Goal: Task Accomplishment & Management: Use online tool/utility

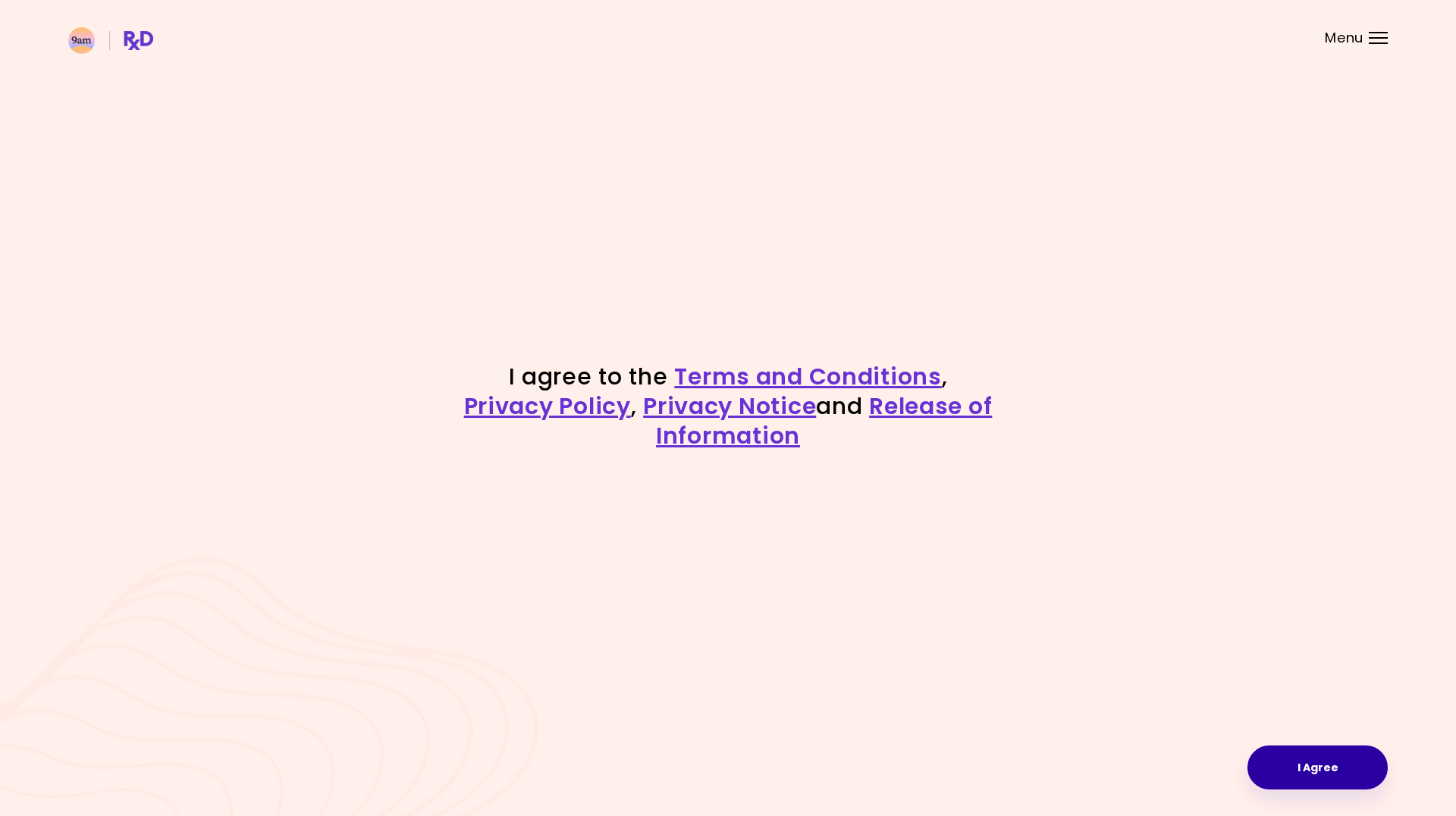
click at [1272, 767] on button "I Agree" at bounding box center [1317, 767] width 140 height 44
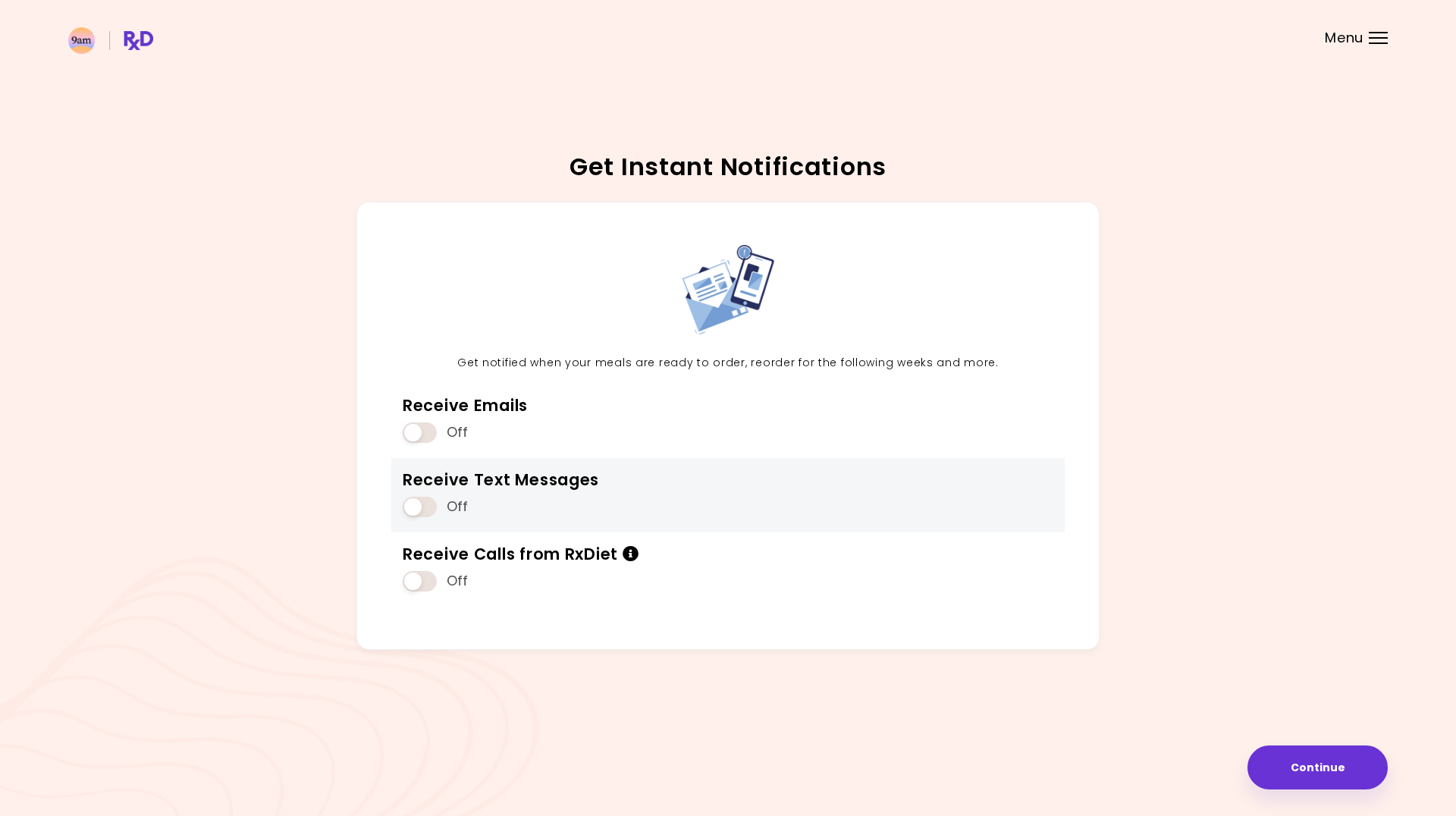
click at [407, 511] on span at bounding box center [419, 507] width 34 height 21
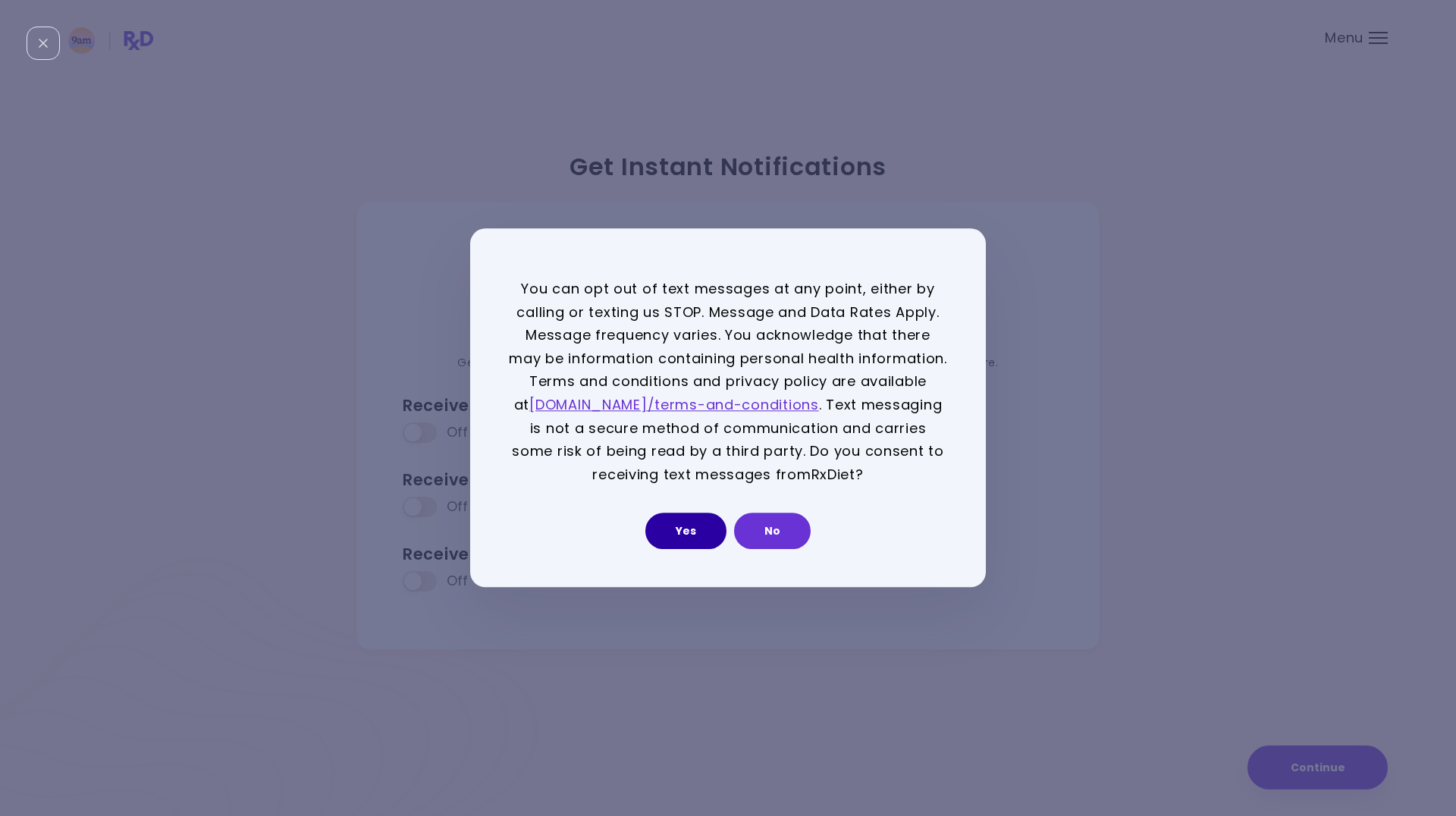
click at [704, 529] on button "Yes" at bounding box center [686, 531] width 81 height 36
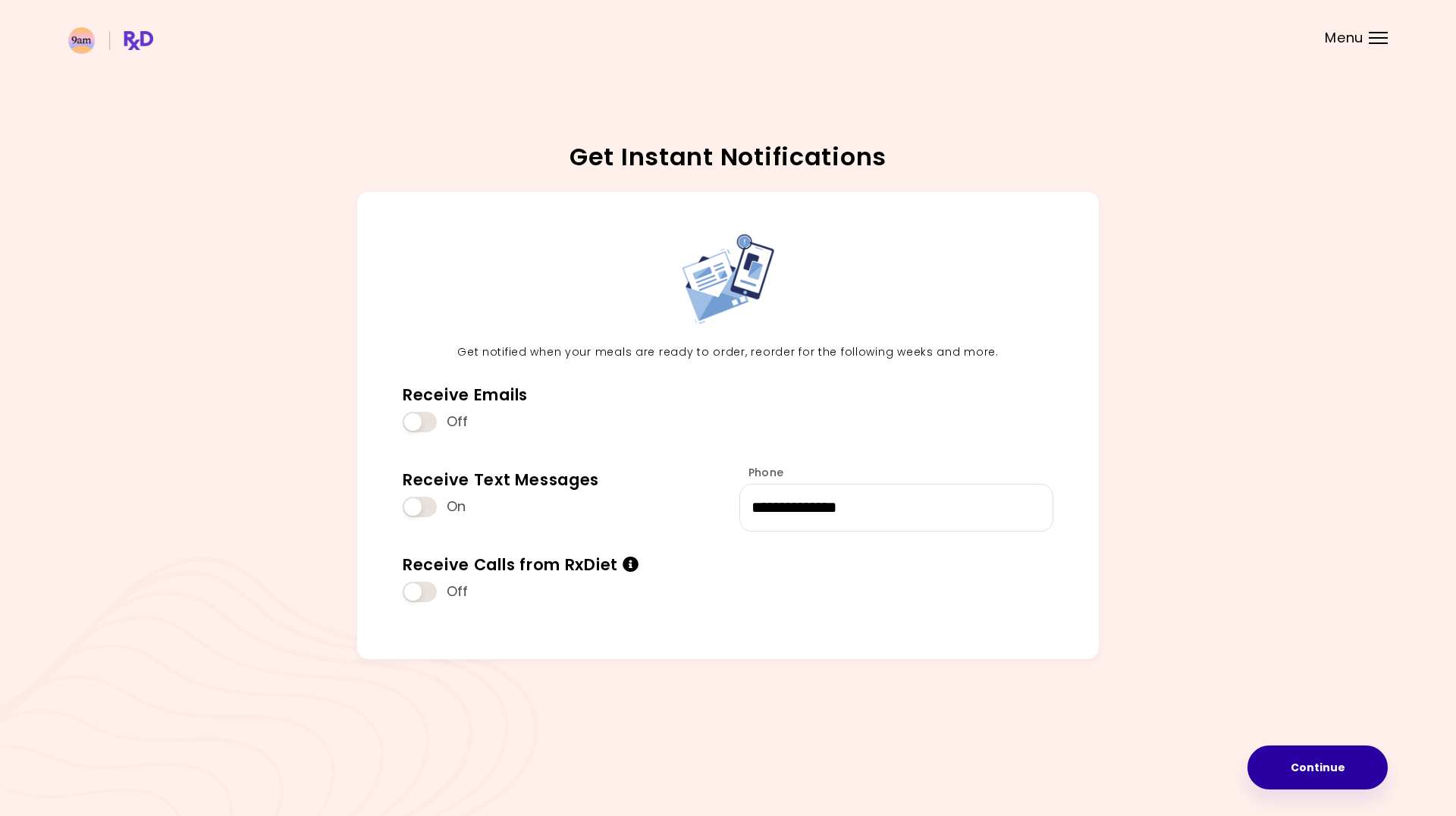
click at [1348, 770] on button "Continue" at bounding box center [1317, 767] width 140 height 44
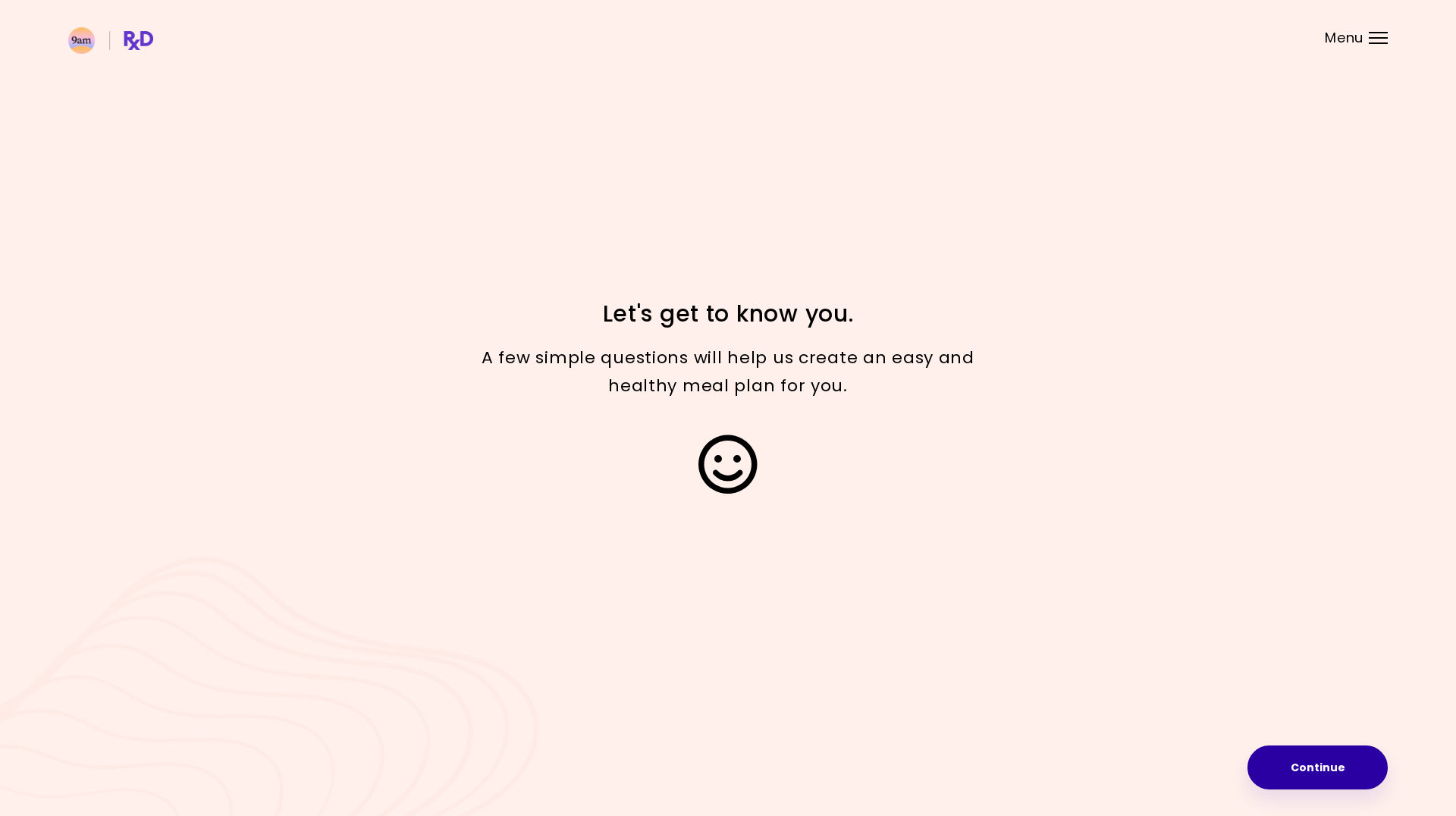
click at [1333, 767] on button "Continue" at bounding box center [1317, 767] width 140 height 44
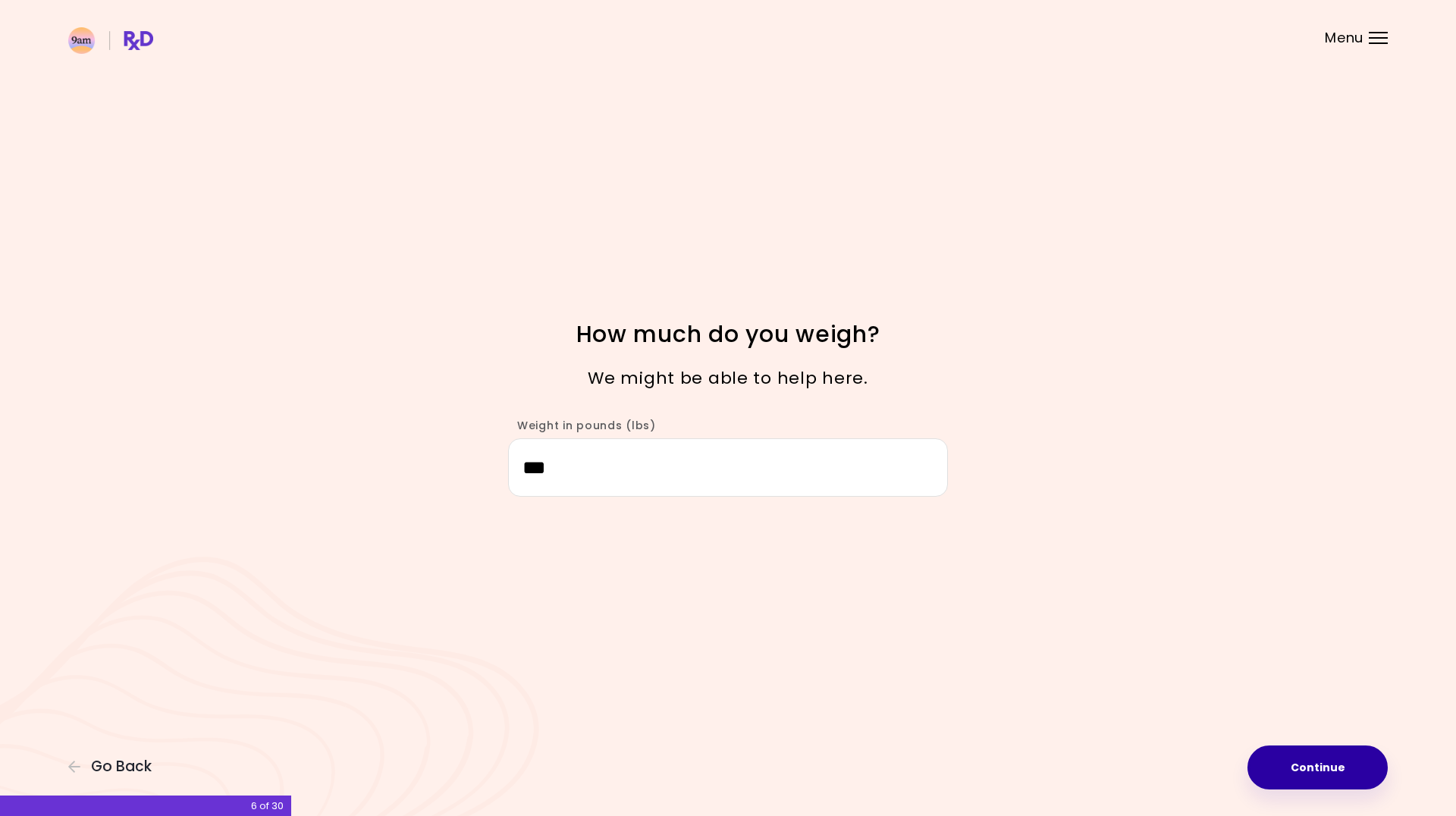
click at [1298, 755] on button "Continue" at bounding box center [1317, 767] width 140 height 44
select select "****"
click at [1347, 756] on button "Continue" at bounding box center [1317, 767] width 140 height 44
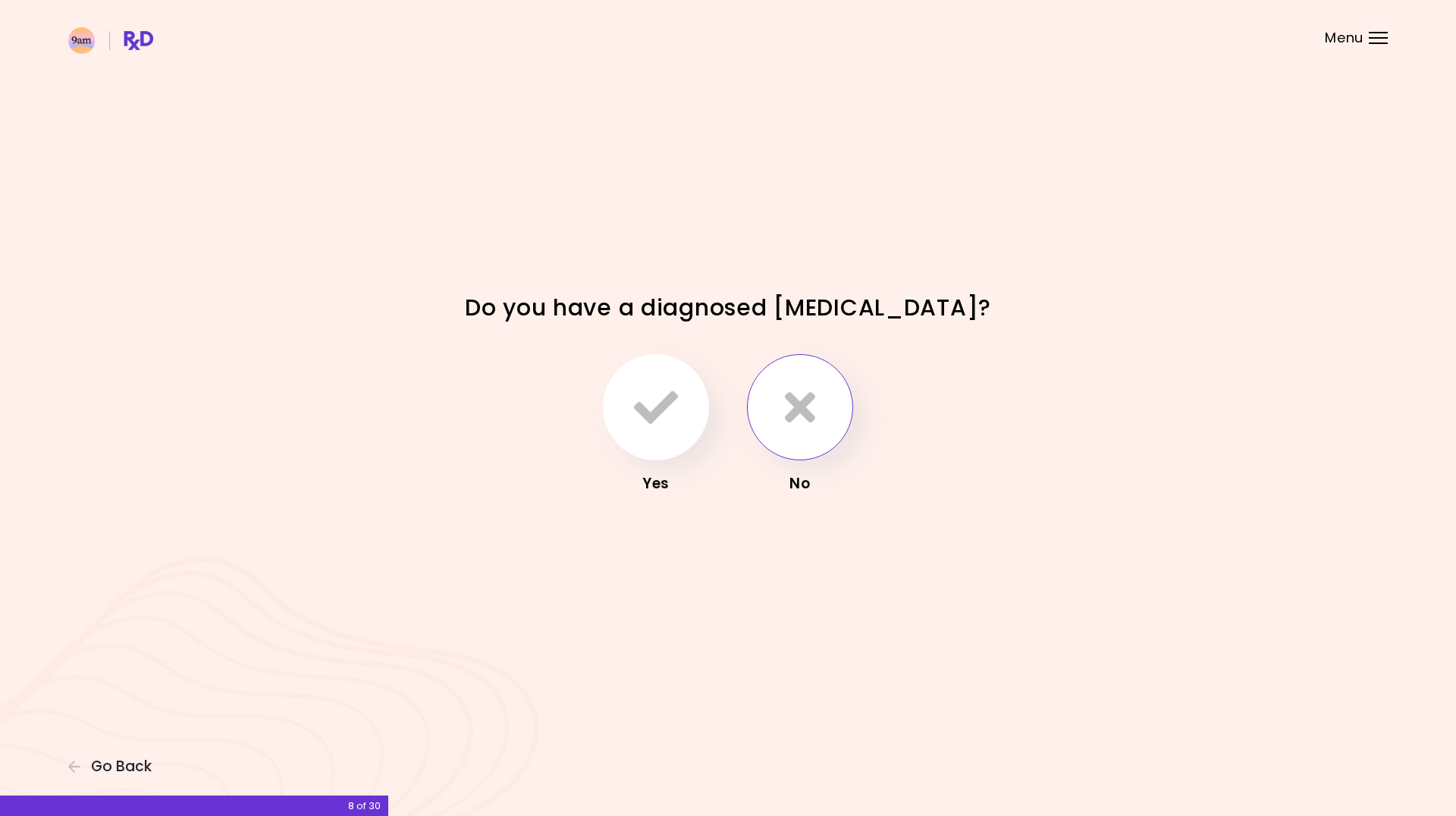
click at [796, 433] on button "button" at bounding box center [800, 407] width 106 height 106
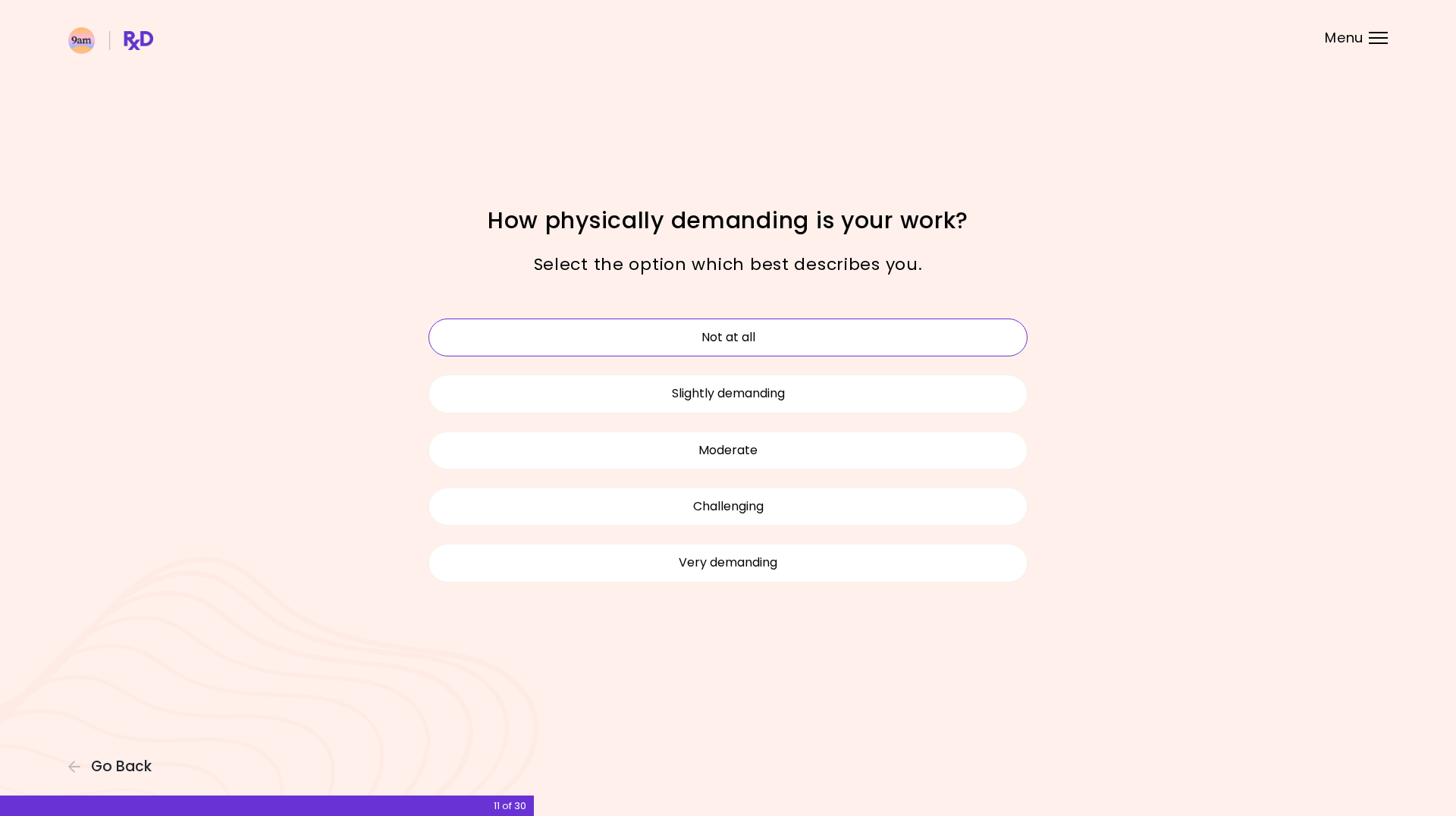
click at [767, 339] on button "Not at all" at bounding box center [728, 337] width 599 height 38
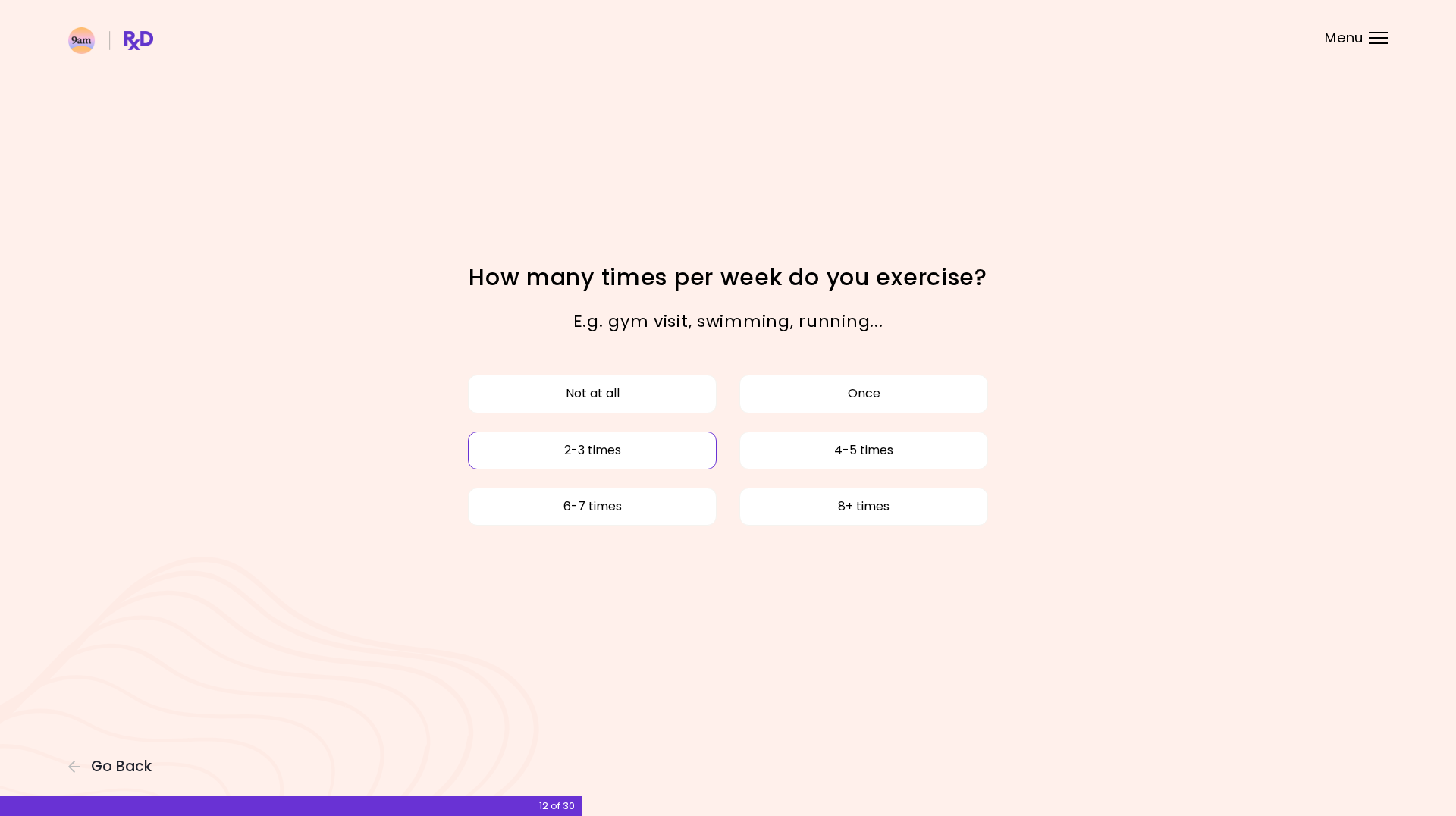
click at [665, 460] on button "2-3 times" at bounding box center [591, 450] width 248 height 38
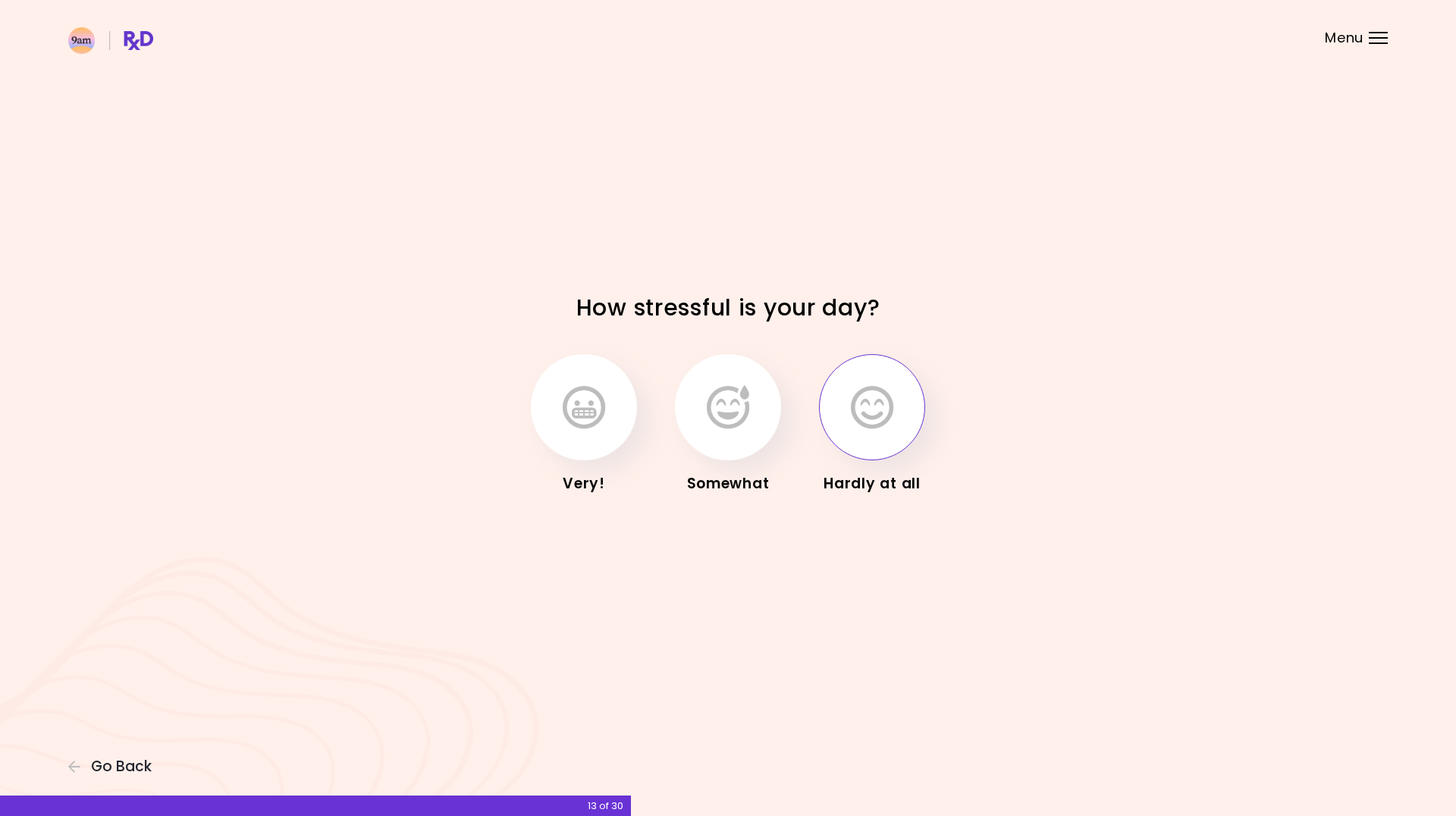
click at [845, 413] on button "button" at bounding box center [872, 407] width 106 height 106
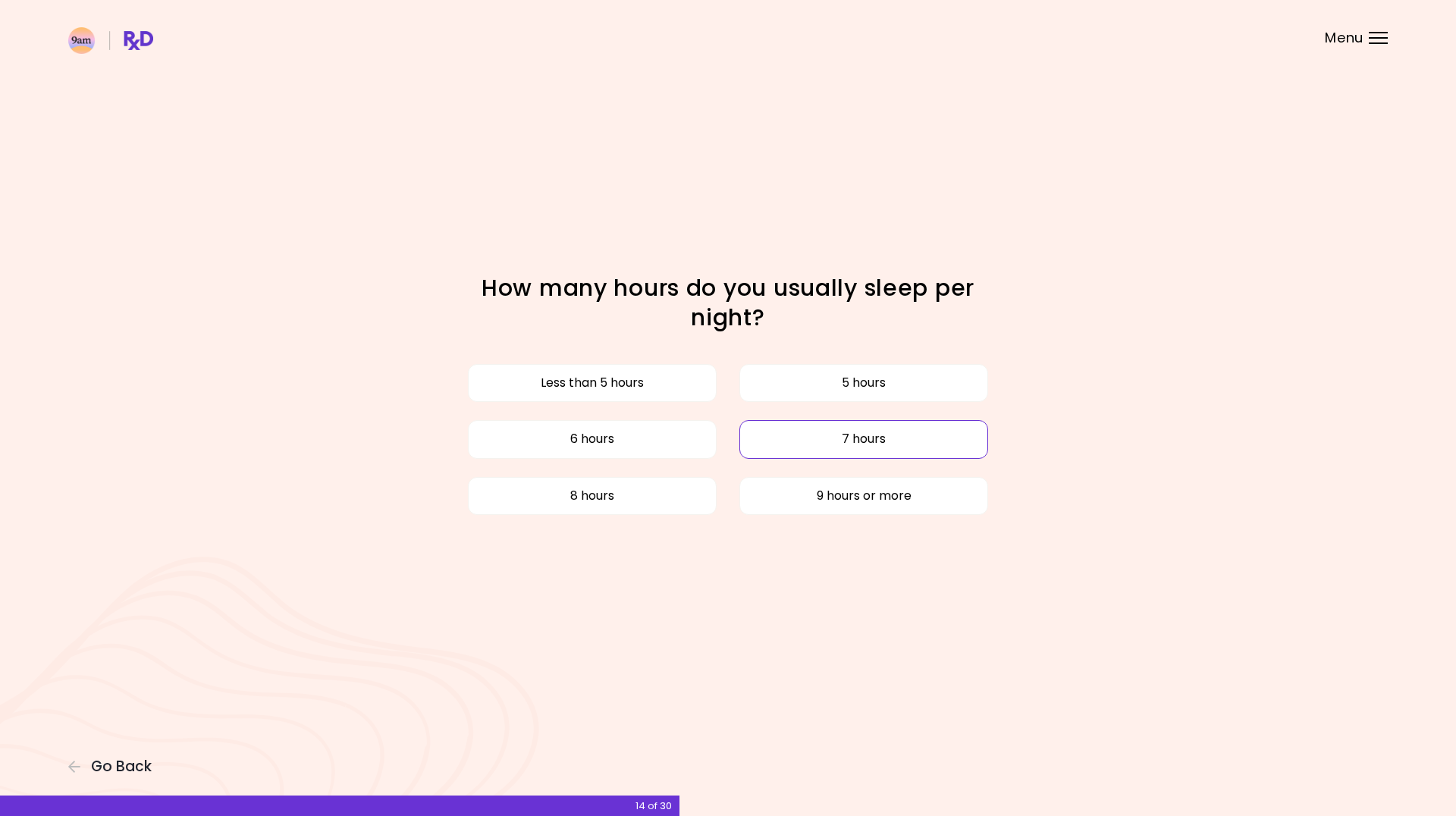
click at [821, 449] on button "7 hours" at bounding box center [863, 439] width 248 height 38
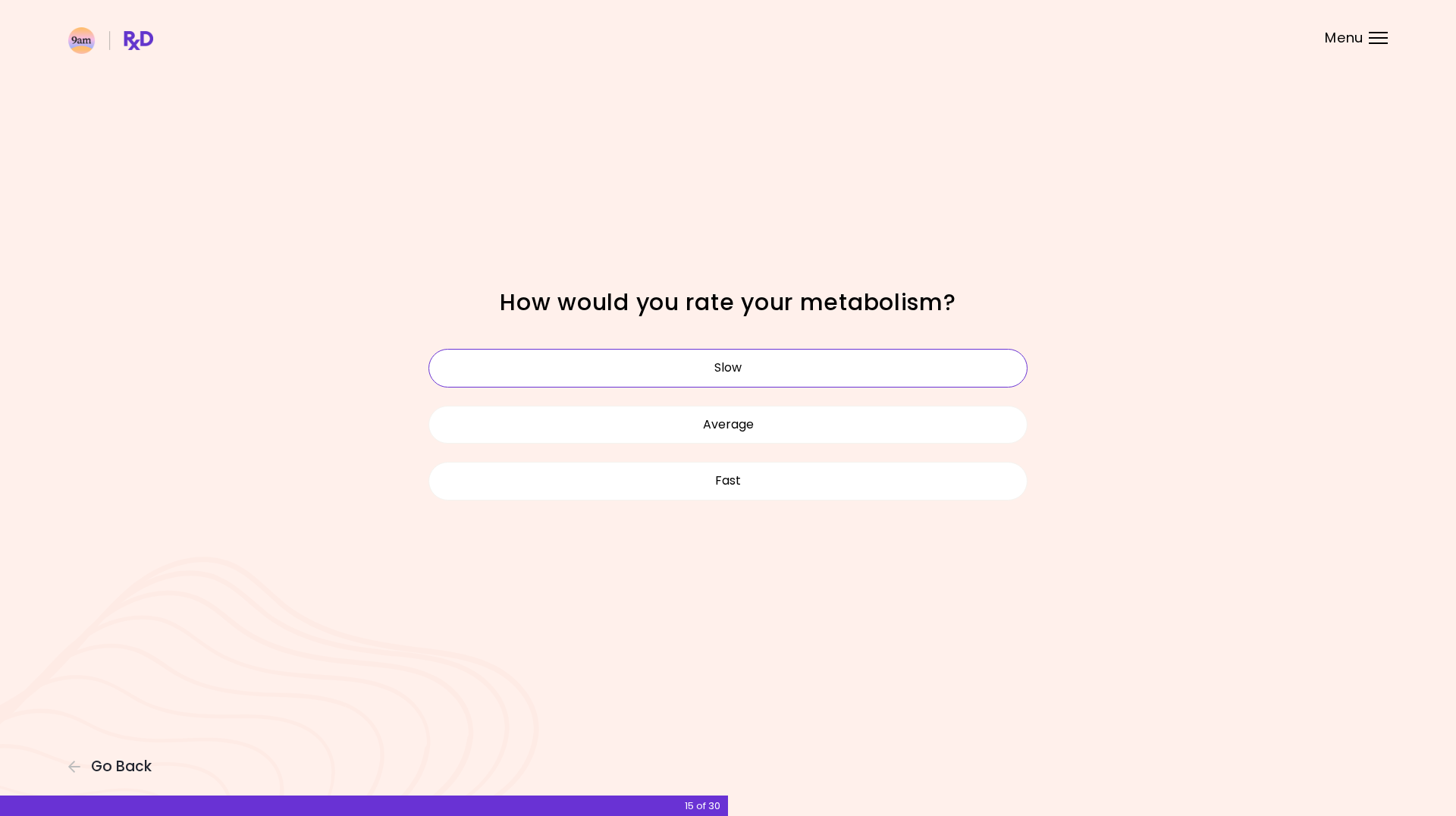
click at [757, 376] on button "Slow" at bounding box center [728, 368] width 599 height 38
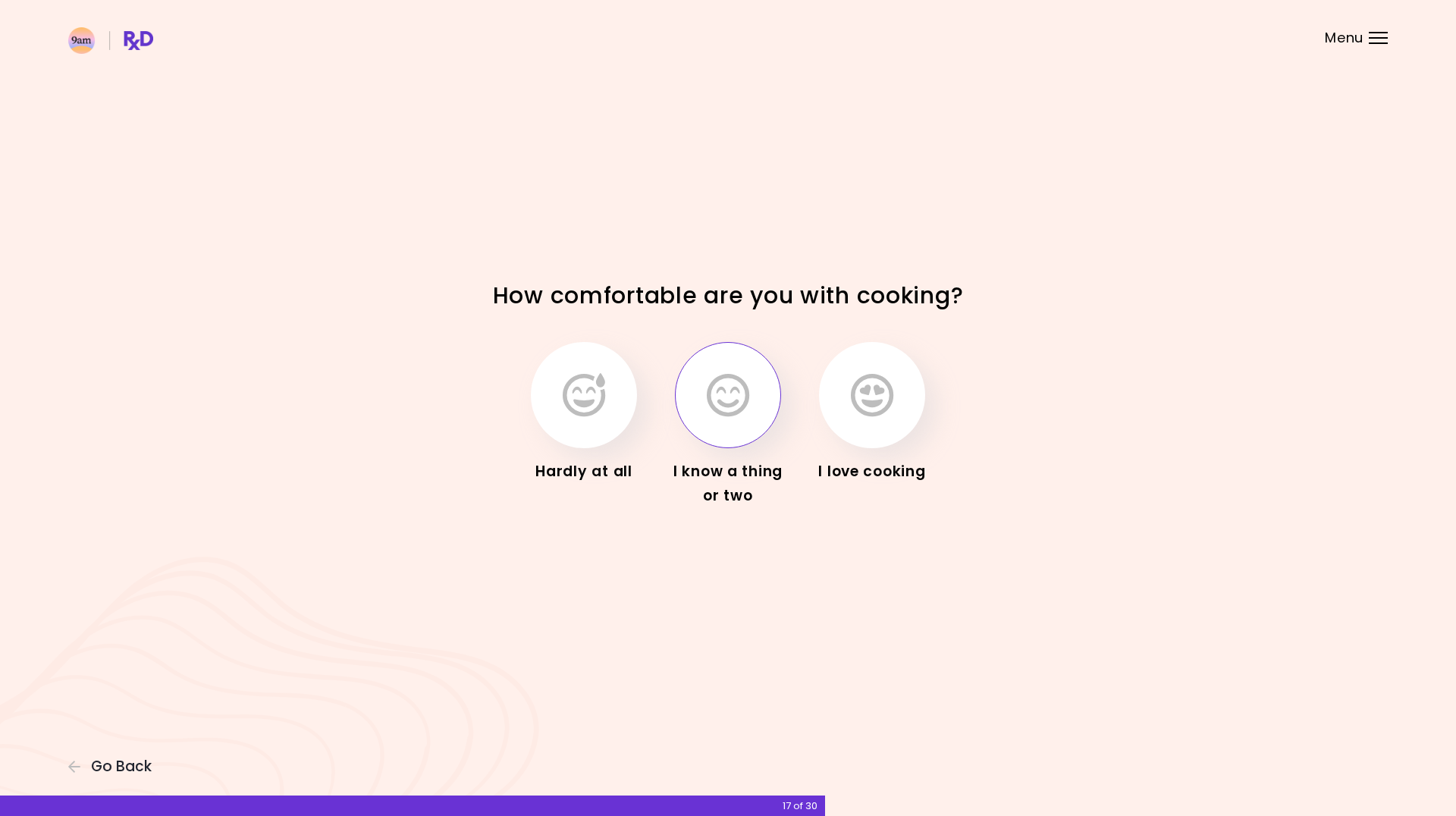
click at [743, 407] on icon "button" at bounding box center [727, 395] width 42 height 44
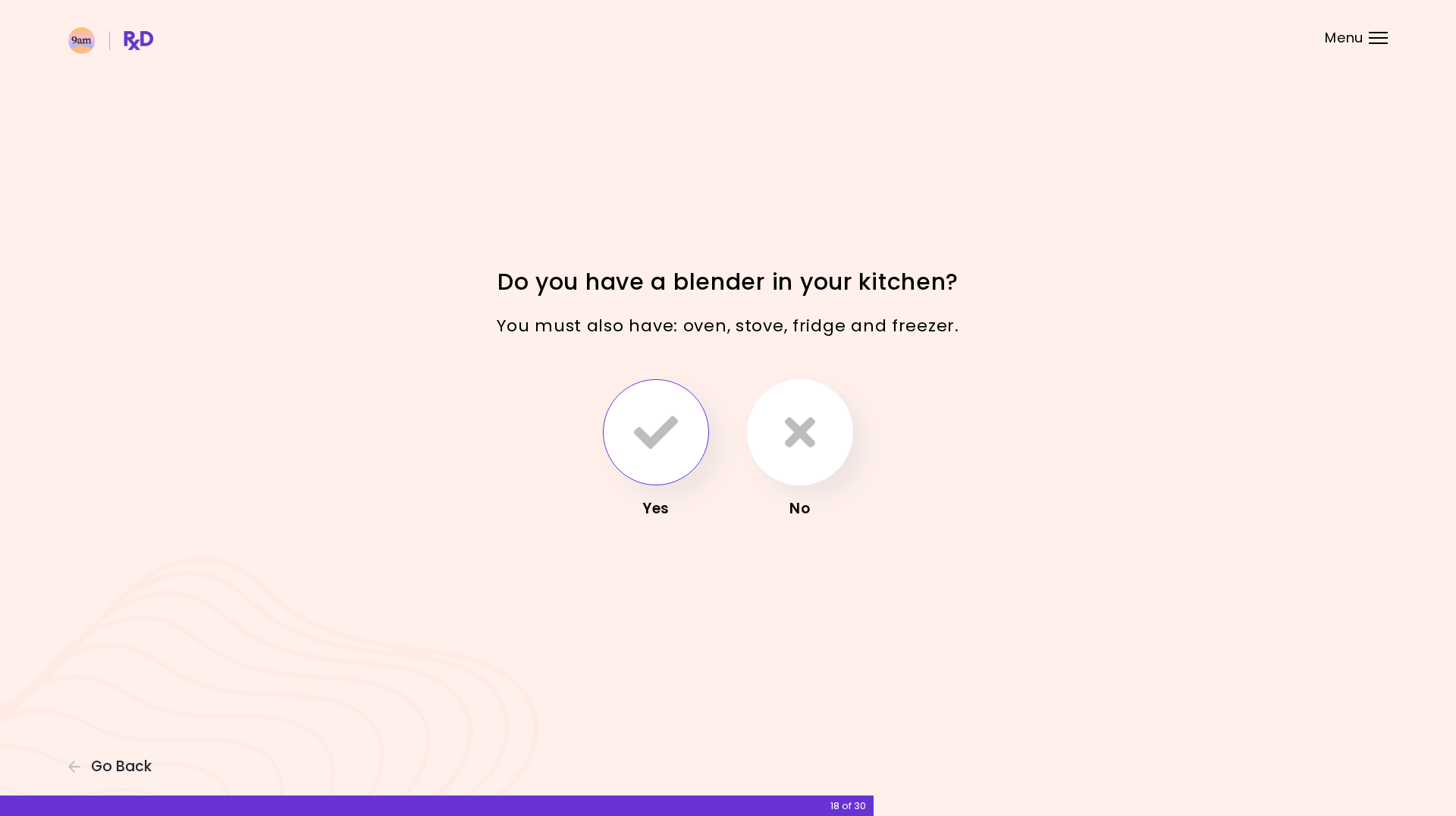
click at [680, 451] on button "button" at bounding box center [655, 432] width 106 height 106
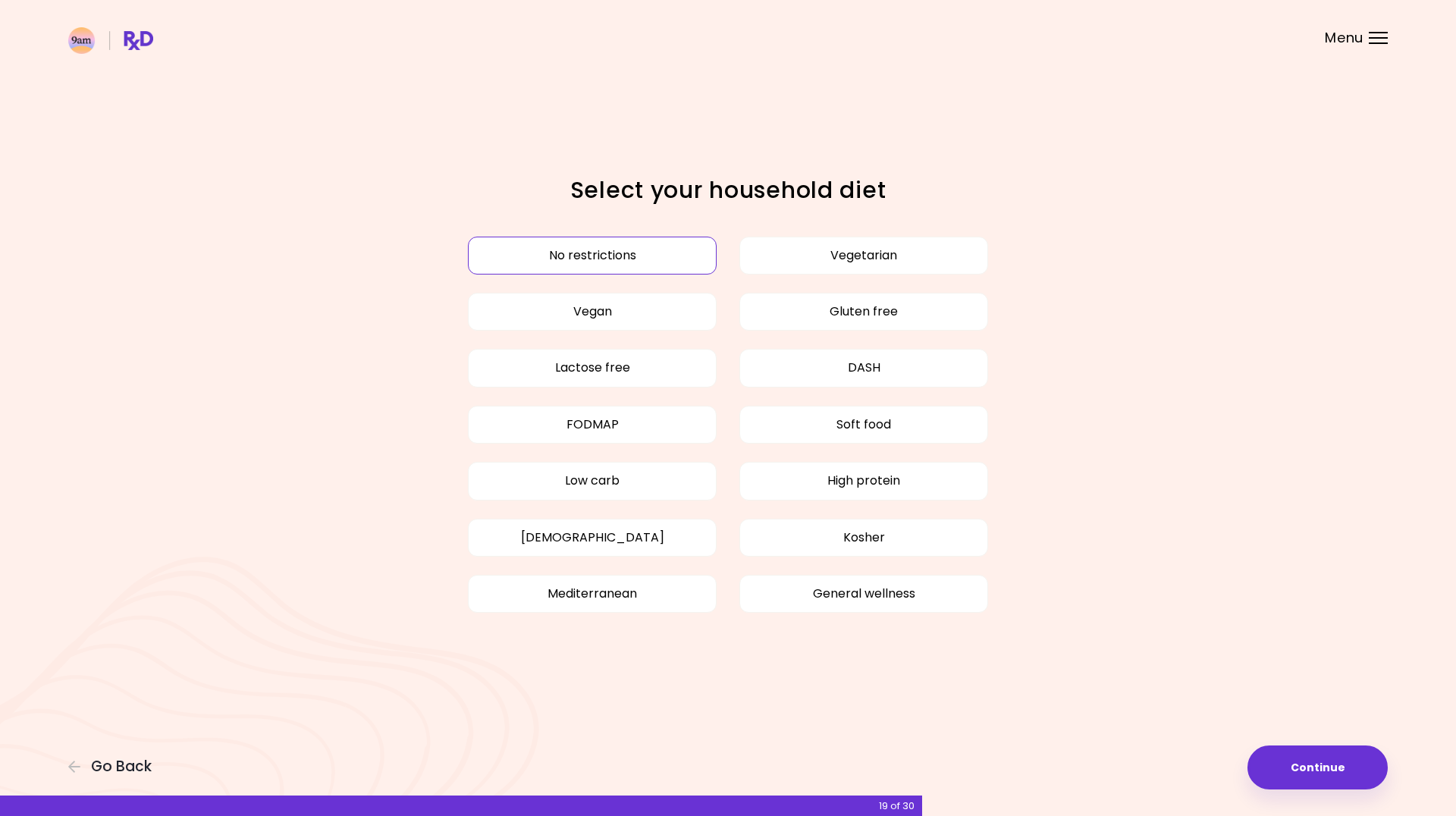
drag, startPoint x: 1338, startPoint y: 761, endPoint x: 1209, endPoint y: 785, distance: 131.2
click at [1338, 762] on button "Continue" at bounding box center [1317, 767] width 140 height 44
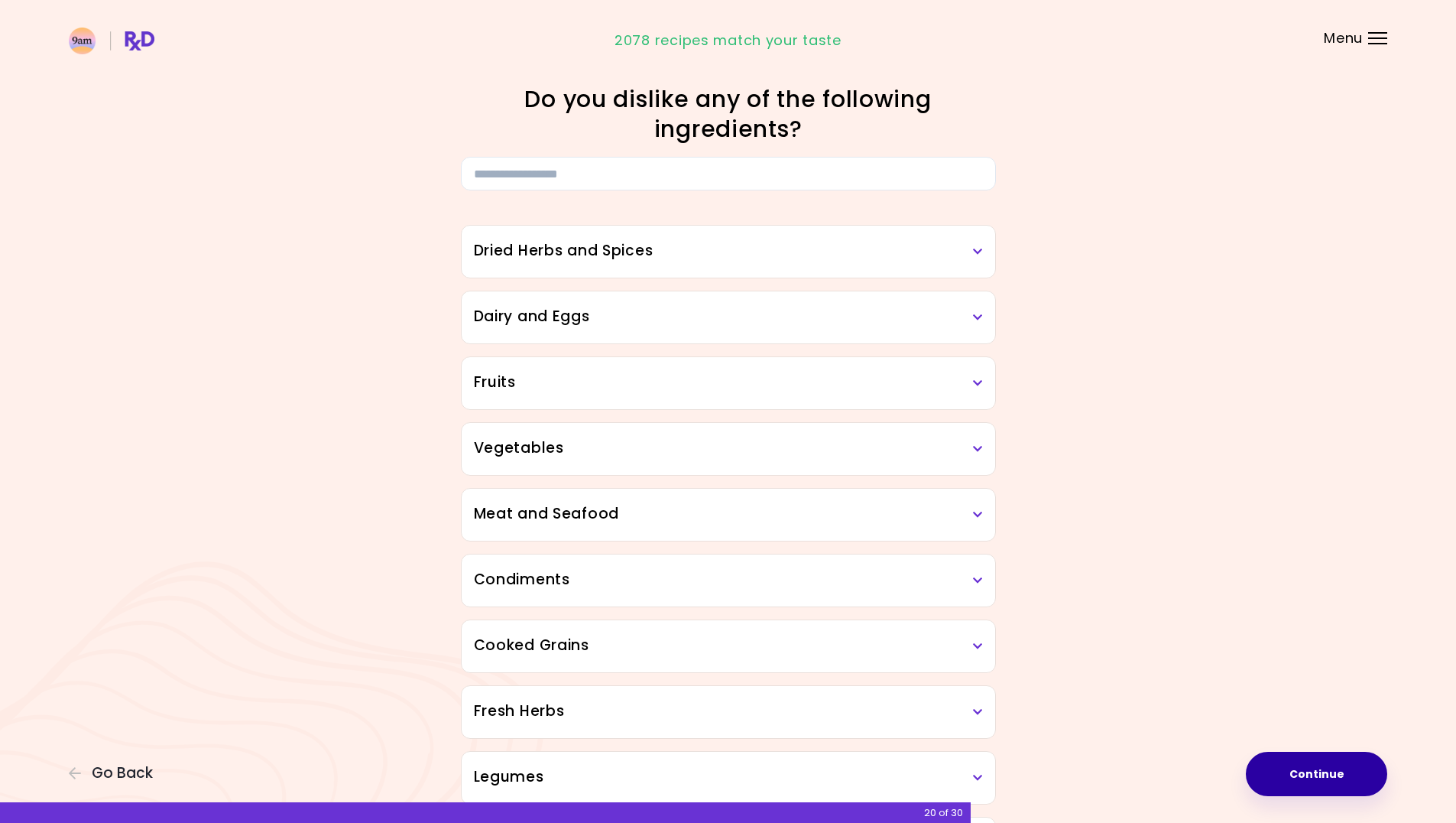
click at [1313, 765] on button "Continue" at bounding box center [1316, 773] width 141 height 45
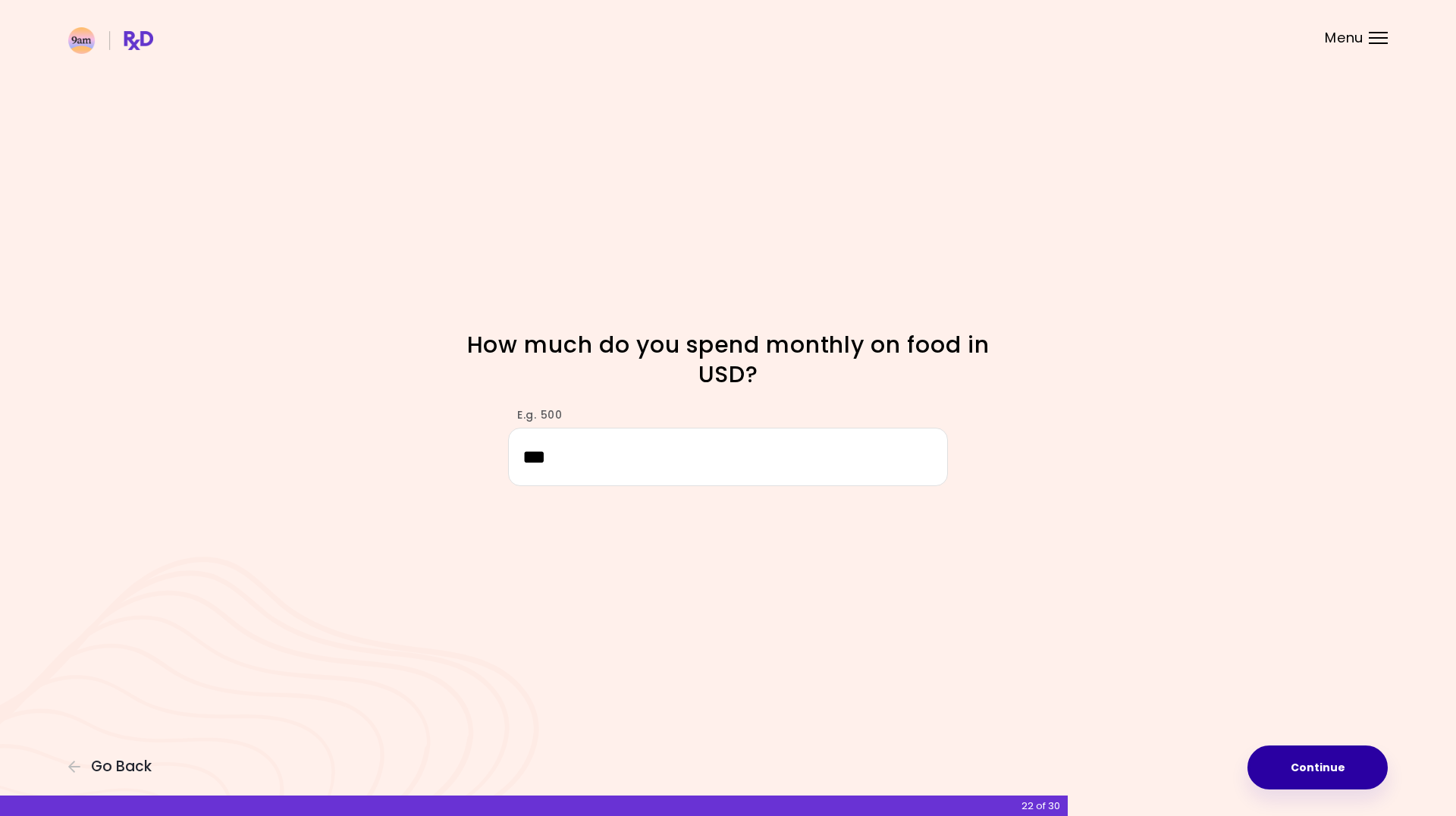
type input "***"
click at [1292, 771] on button "Continue" at bounding box center [1317, 767] width 140 height 44
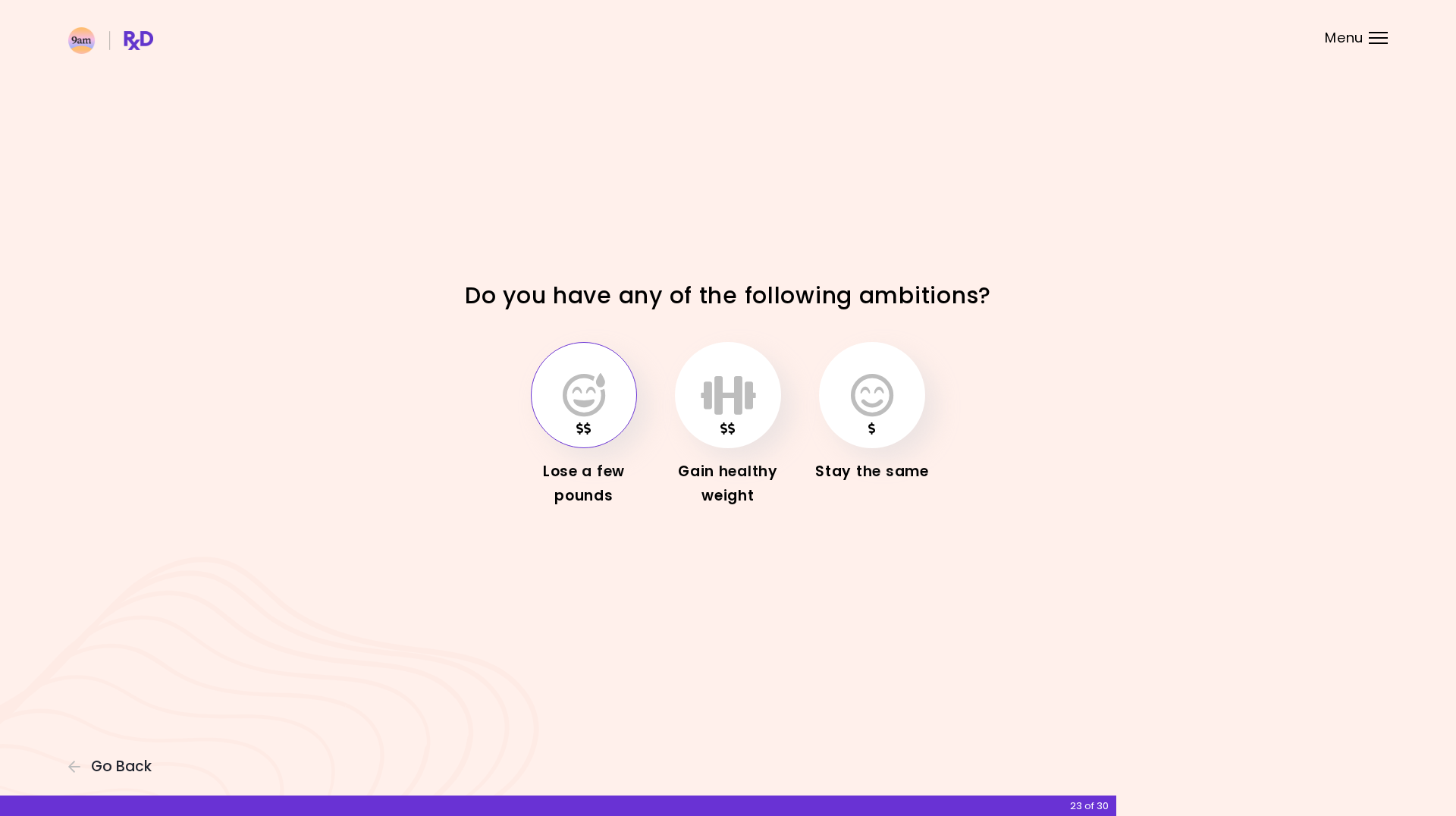
click at [561, 412] on button "button" at bounding box center [583, 395] width 106 height 106
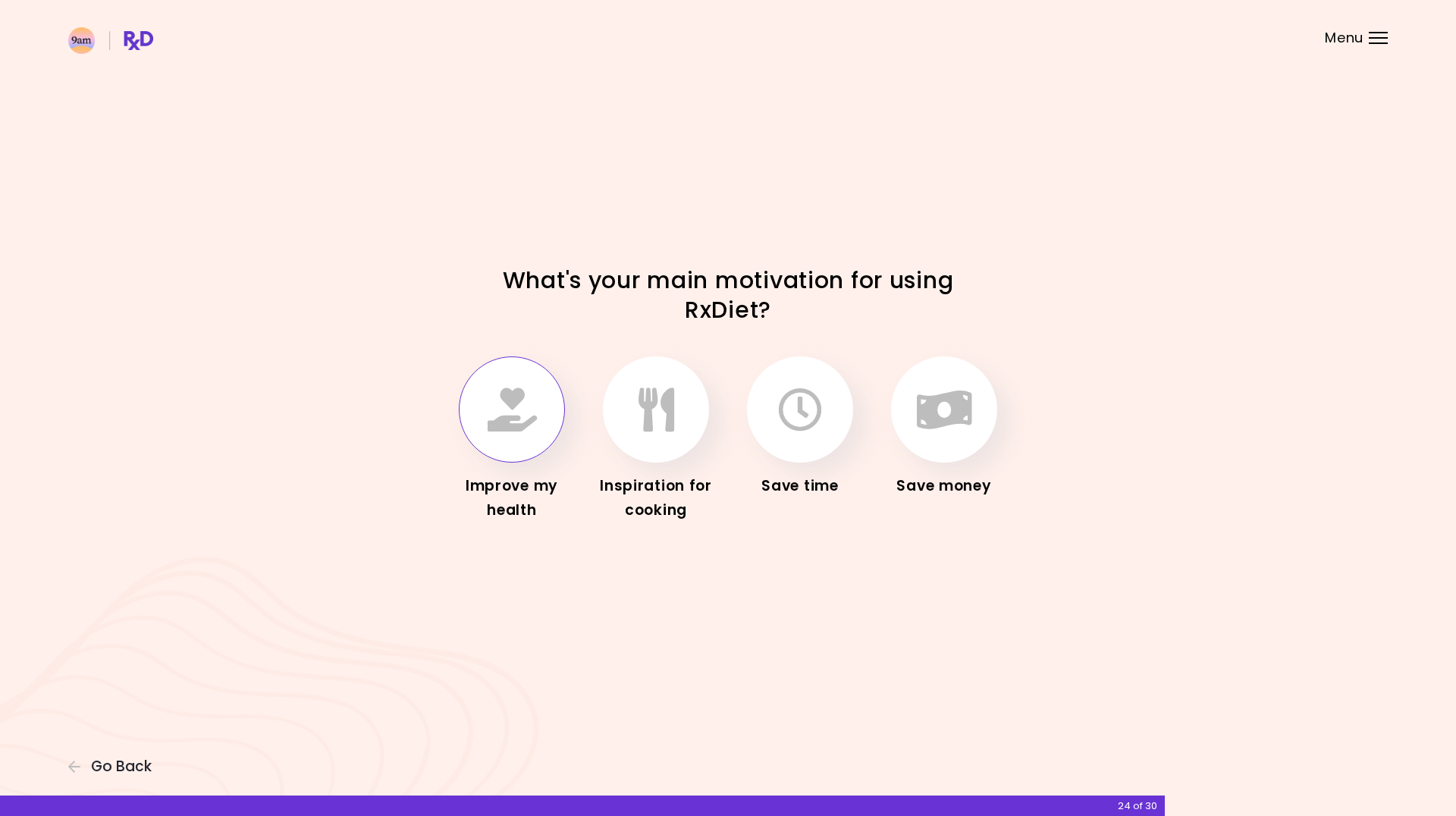
click at [500, 407] on icon "button" at bounding box center [512, 409] width 49 height 44
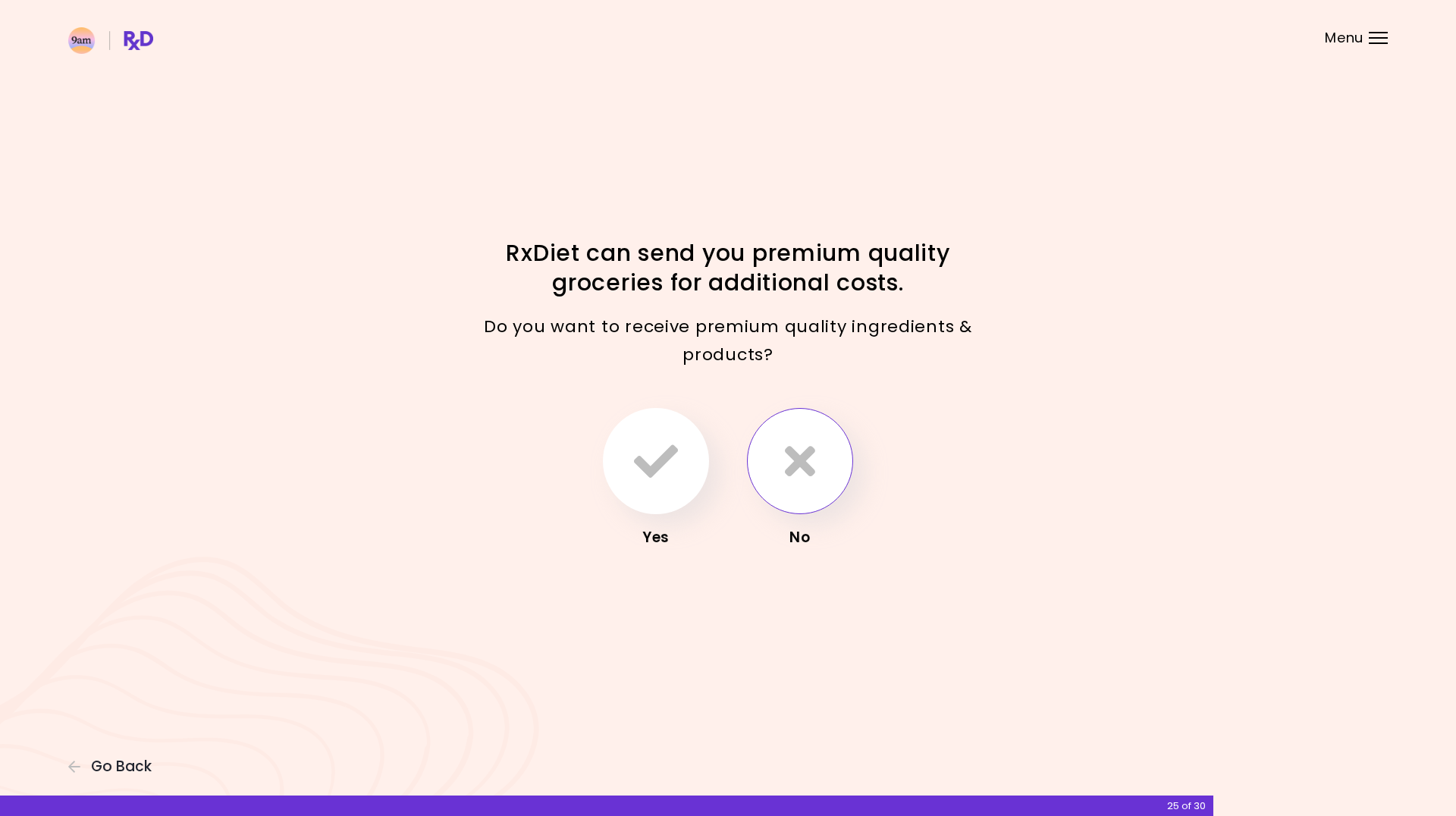
click at [775, 461] on button "button" at bounding box center [800, 460] width 106 height 106
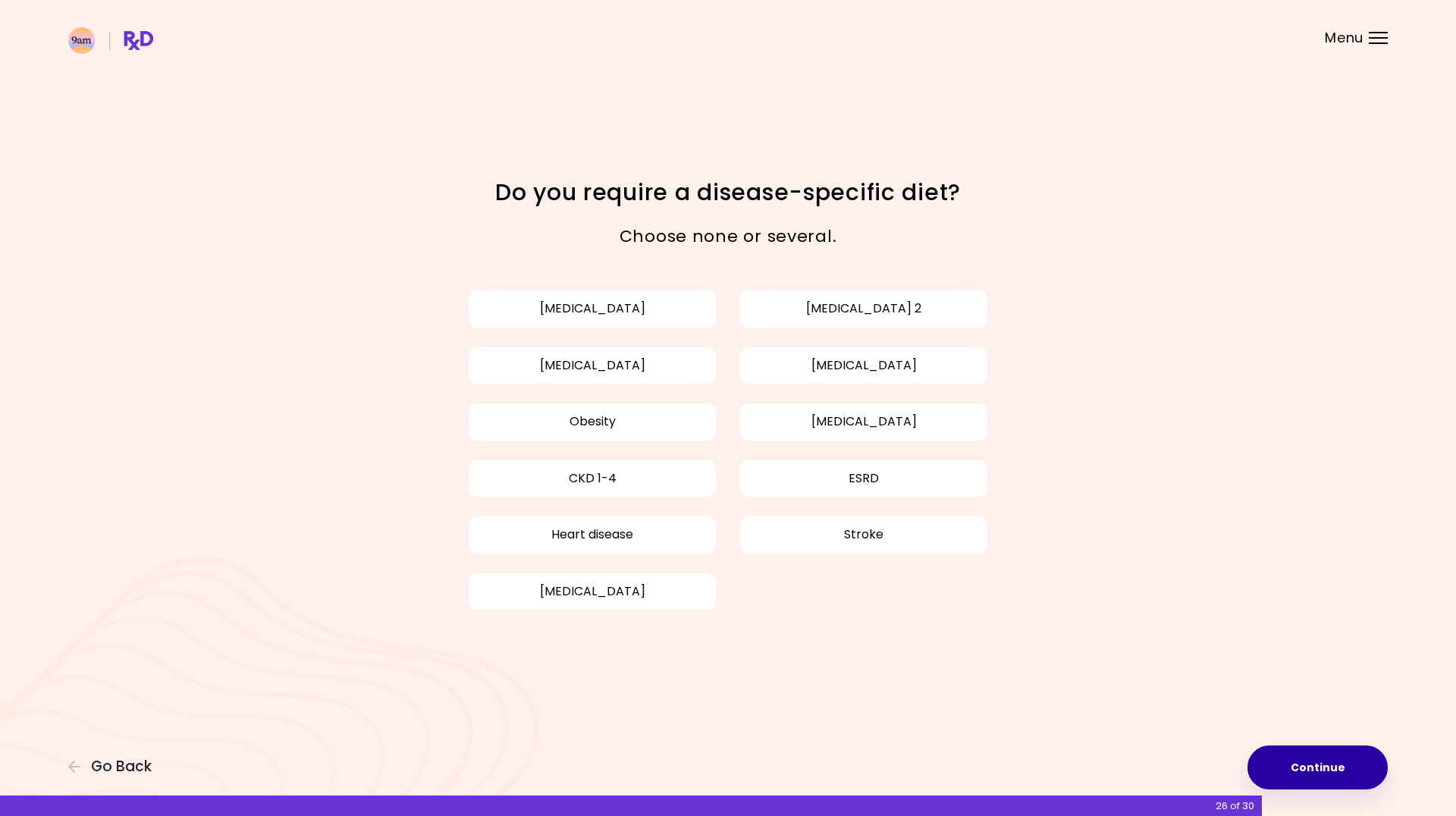
click at [1309, 749] on button "Continue" at bounding box center [1317, 767] width 140 height 44
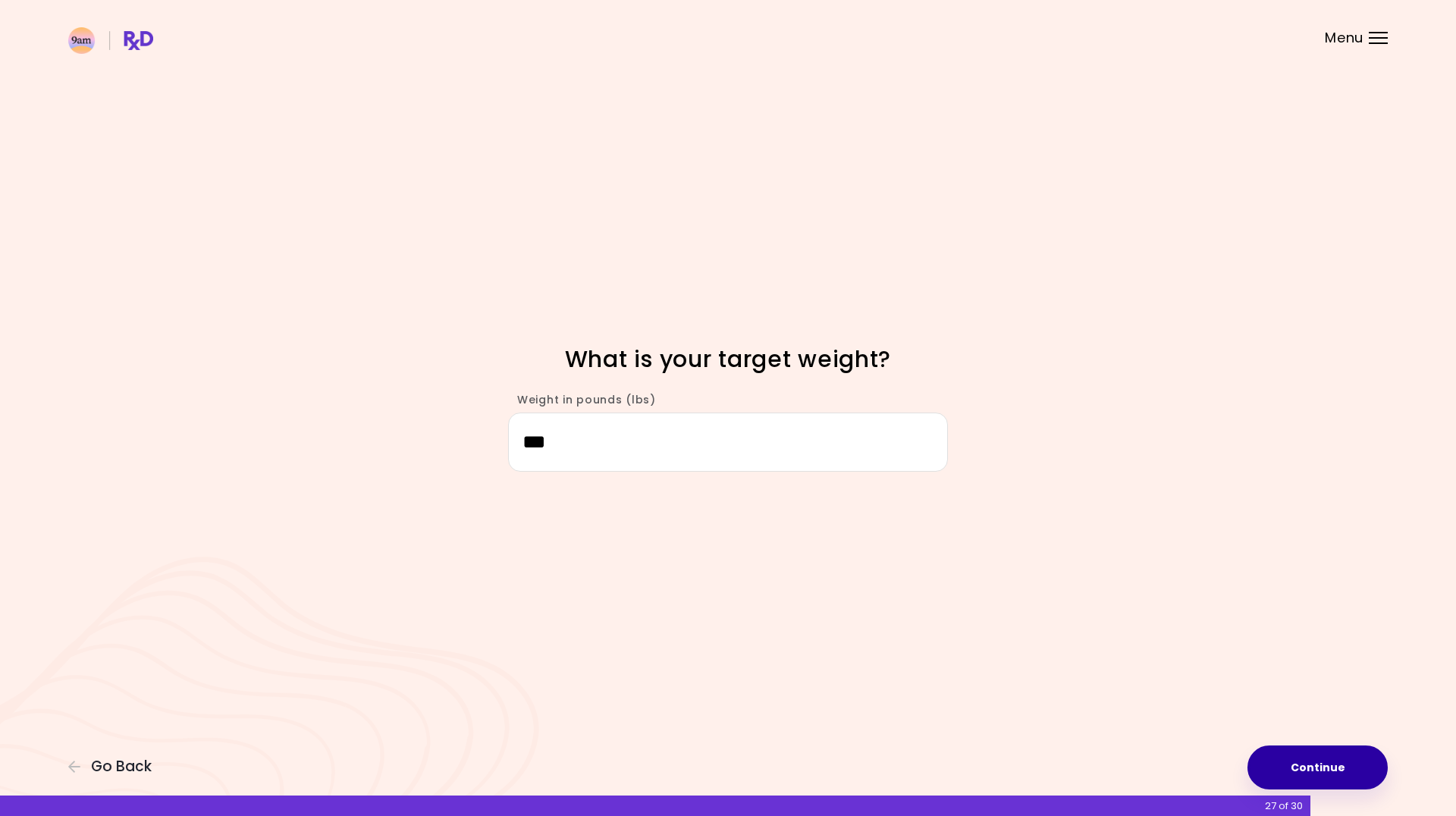
type input "***"
click at [1337, 766] on button "Continue" at bounding box center [1317, 767] width 140 height 44
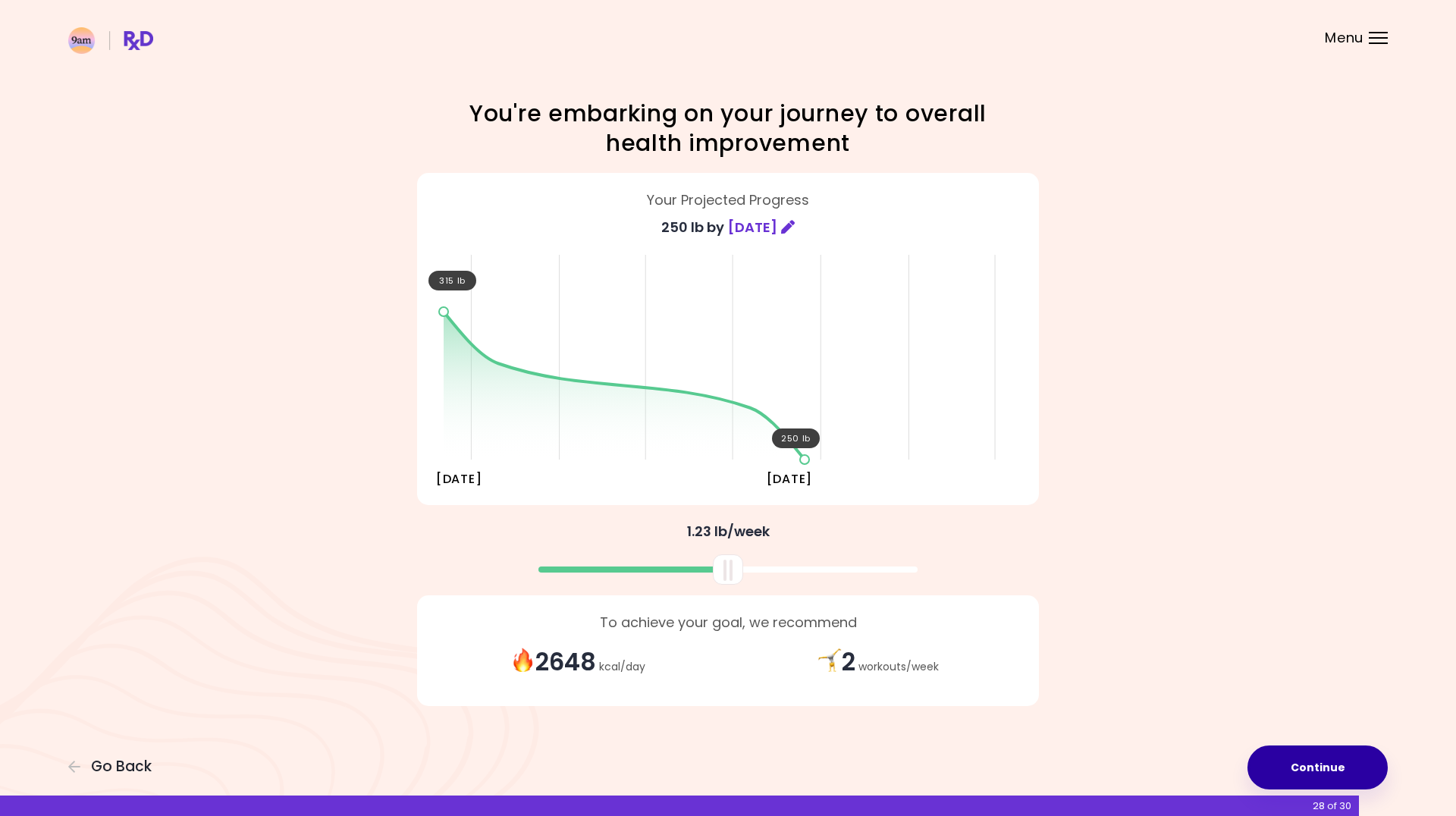
click at [1353, 761] on button "Continue" at bounding box center [1317, 767] width 140 height 44
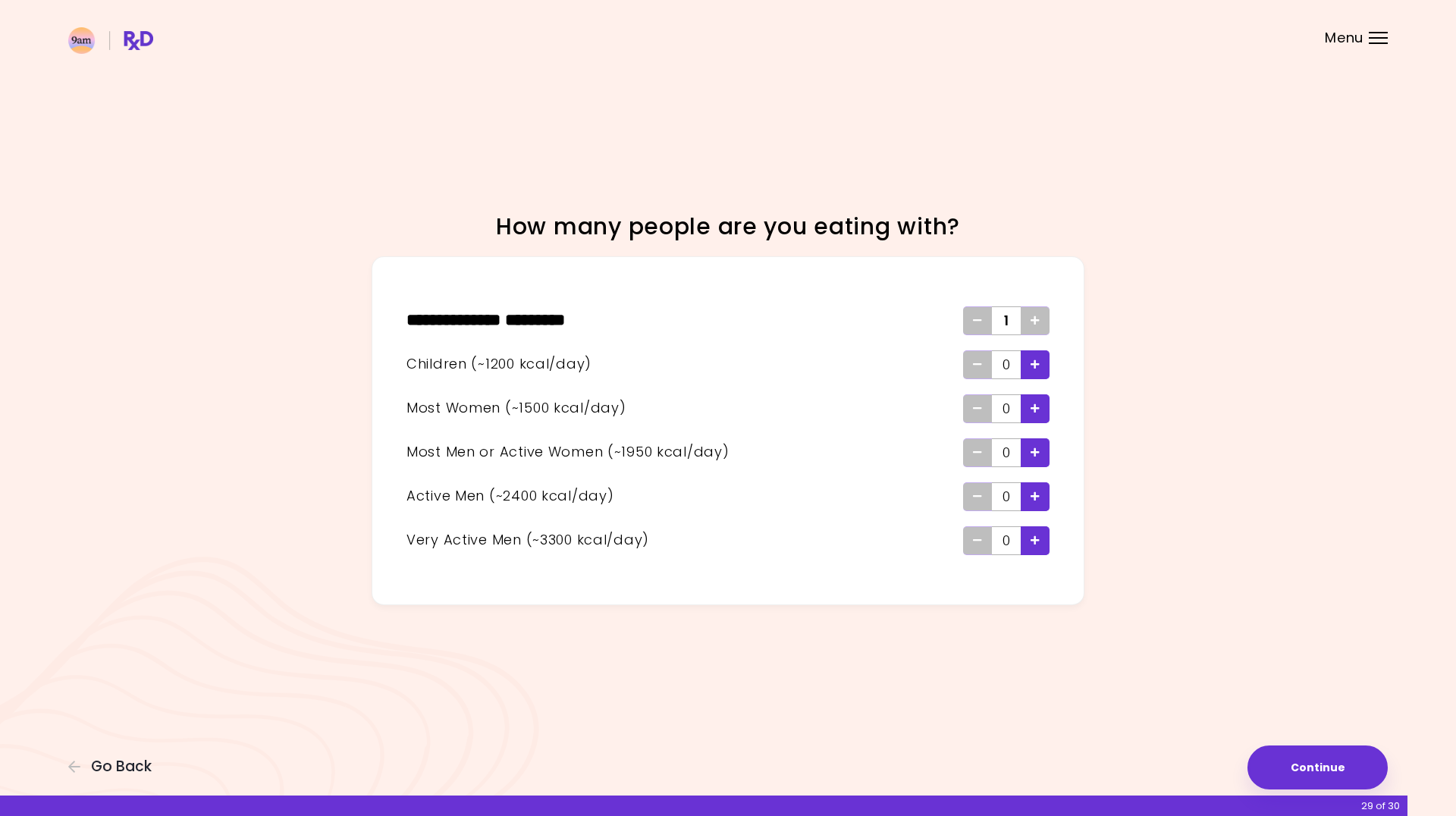
click at [1038, 362] on icon "Add - Child" at bounding box center [1034, 363] width 10 height 10
click at [1035, 407] on icon "Add - Woman" at bounding box center [1034, 408] width 10 height 10
click at [1304, 781] on button "Continue" at bounding box center [1317, 767] width 140 height 44
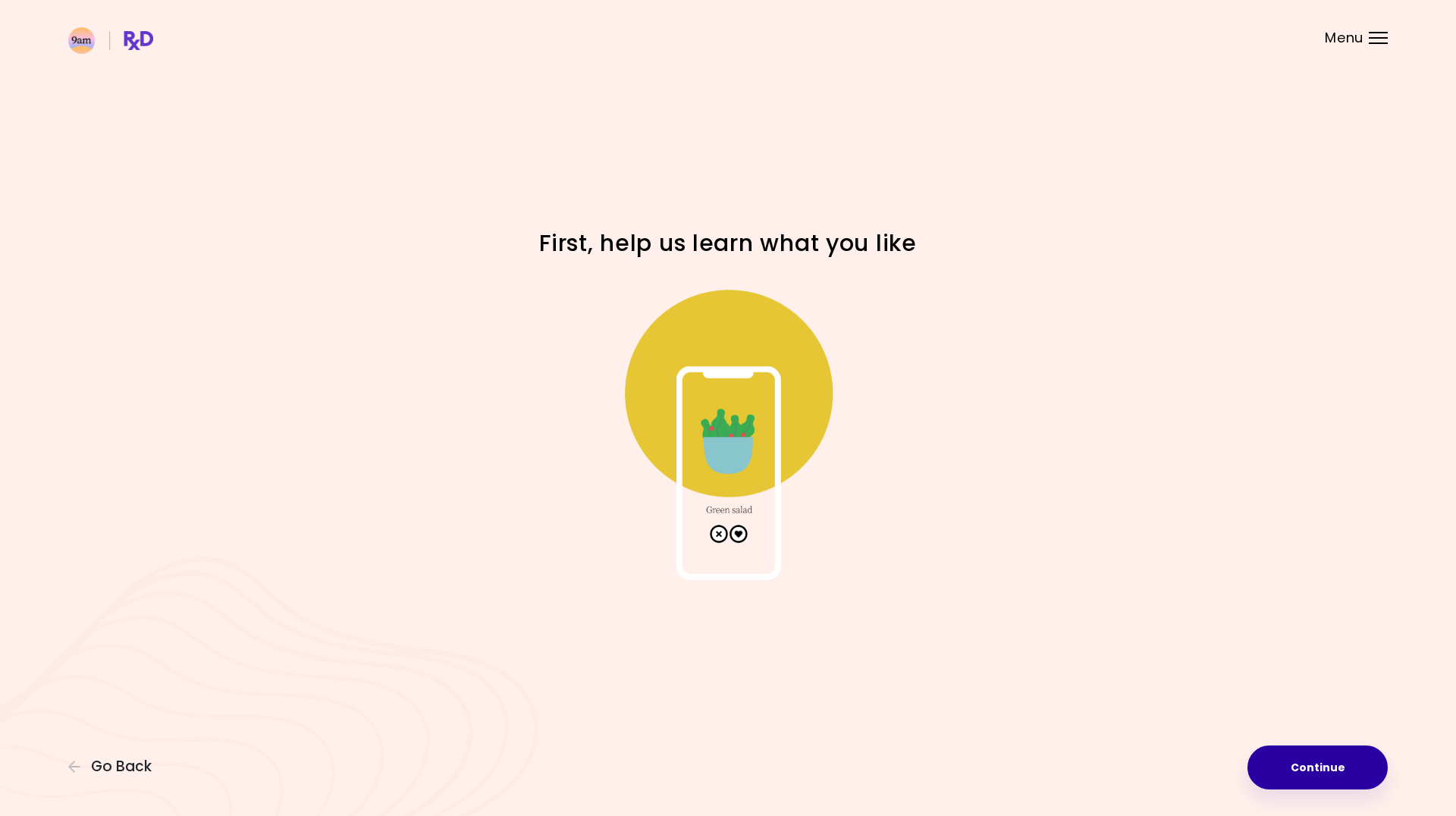
click at [1304, 776] on button "Continue" at bounding box center [1317, 767] width 140 height 44
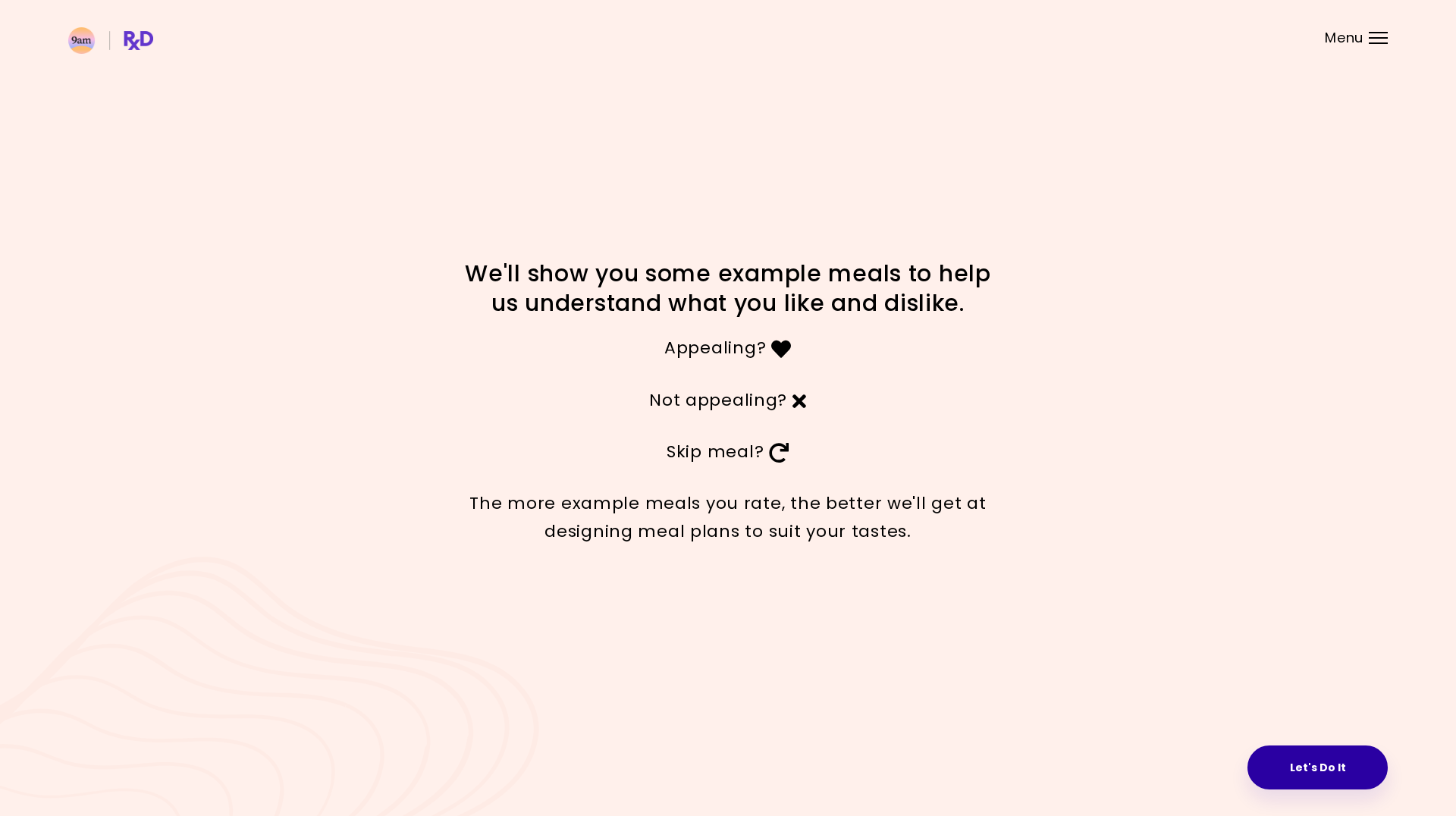
click at [1275, 754] on button "Let's Do It" at bounding box center [1317, 767] width 140 height 44
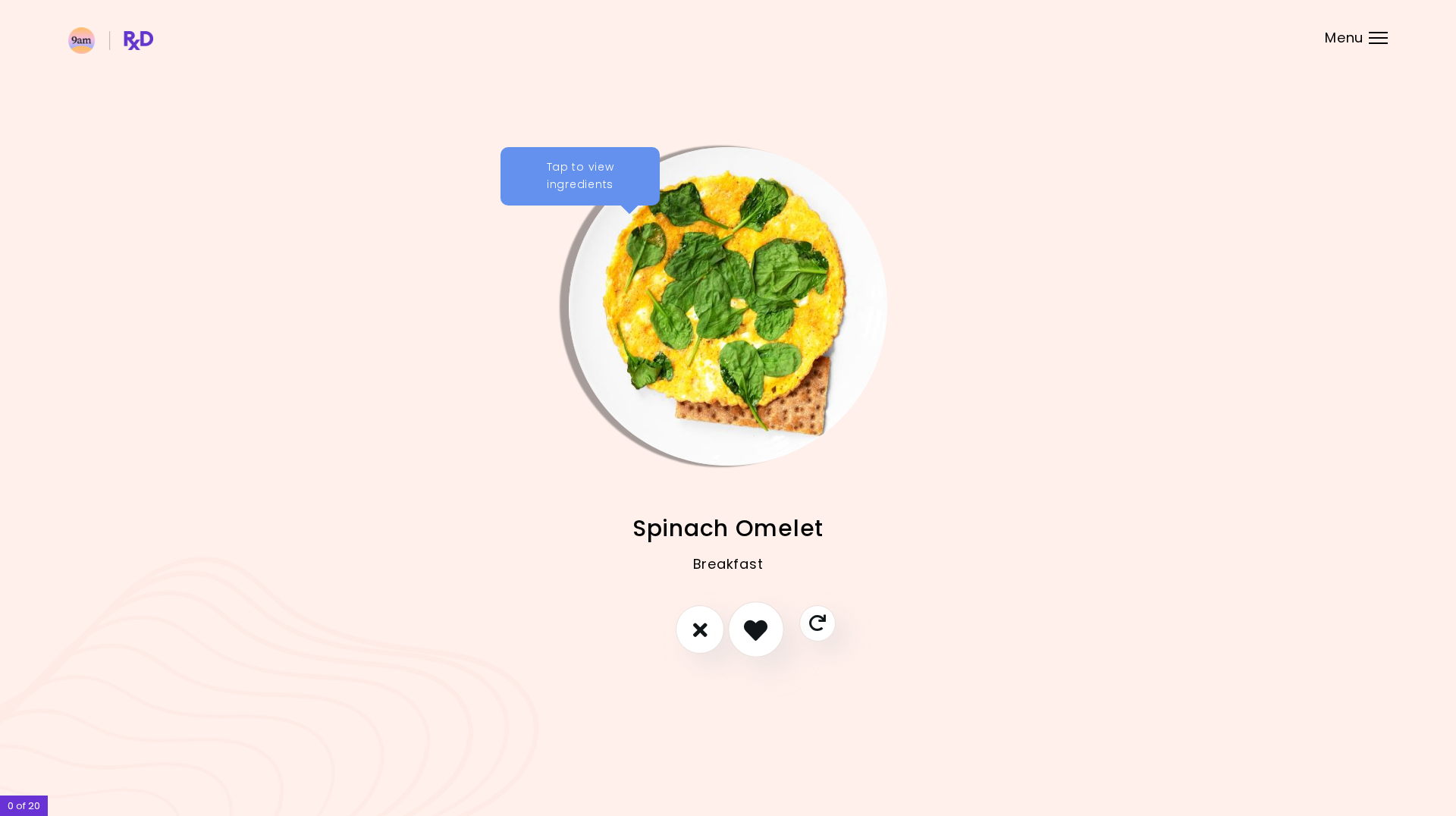
click at [743, 617] on button "I like this recipe" at bounding box center [756, 629] width 56 height 56
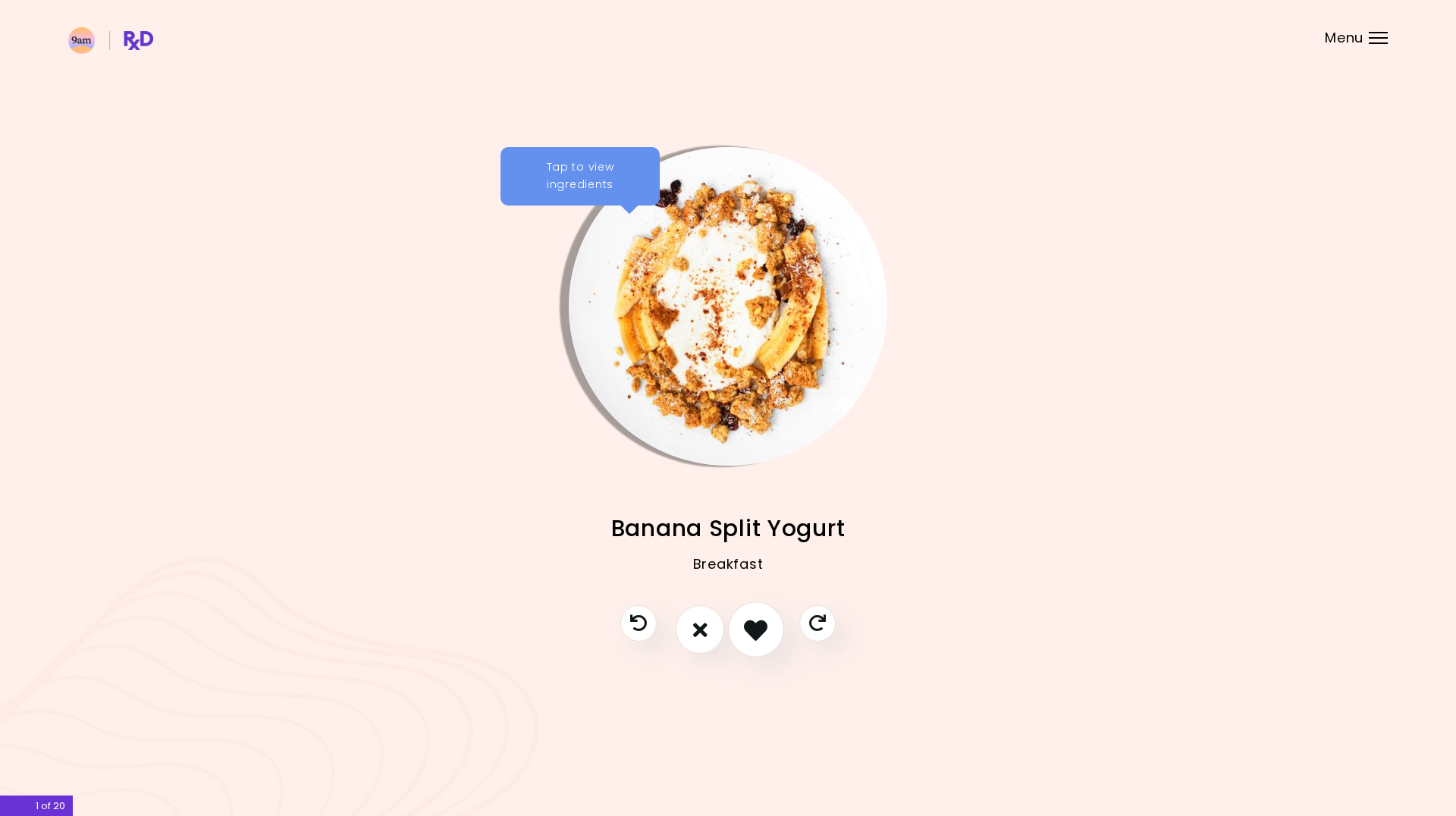
click at [748, 632] on icon "I like this recipe" at bounding box center [755, 629] width 23 height 23
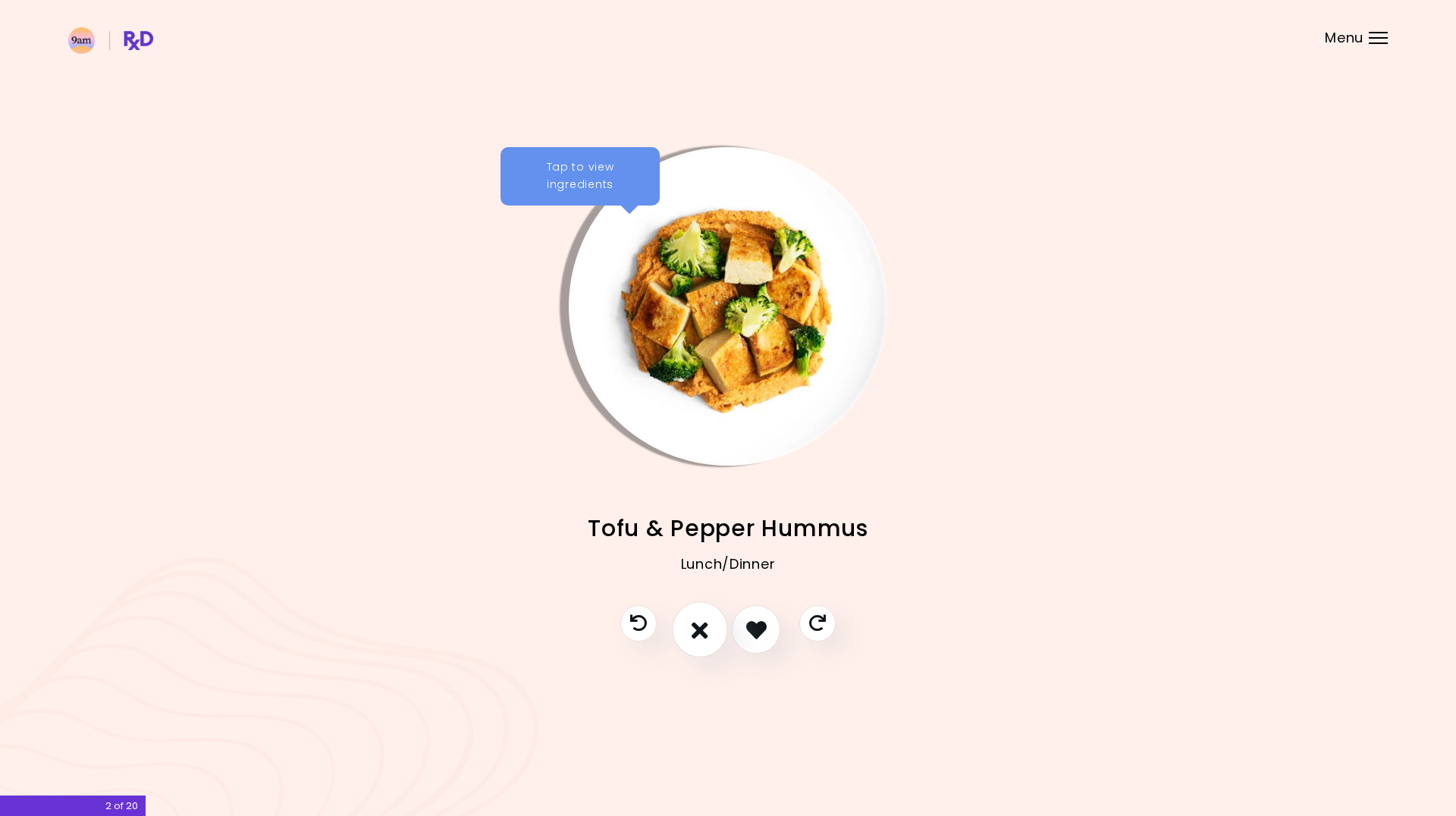
click at [701, 628] on icon "I don't like this recipe" at bounding box center [699, 629] width 16 height 23
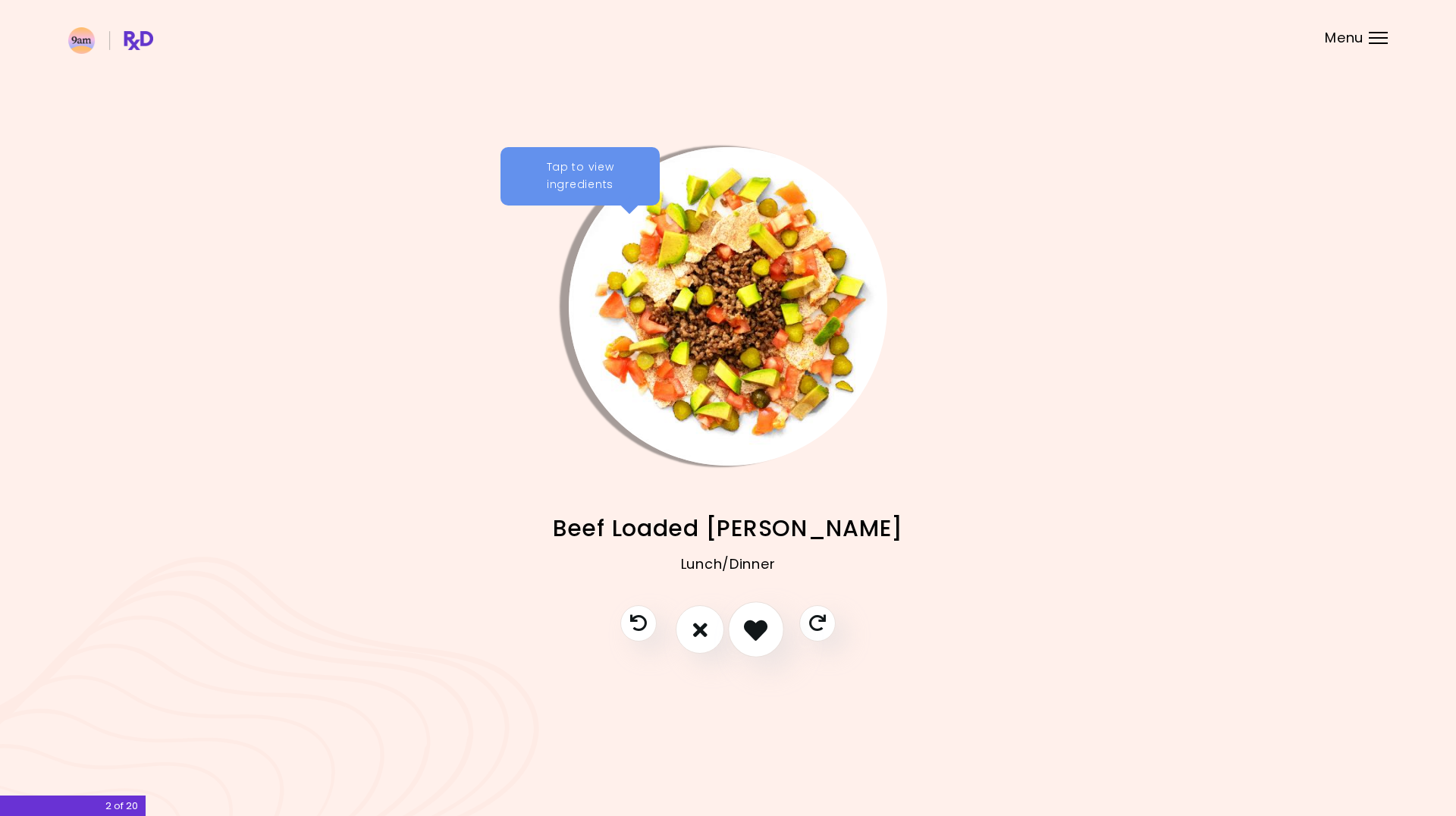
click at [770, 633] on button "I like this recipe" at bounding box center [756, 629] width 56 height 56
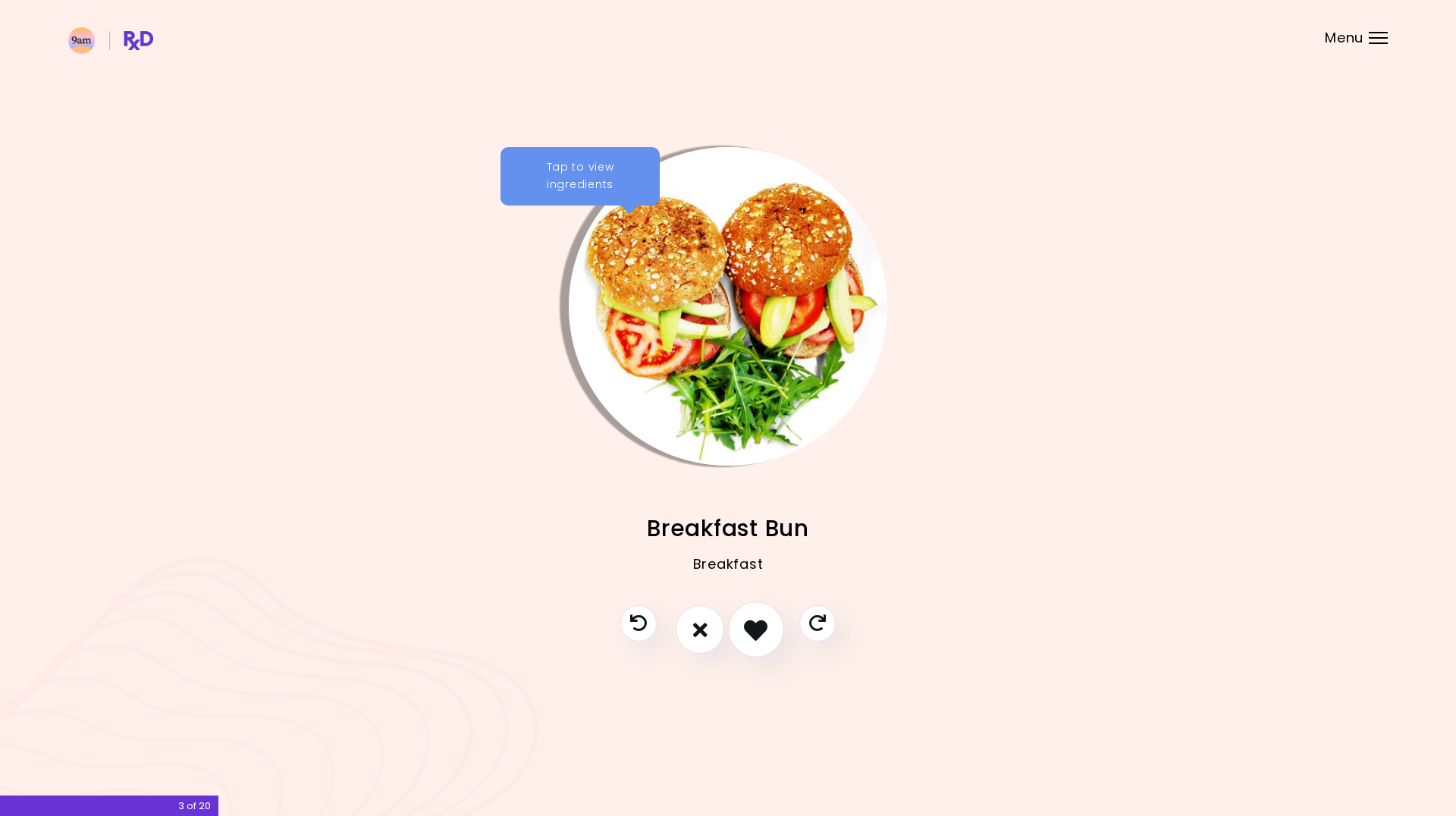
click at [770, 633] on button "I like this recipe" at bounding box center [756, 629] width 56 height 56
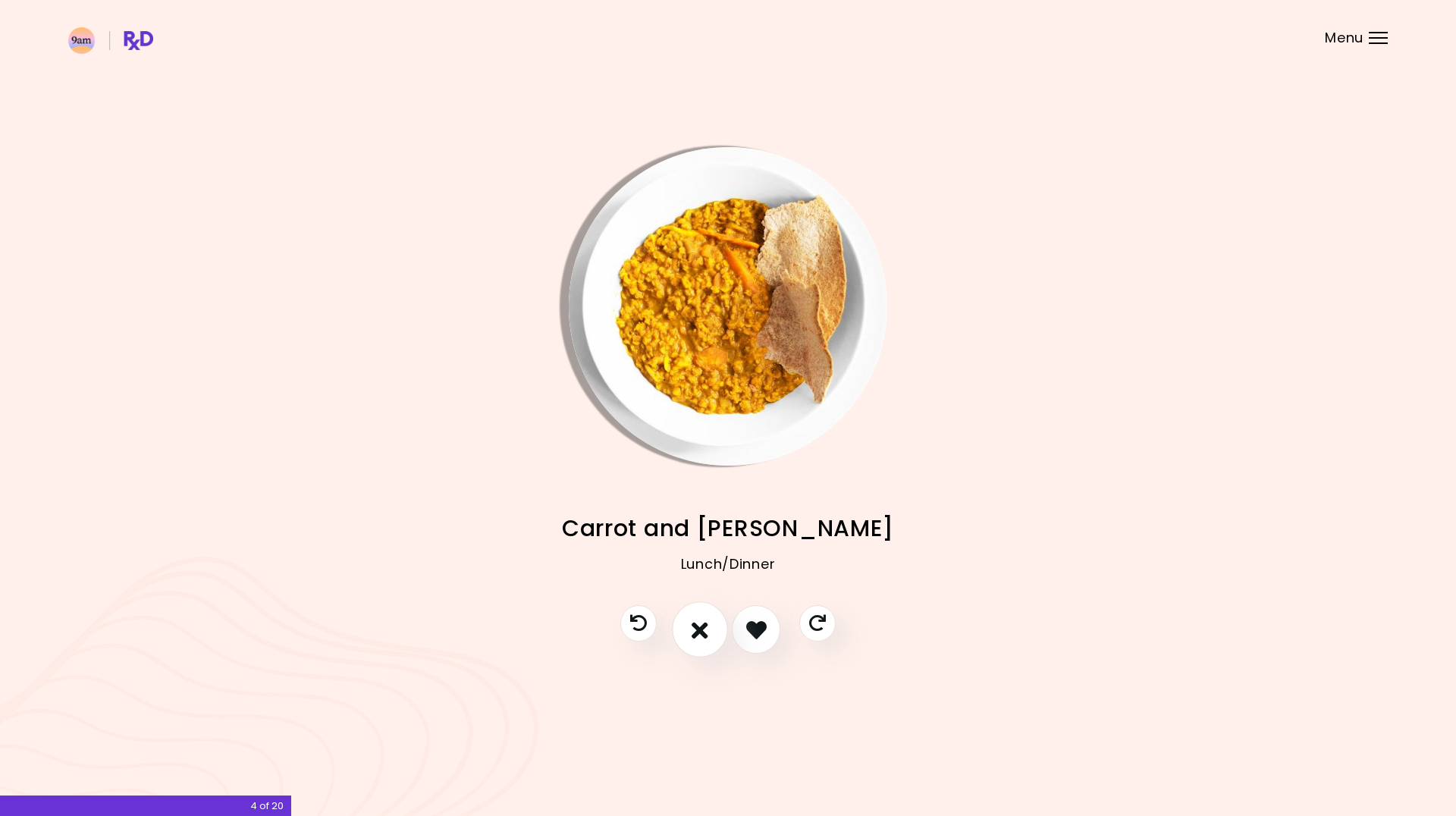
click at [681, 627] on button "I don't like this recipe" at bounding box center [699, 629] width 56 height 56
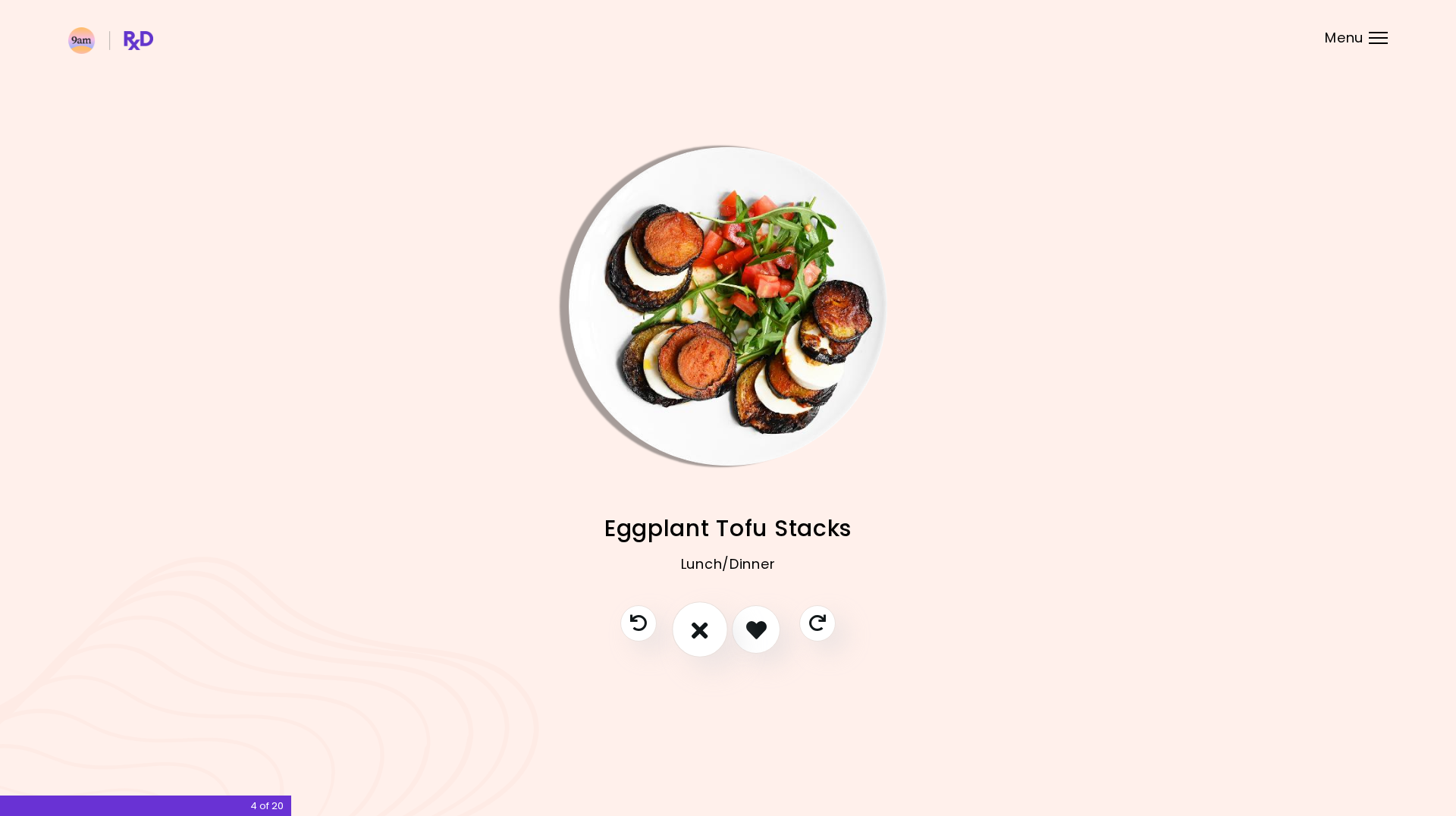
click at [681, 627] on button "I don't like this recipe" at bounding box center [699, 629] width 56 height 56
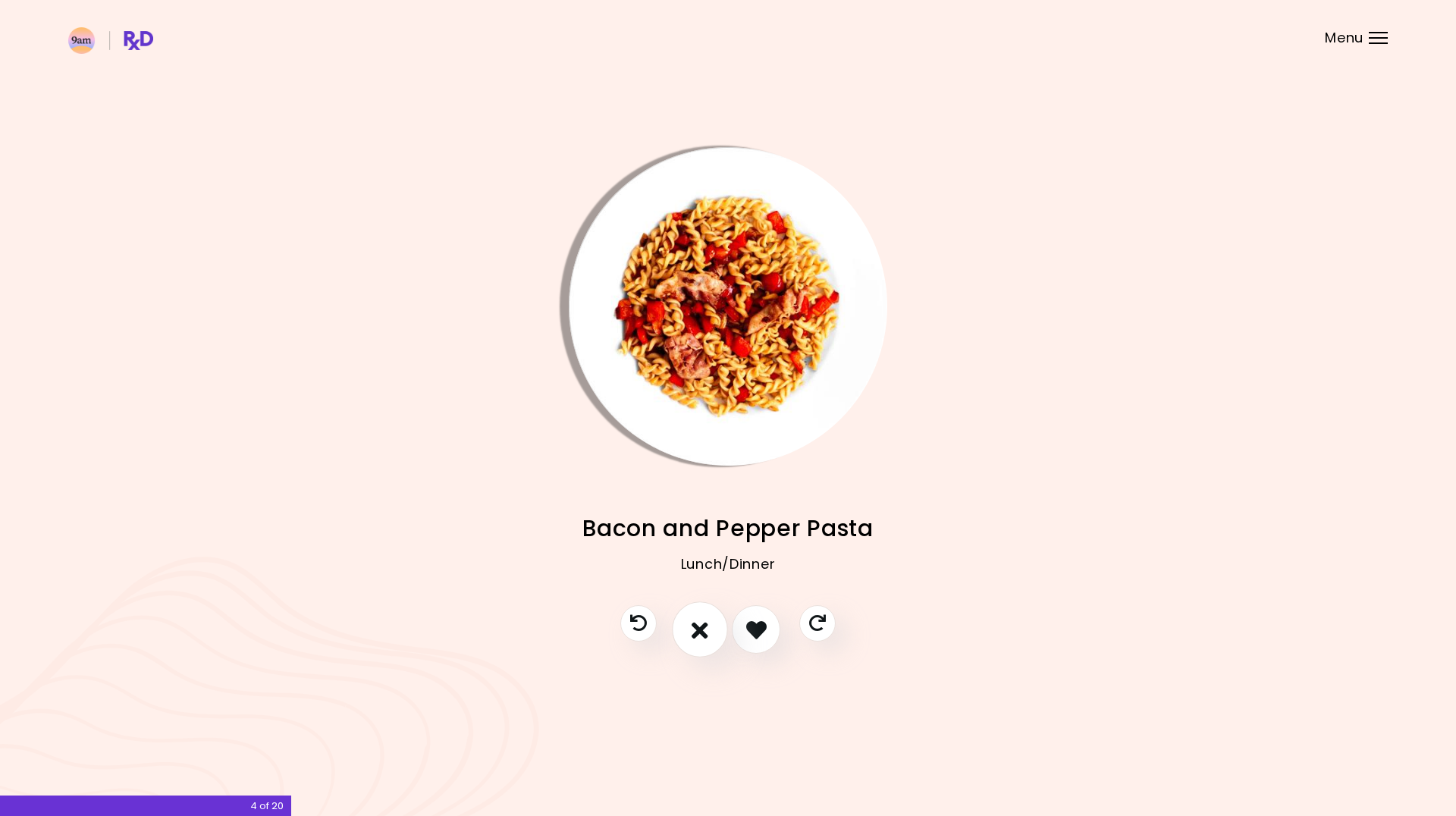
click at [681, 627] on button "I don't like this recipe" at bounding box center [699, 629] width 56 height 56
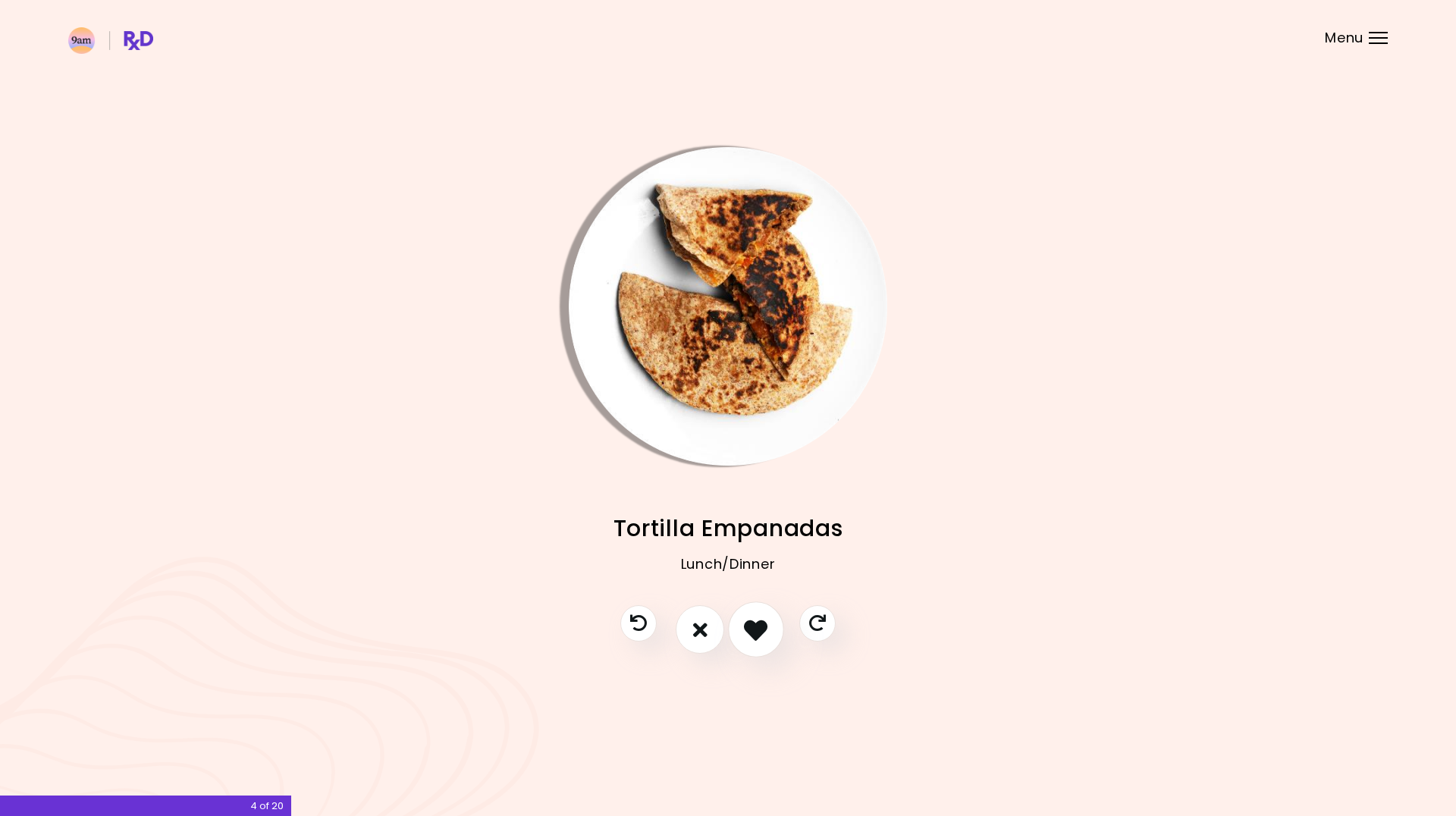
click at [735, 624] on button "I like this recipe" at bounding box center [756, 629] width 56 height 56
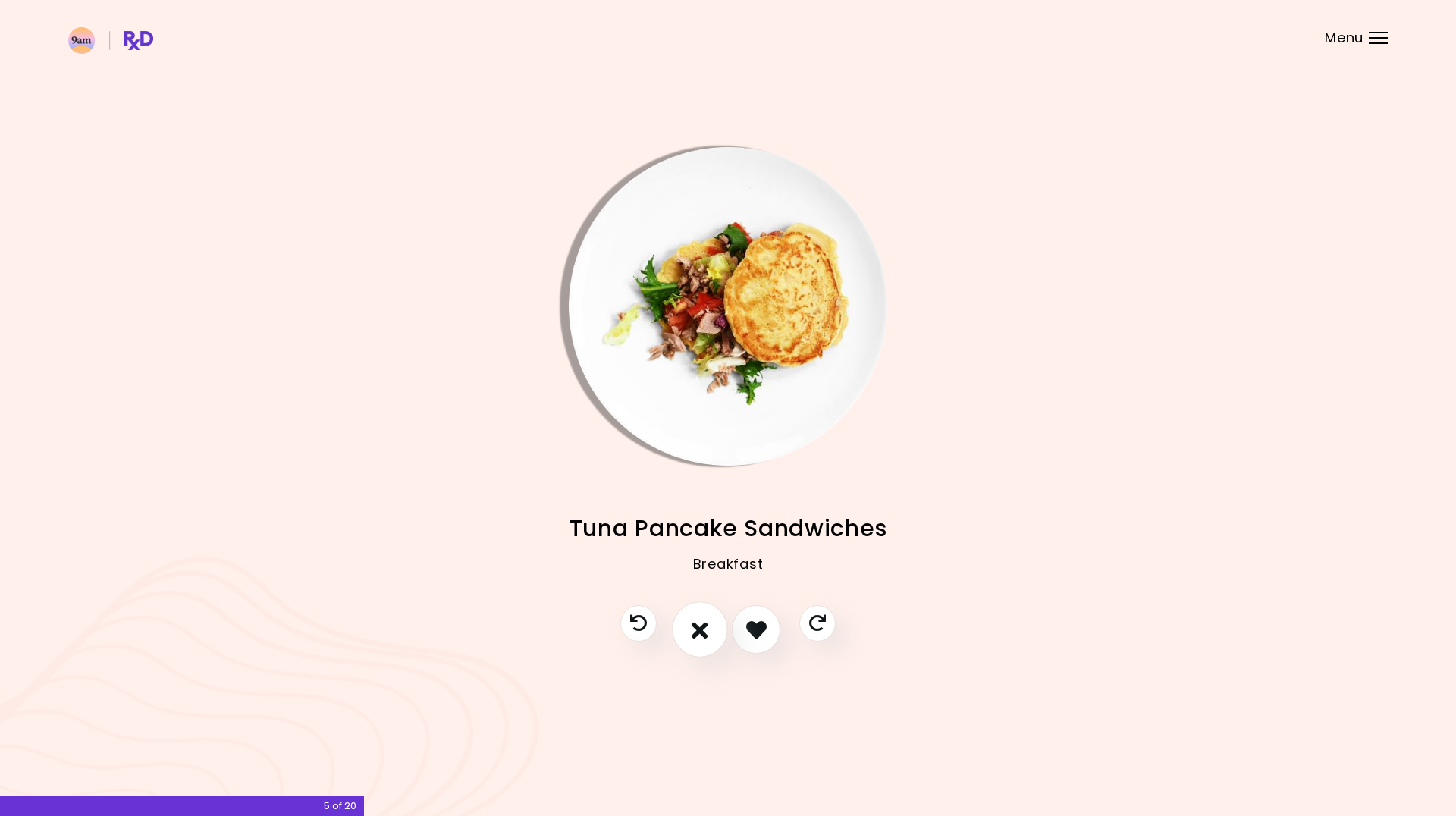
click at [687, 629] on button "I don't like this recipe" at bounding box center [699, 629] width 56 height 56
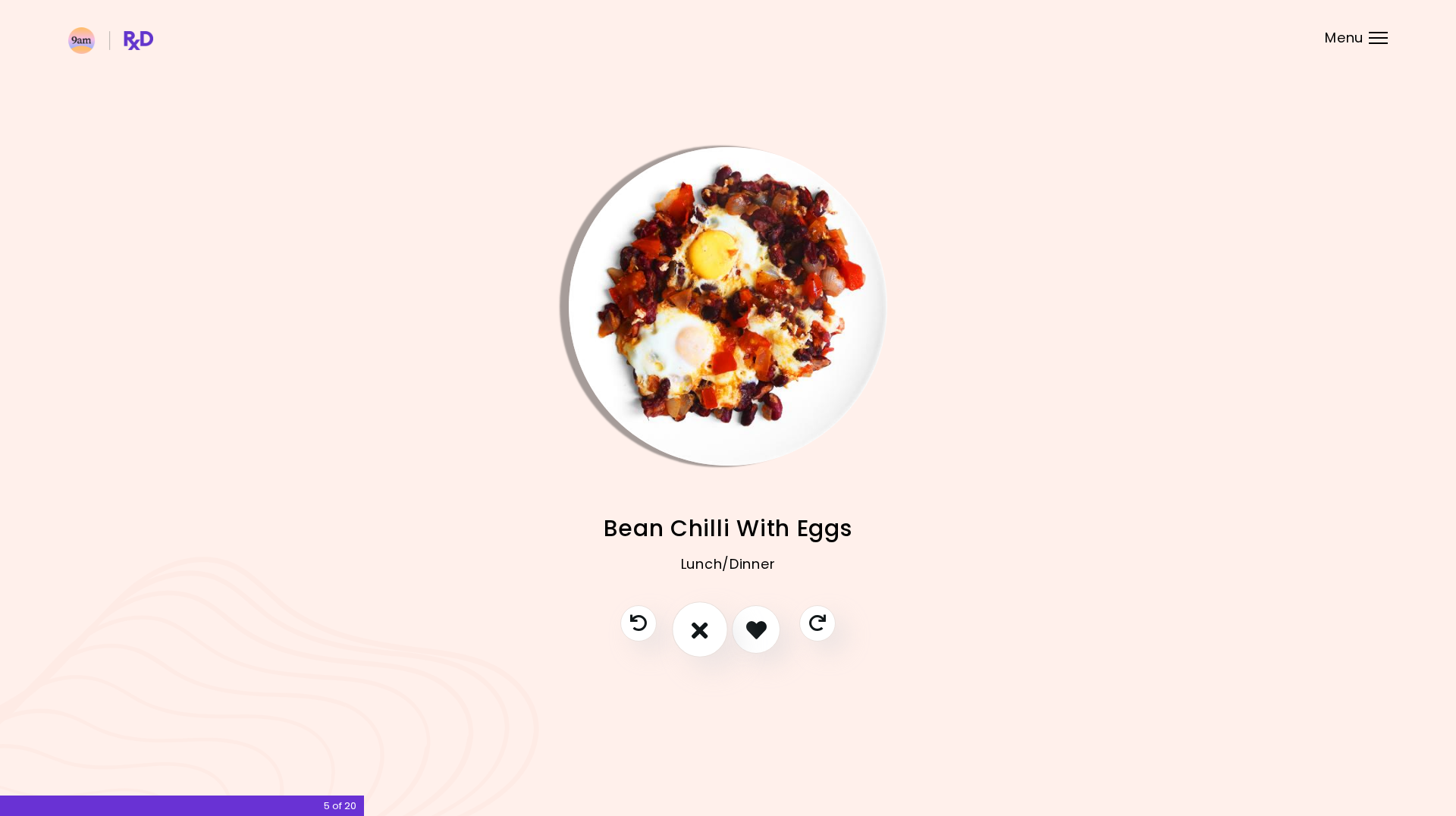
click at [693, 629] on icon "I don't like this recipe" at bounding box center [699, 629] width 16 height 23
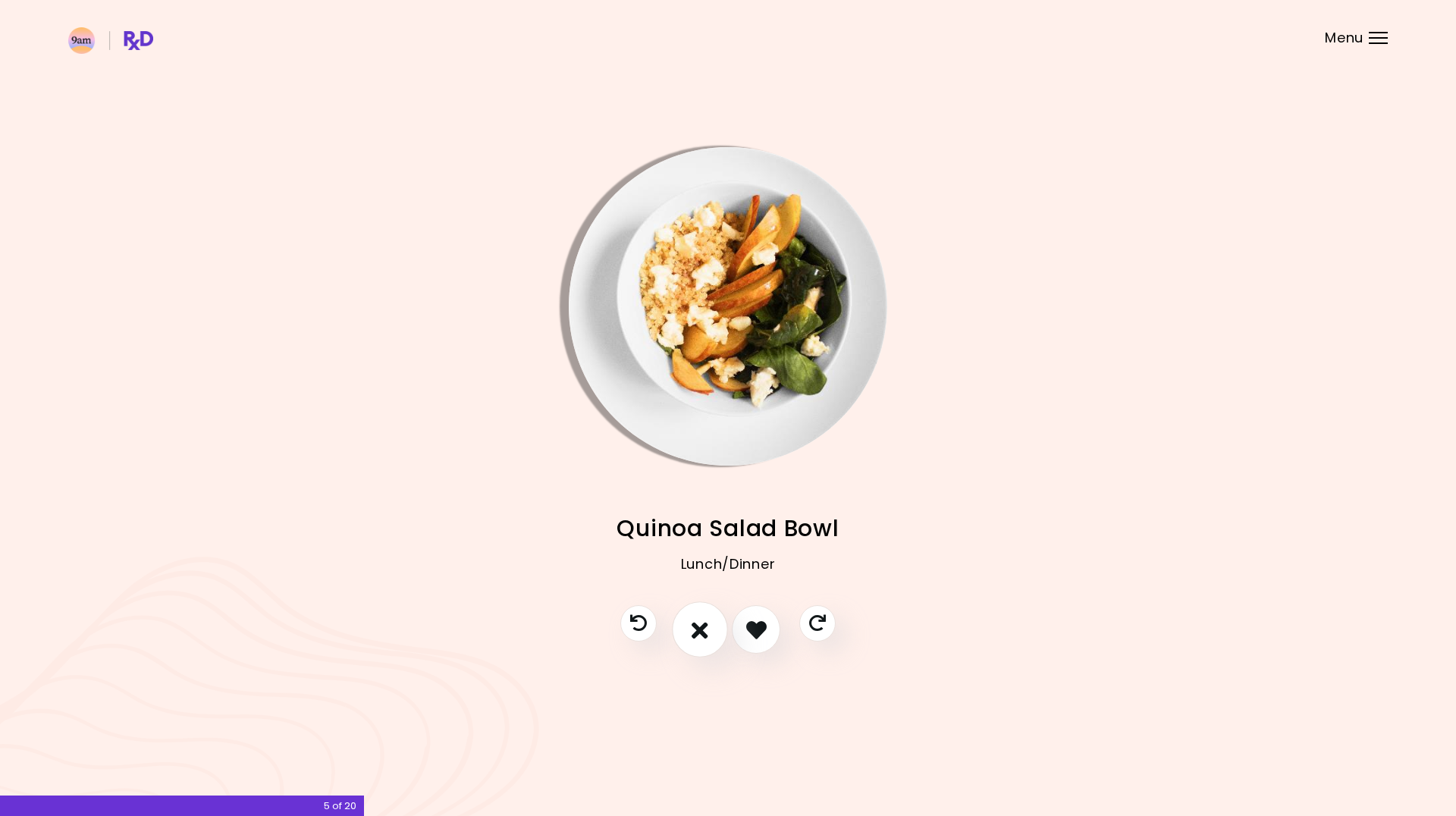
click at [693, 629] on icon "I don't like this recipe" at bounding box center [699, 629] width 16 height 23
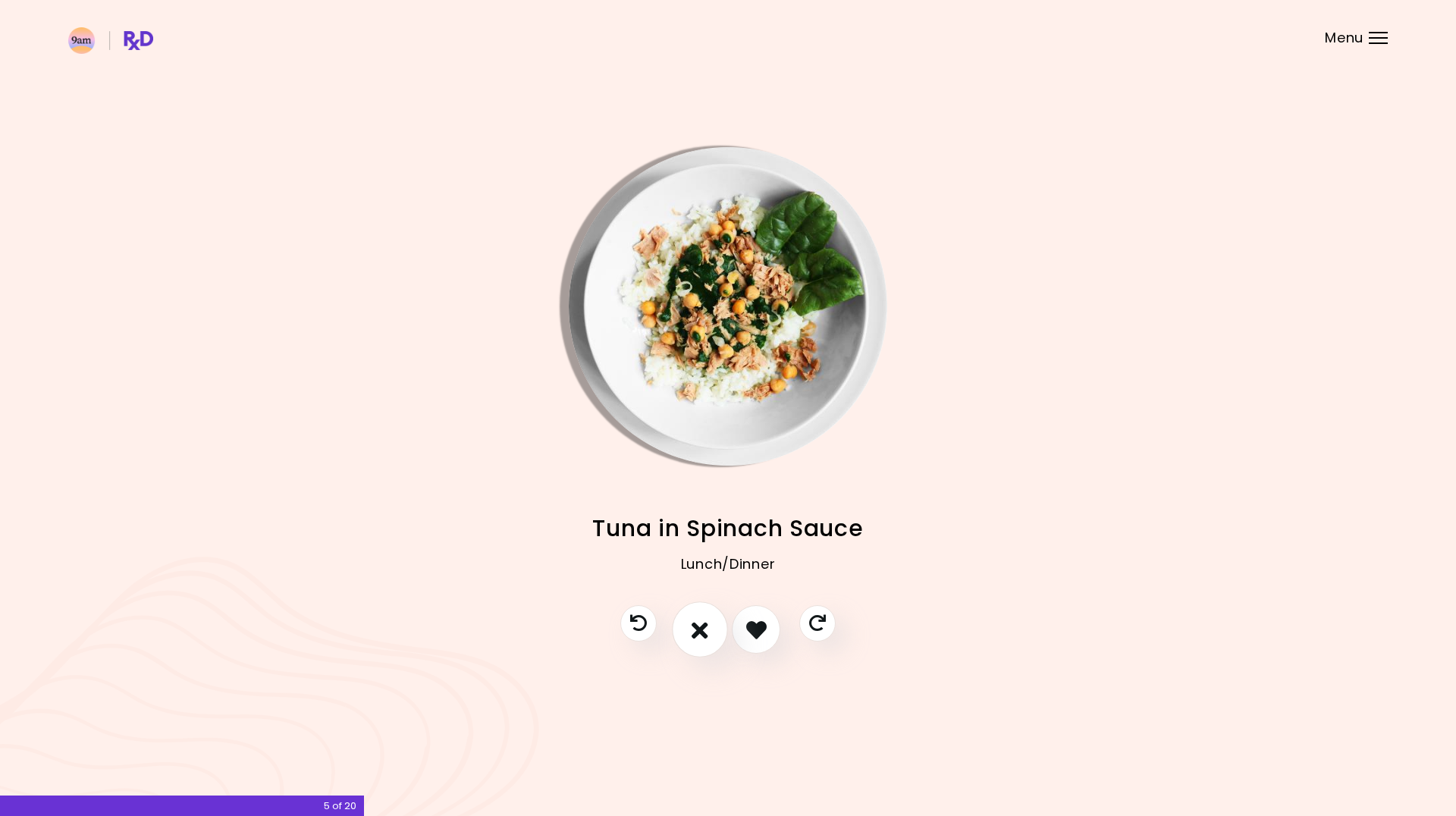
click at [693, 629] on icon "I don't like this recipe" at bounding box center [699, 629] width 16 height 23
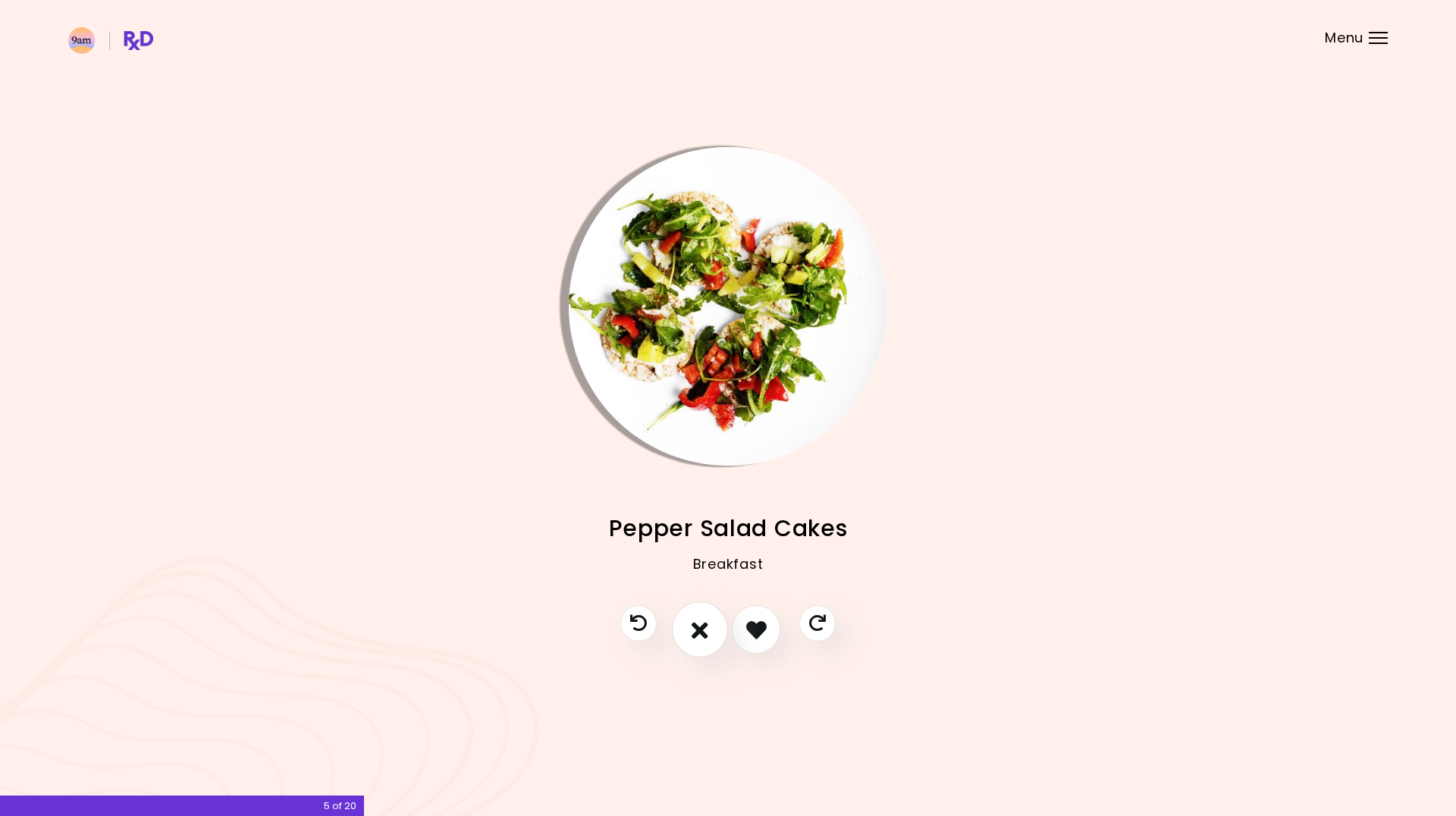
click at [693, 629] on icon "I don't like this recipe" at bounding box center [699, 629] width 16 height 23
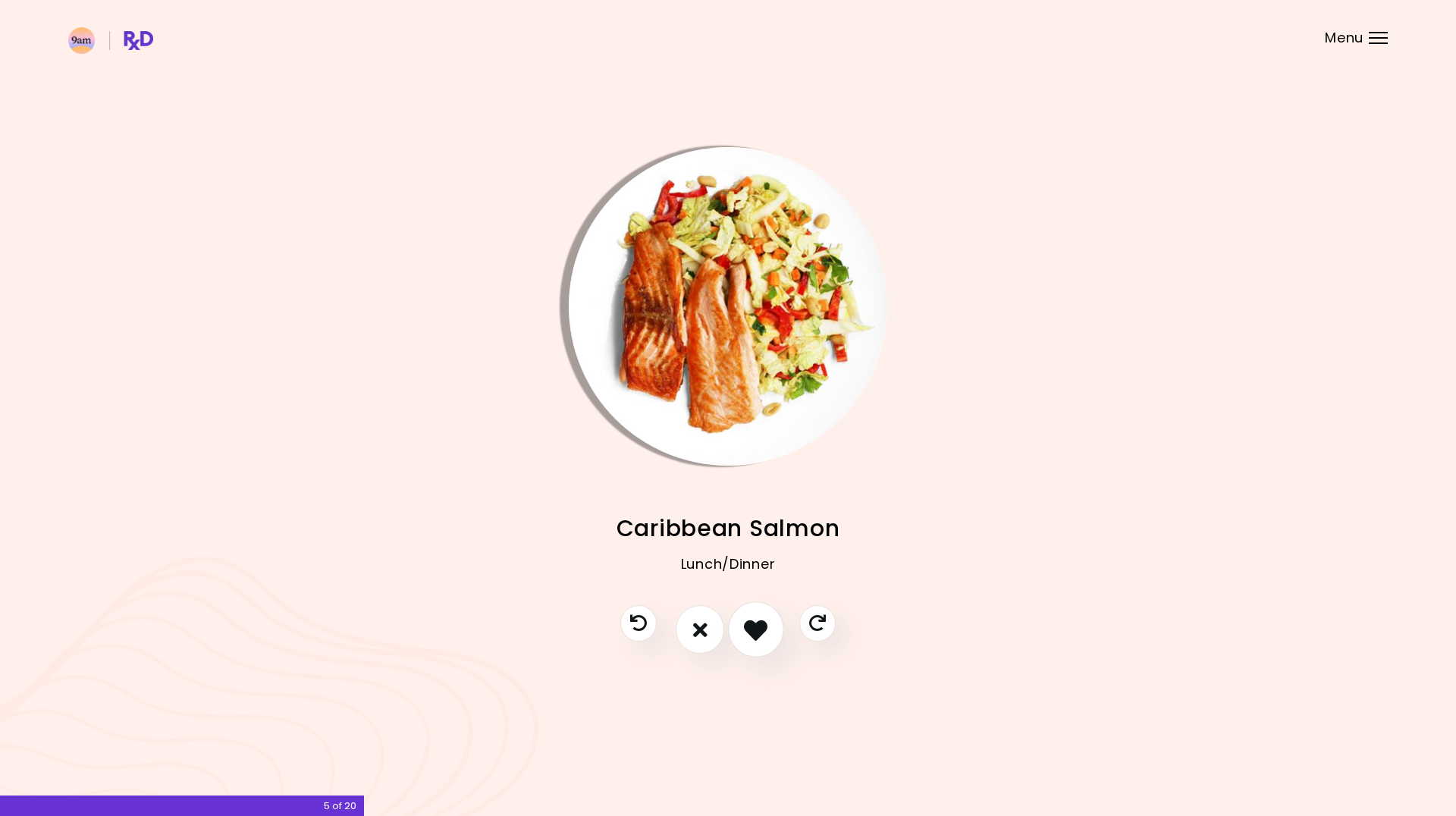
click at [763, 627] on icon "I like this recipe" at bounding box center [755, 629] width 23 height 23
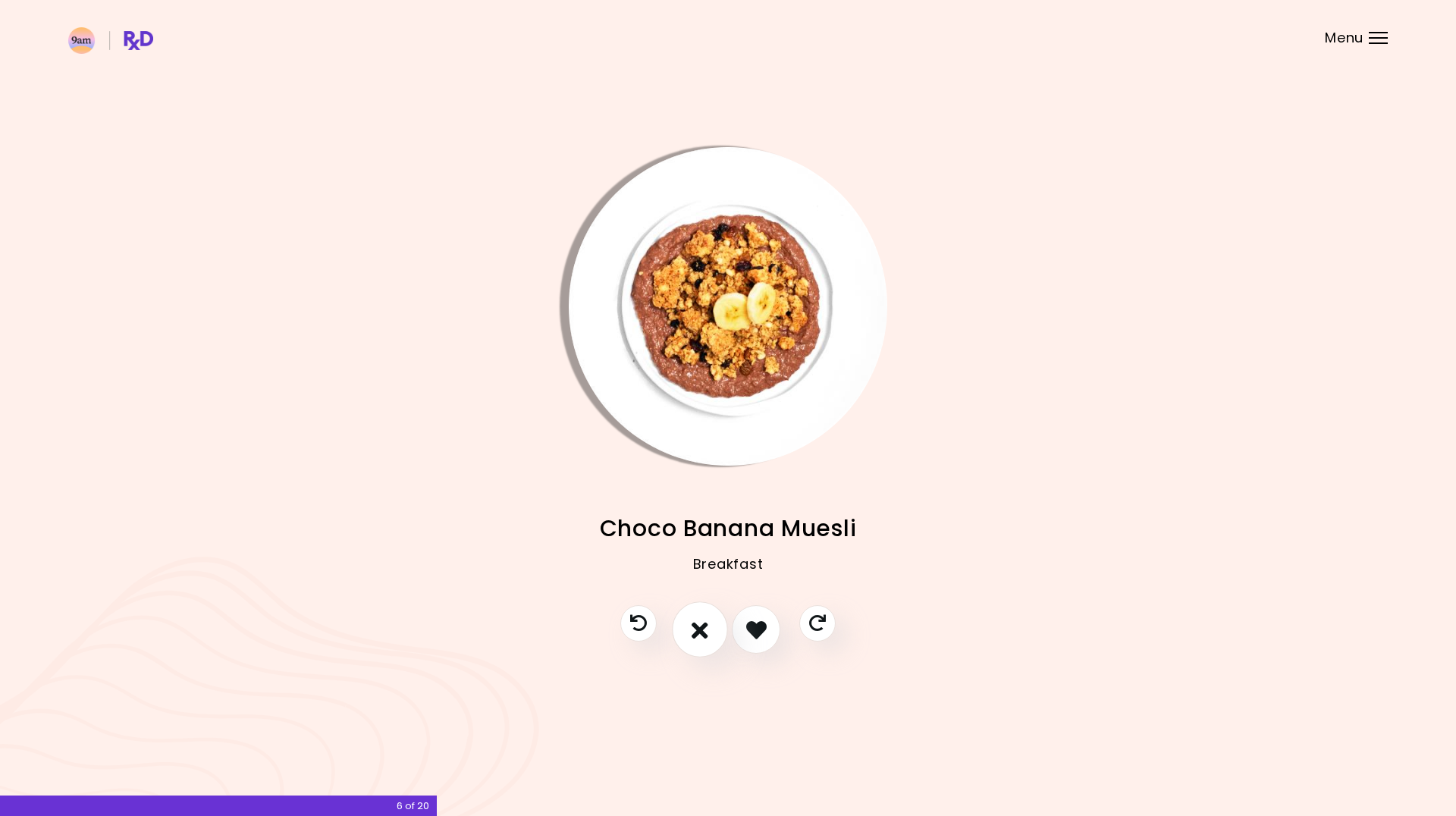
click at [701, 632] on icon "I don't like this recipe" at bounding box center [699, 629] width 16 height 23
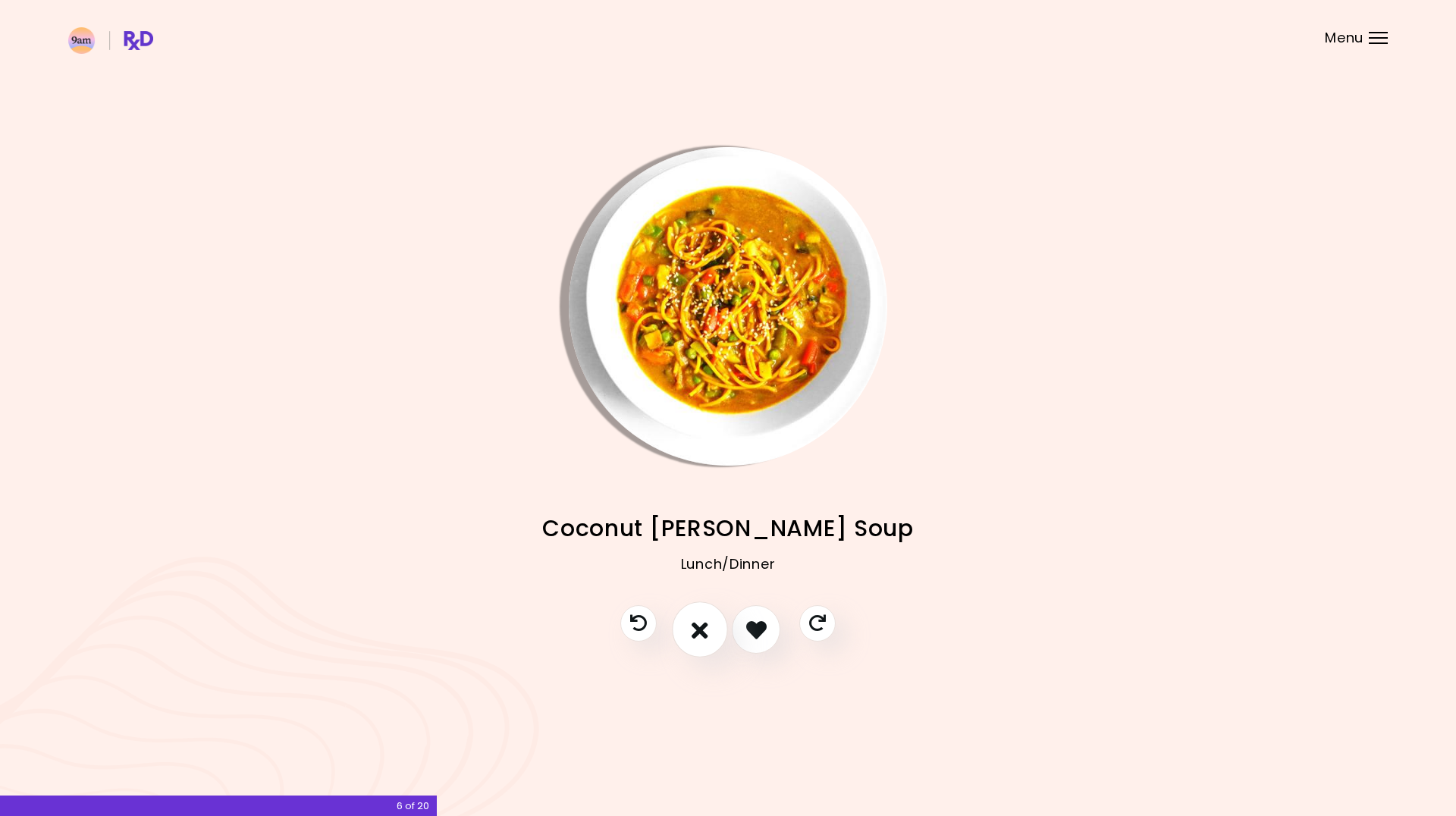
click at [701, 632] on icon "I don't like this recipe" at bounding box center [699, 629] width 16 height 23
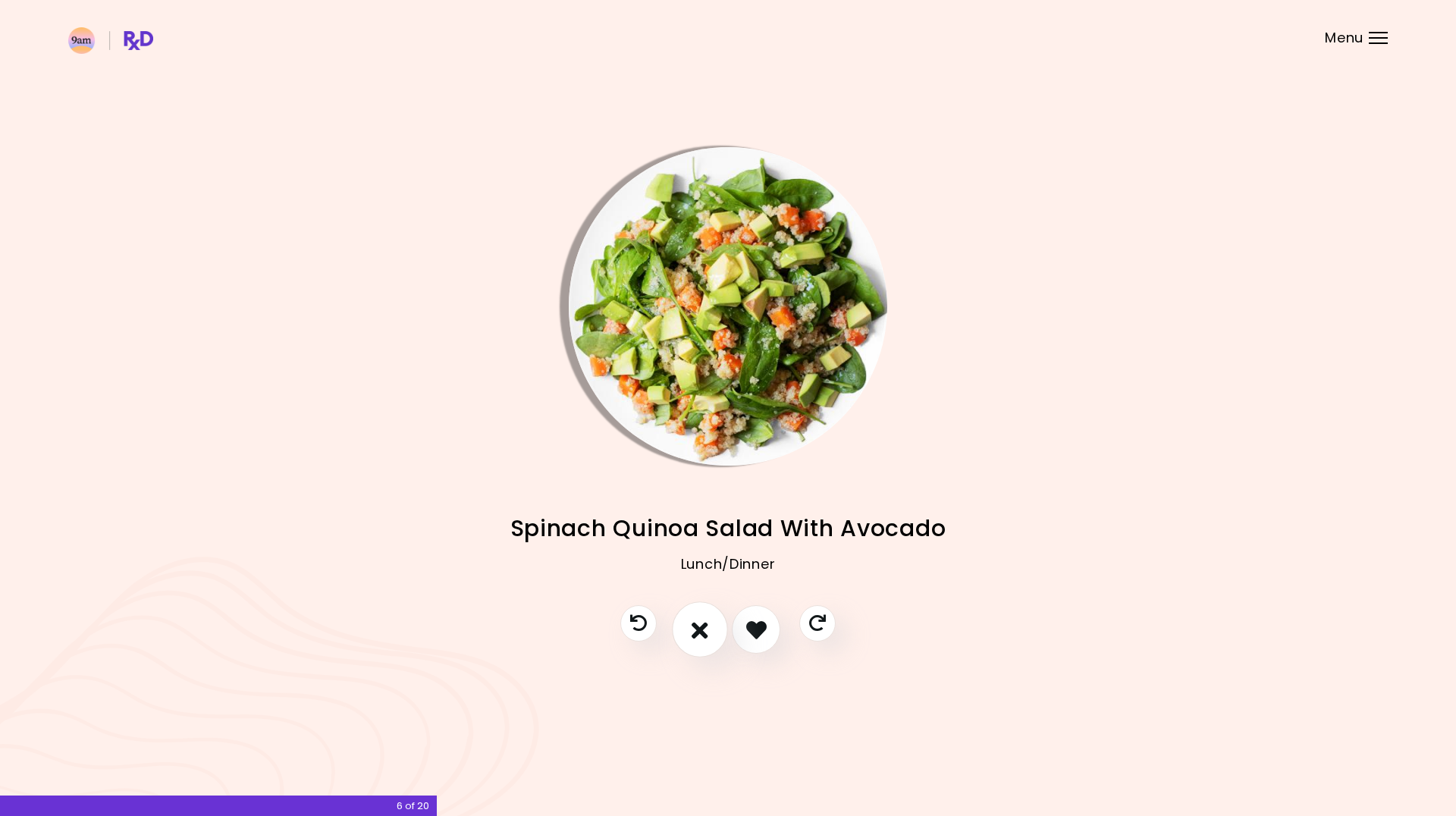
click at [701, 632] on icon "I don't like this recipe" at bounding box center [699, 629] width 16 height 23
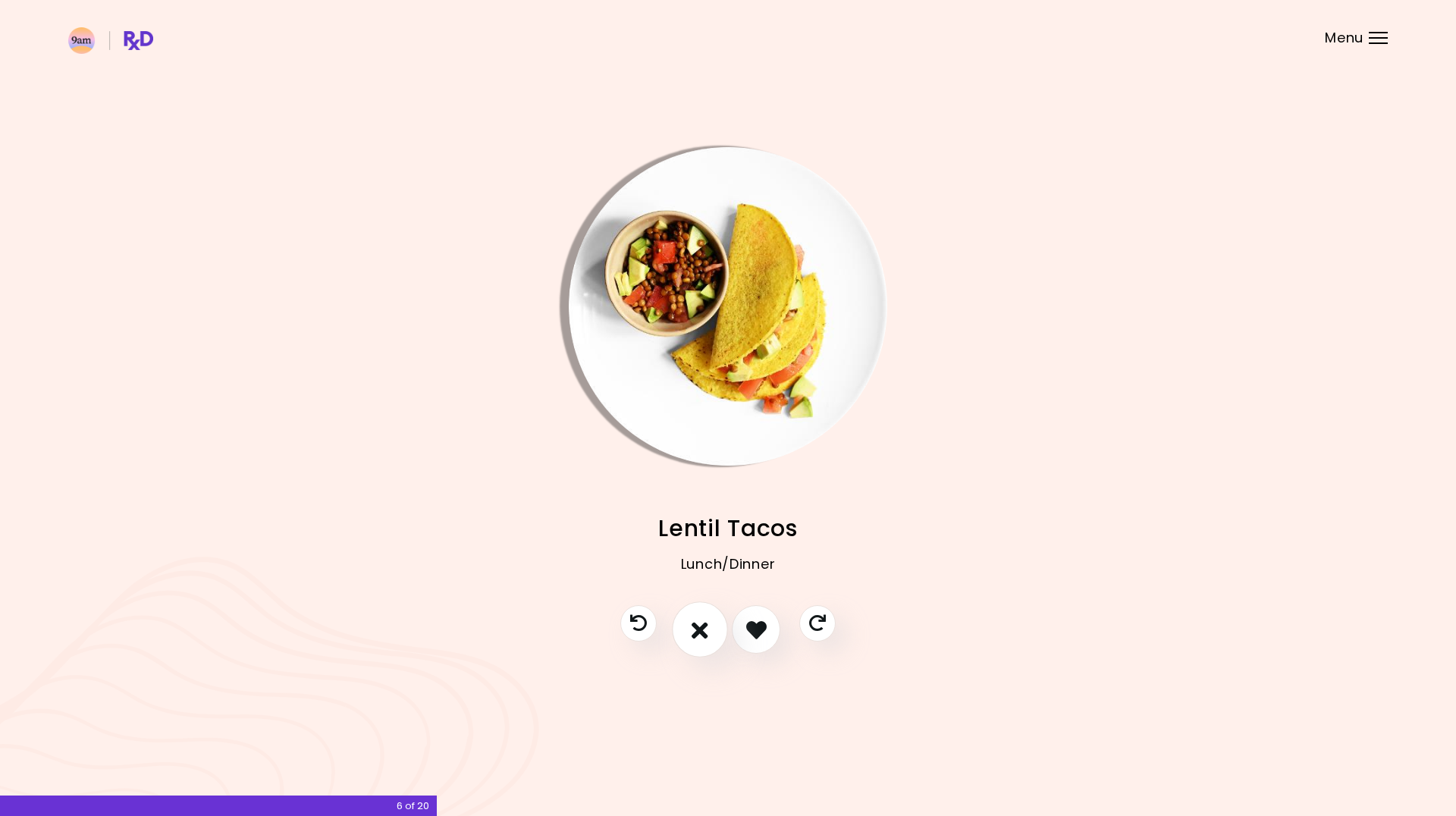
click at [701, 632] on icon "I don't like this recipe" at bounding box center [699, 629] width 16 height 23
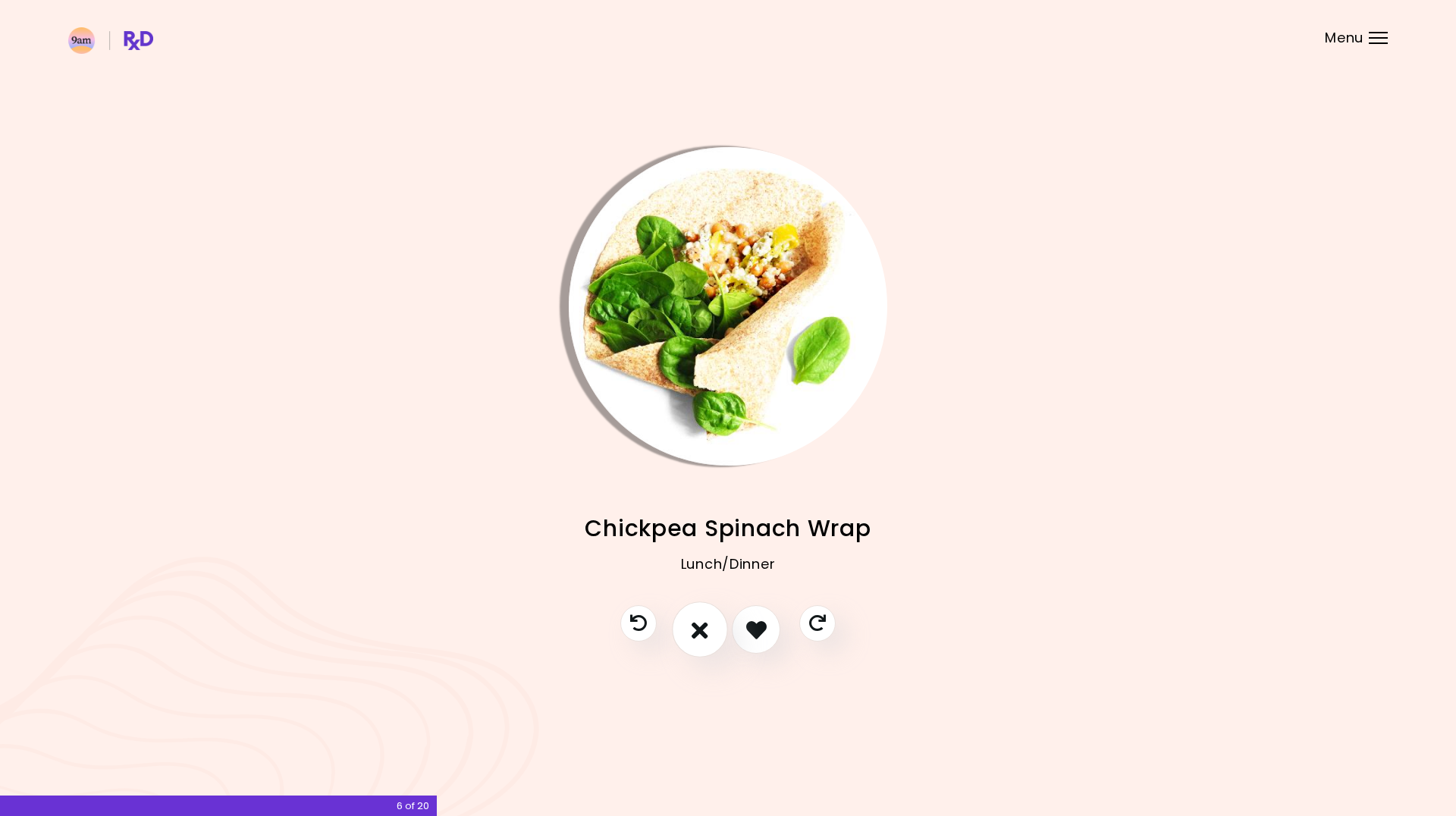
click at [701, 632] on icon "I don't like this recipe" at bounding box center [699, 629] width 16 height 23
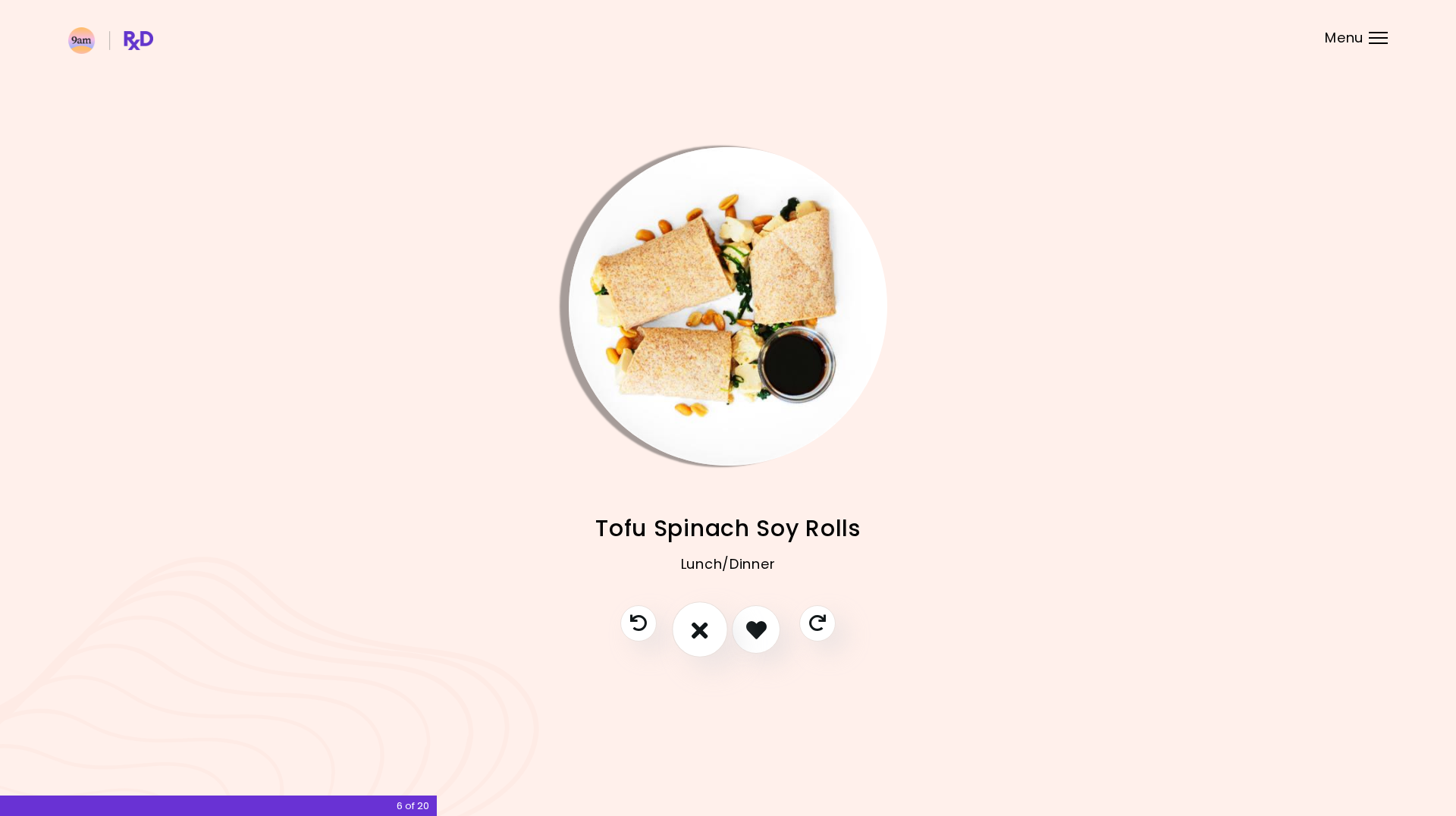
click at [701, 632] on icon "I don't like this recipe" at bounding box center [699, 629] width 16 height 23
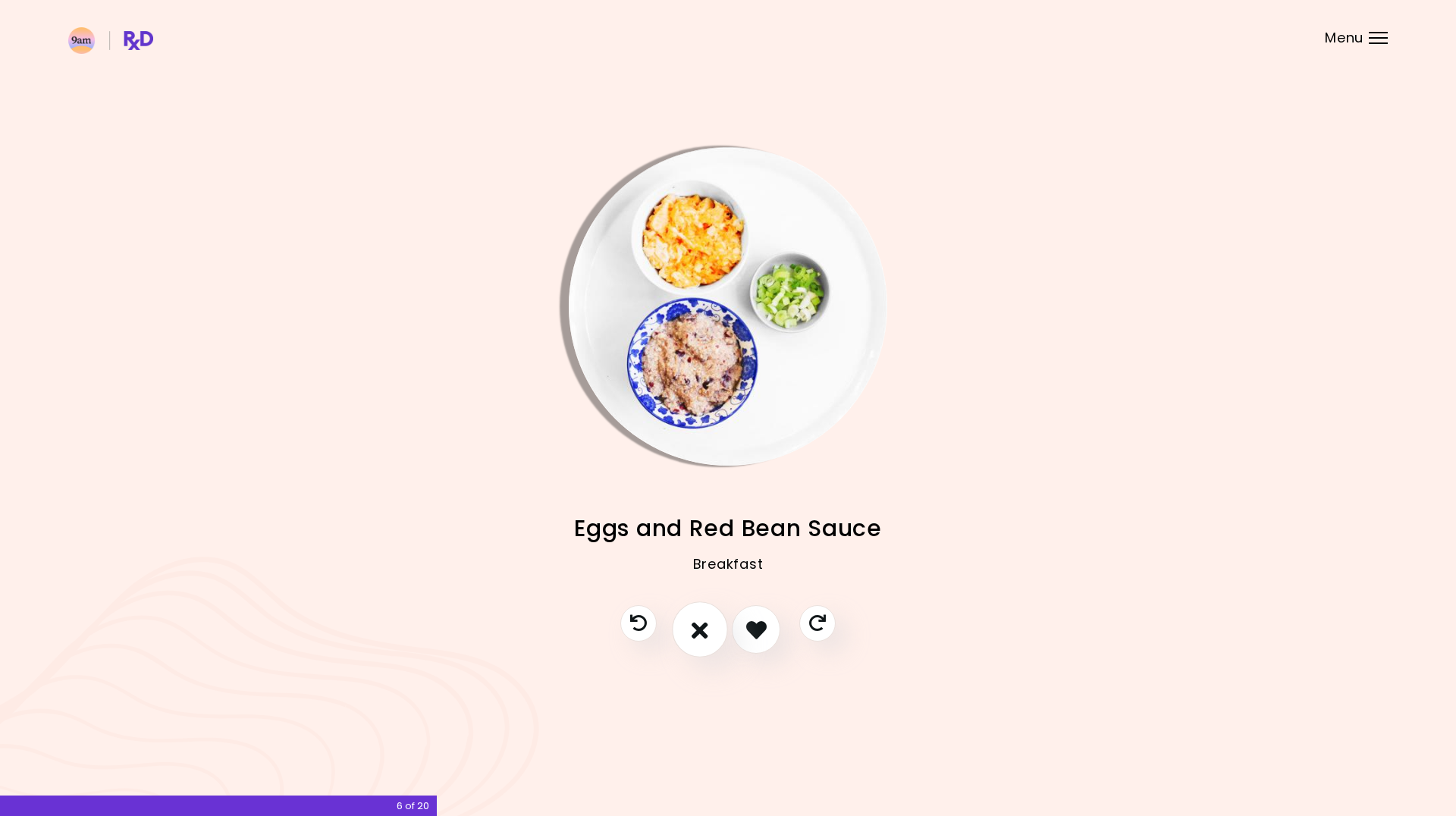
click at [701, 632] on icon "I don't like this recipe" at bounding box center [699, 629] width 16 height 23
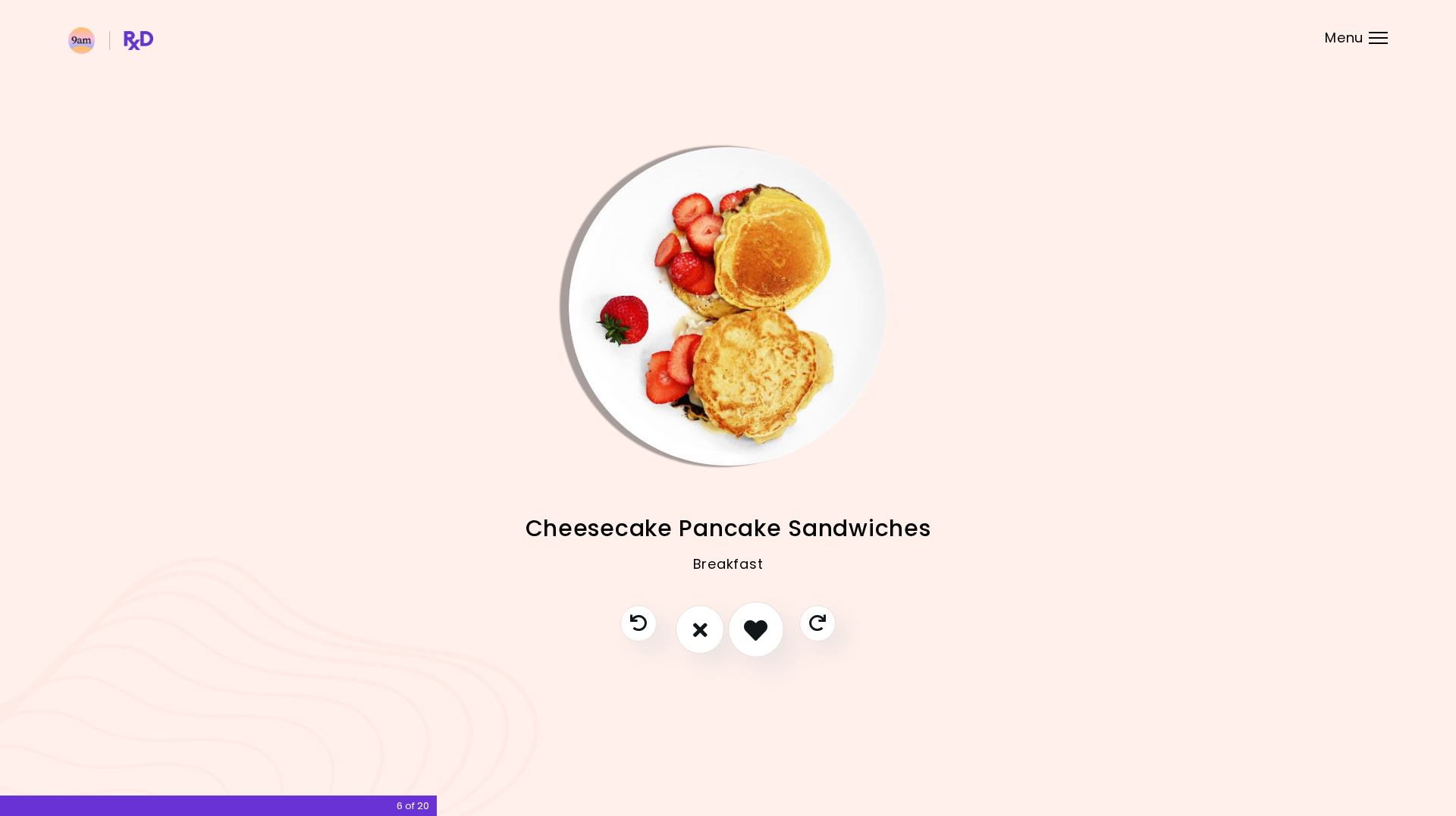
click at [738, 626] on button "I like this recipe" at bounding box center [756, 629] width 56 height 56
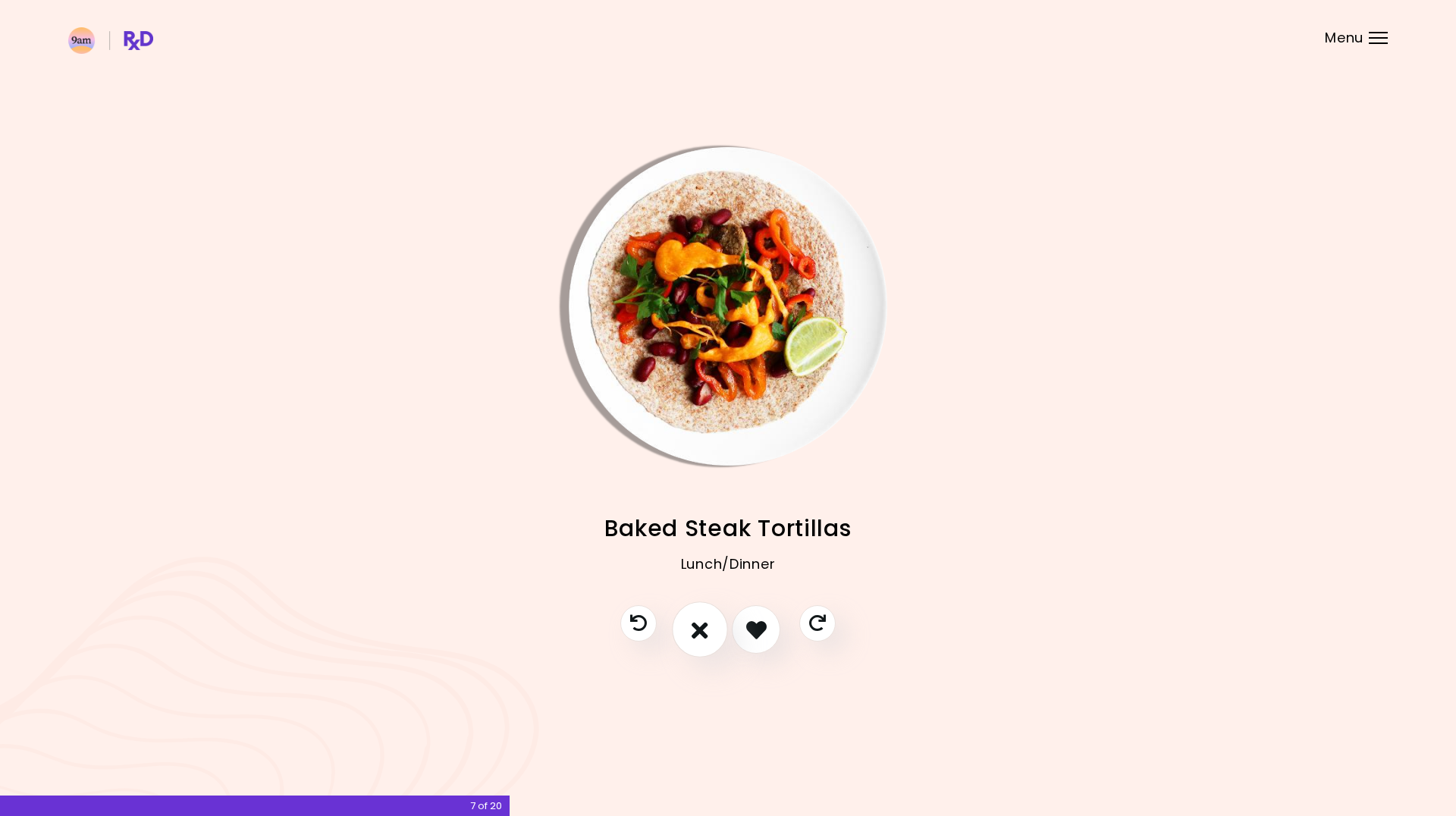
click at [704, 628] on icon "I don't like this recipe" at bounding box center [699, 629] width 16 height 23
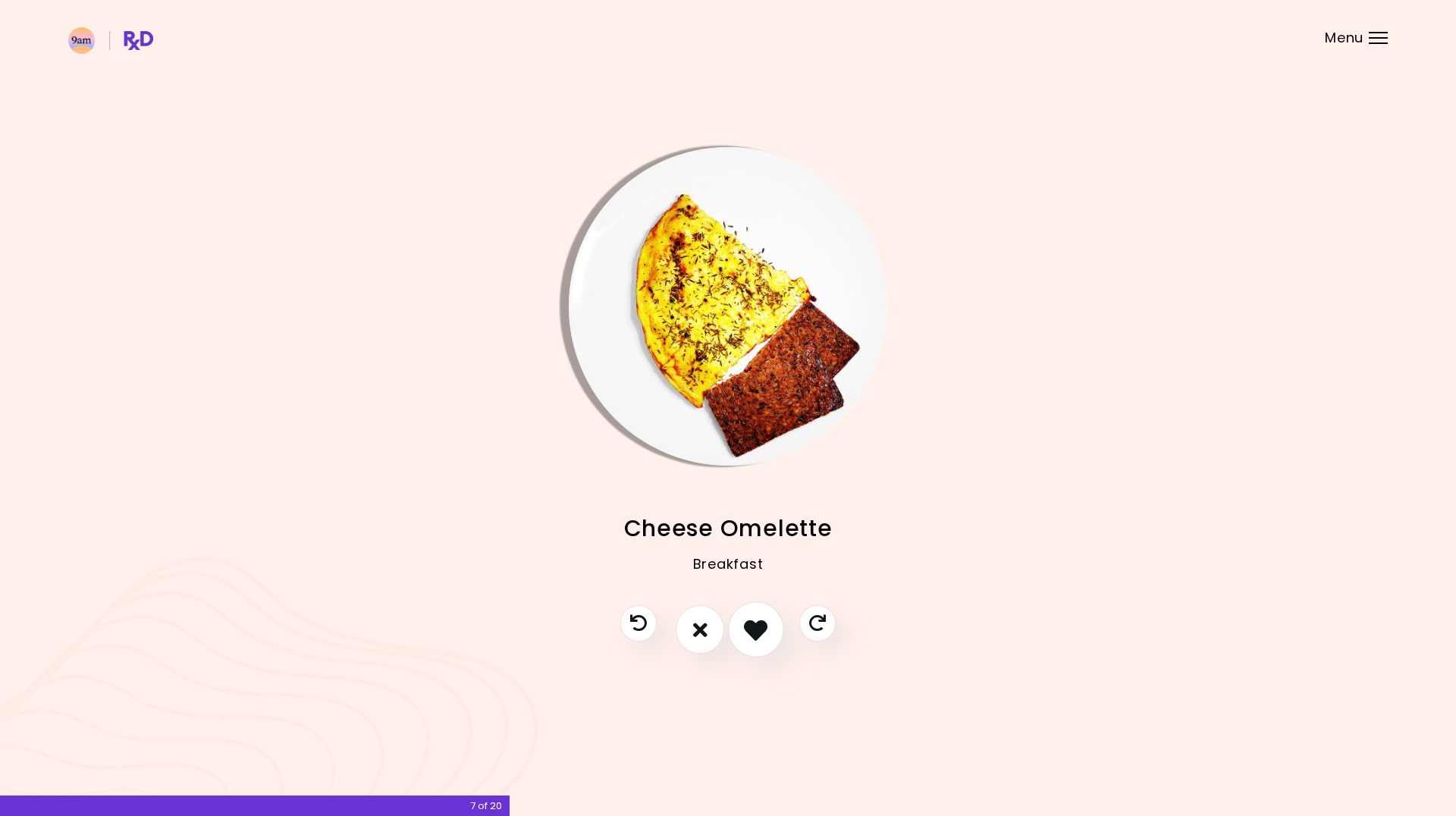
click at [751, 635] on icon "I like this recipe" at bounding box center [755, 629] width 23 height 23
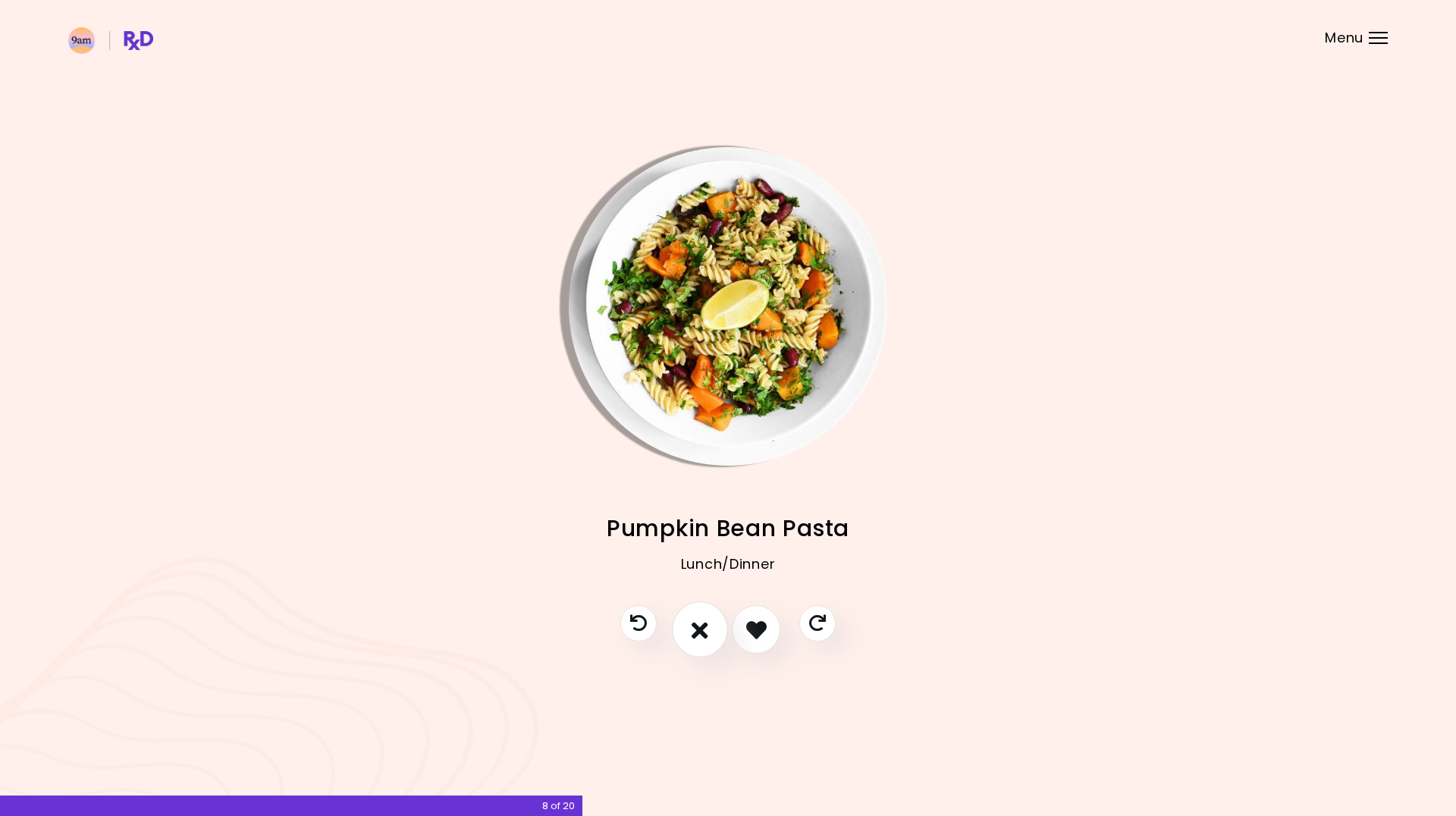
click at [682, 633] on button "I don't like this recipe" at bounding box center [699, 629] width 56 height 56
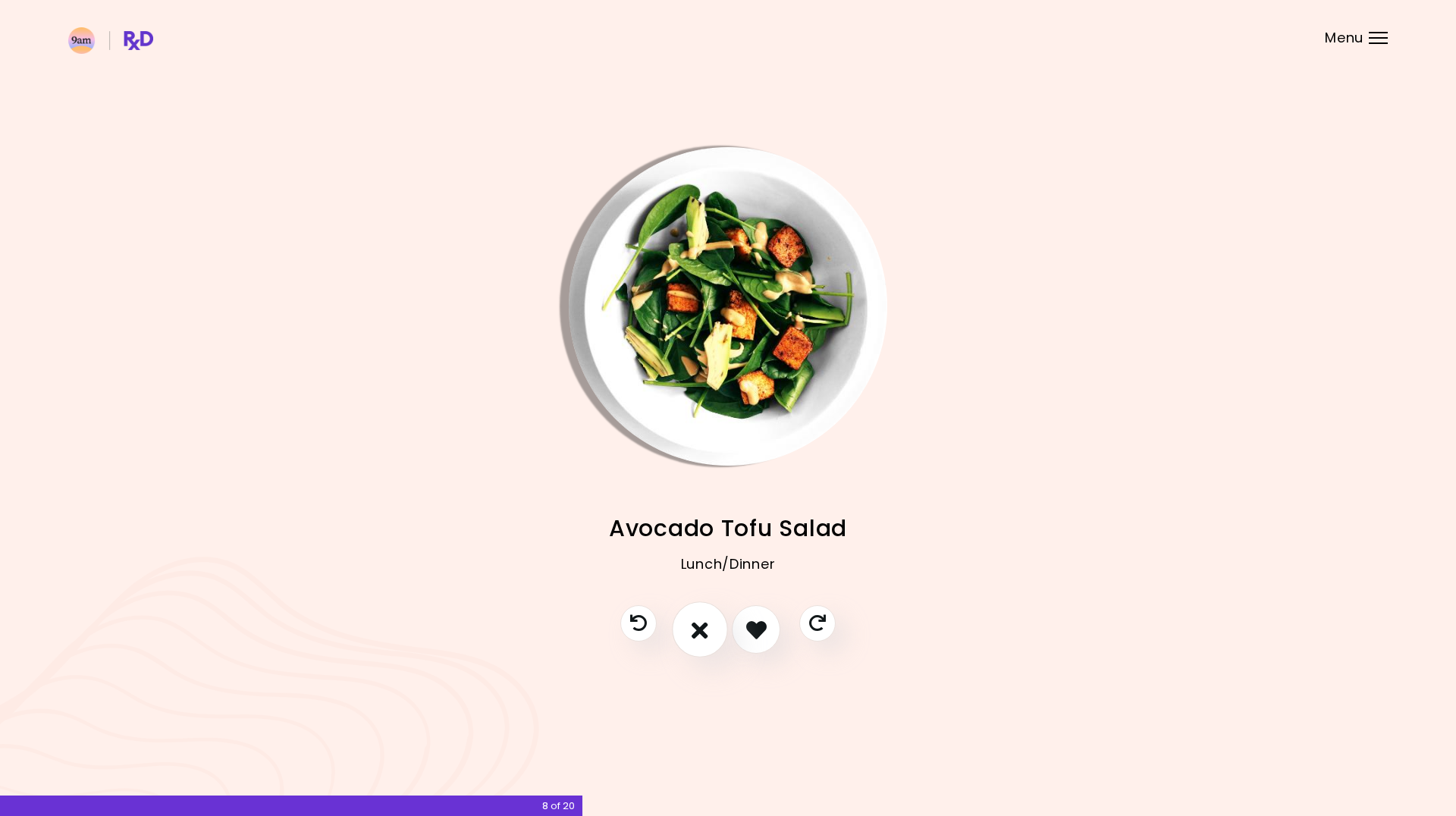
click at [699, 636] on icon "I don't like this recipe" at bounding box center [699, 629] width 16 height 23
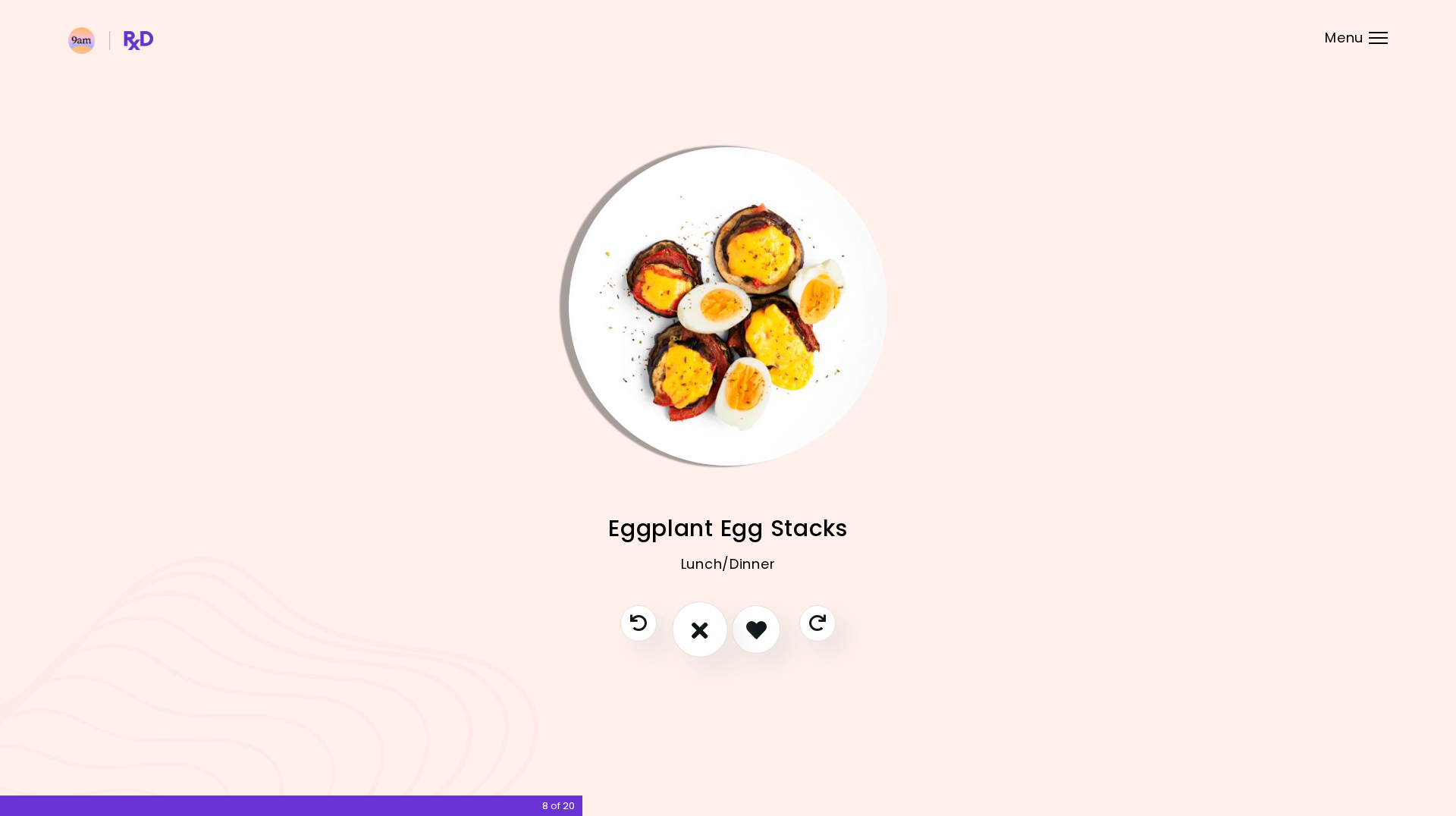
click at [699, 637] on icon "I don't like this recipe" at bounding box center [699, 629] width 16 height 23
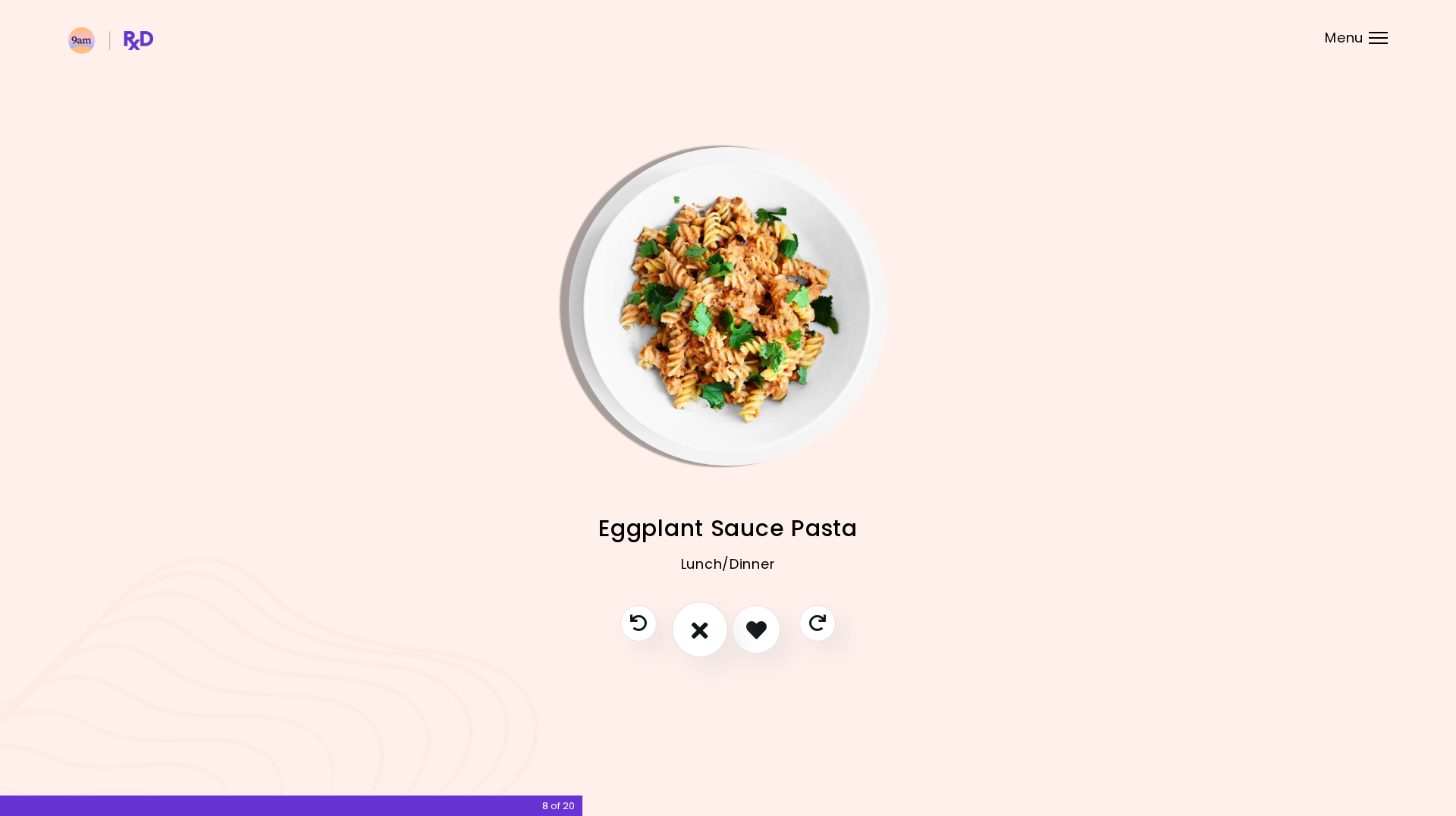
click at [699, 637] on icon "I don't like this recipe" at bounding box center [699, 629] width 16 height 23
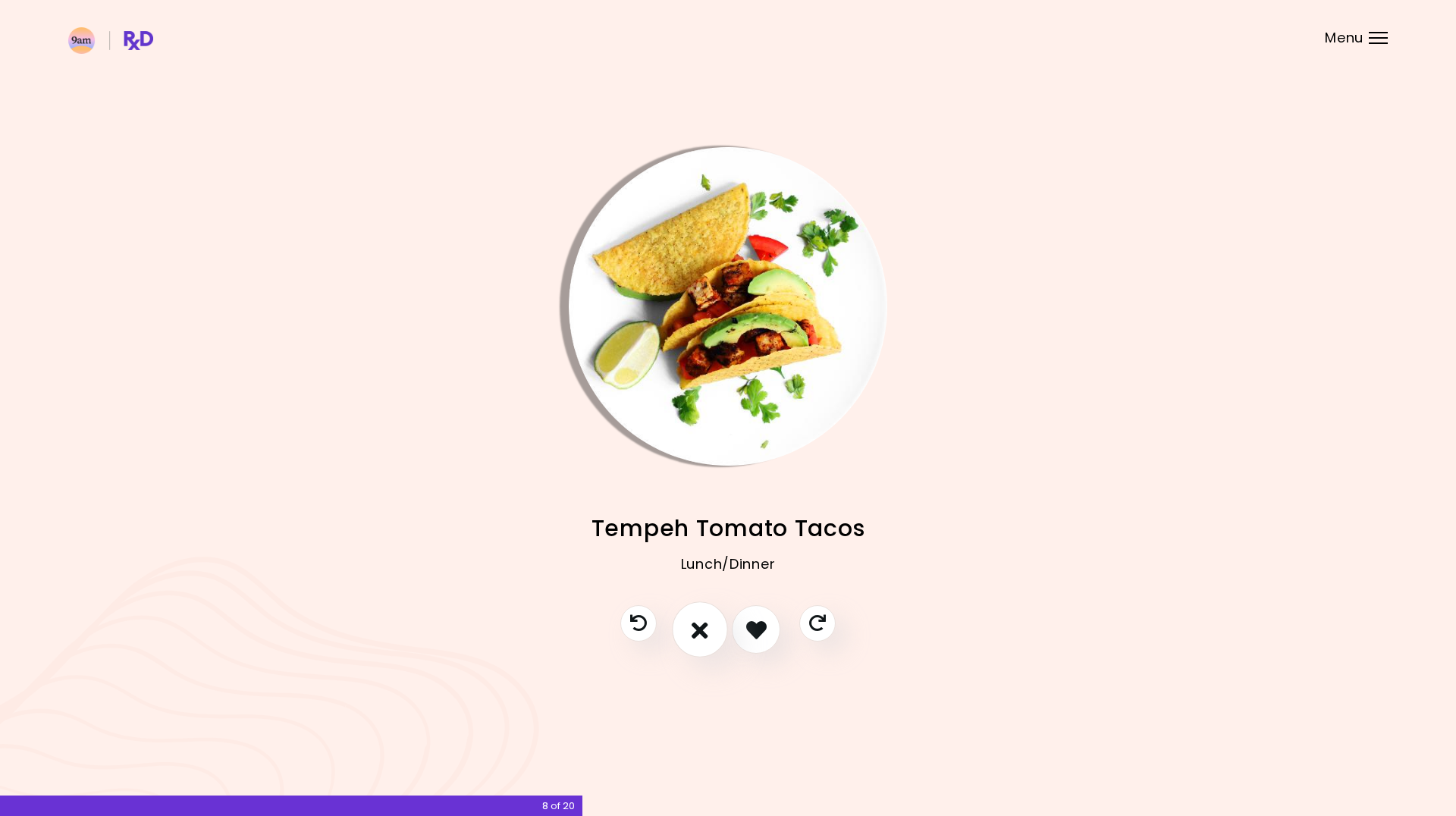
click at [699, 637] on icon "I don't like this recipe" at bounding box center [699, 629] width 16 height 23
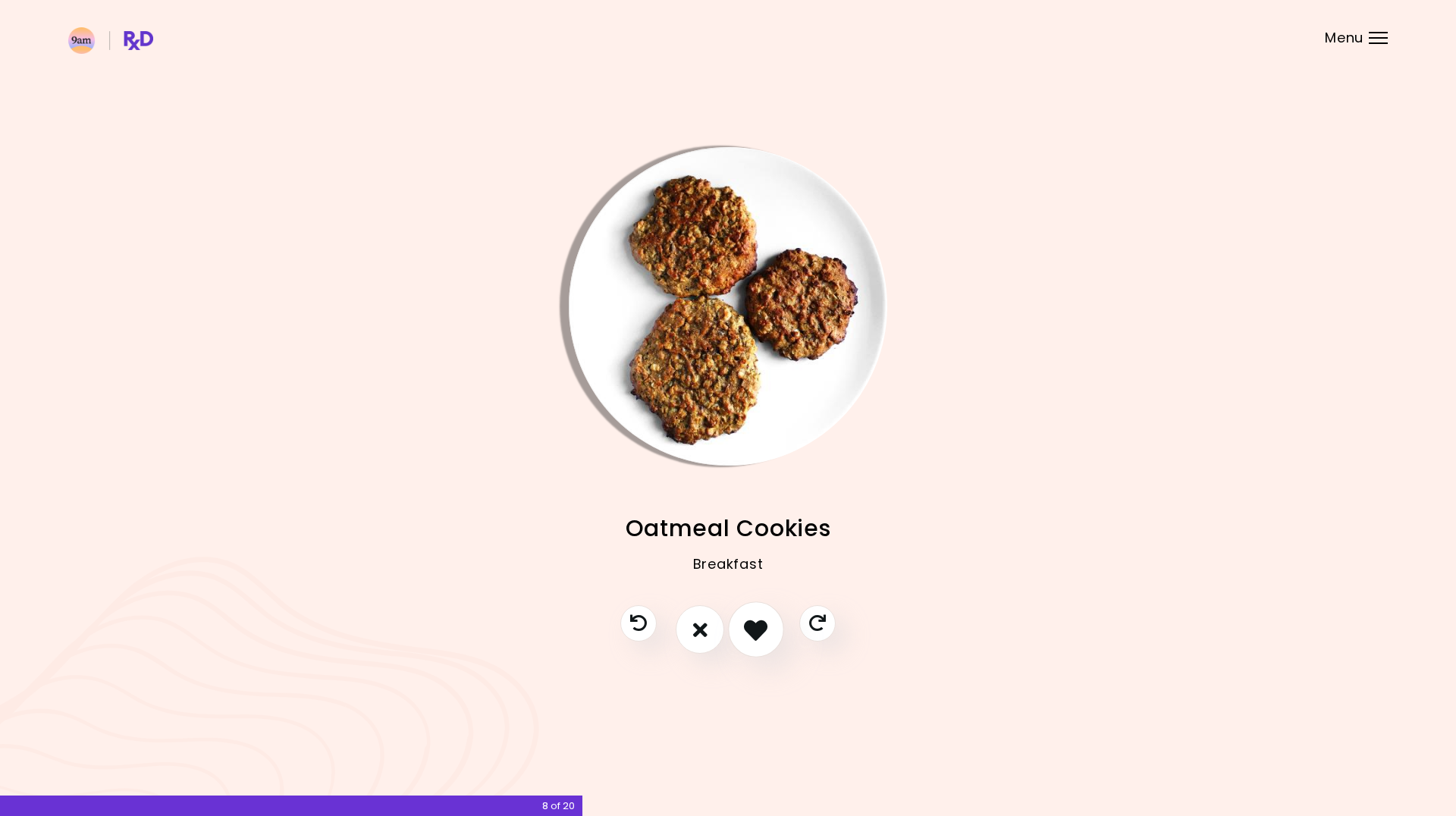
click at [744, 626] on icon "I like this recipe" at bounding box center [755, 629] width 23 height 23
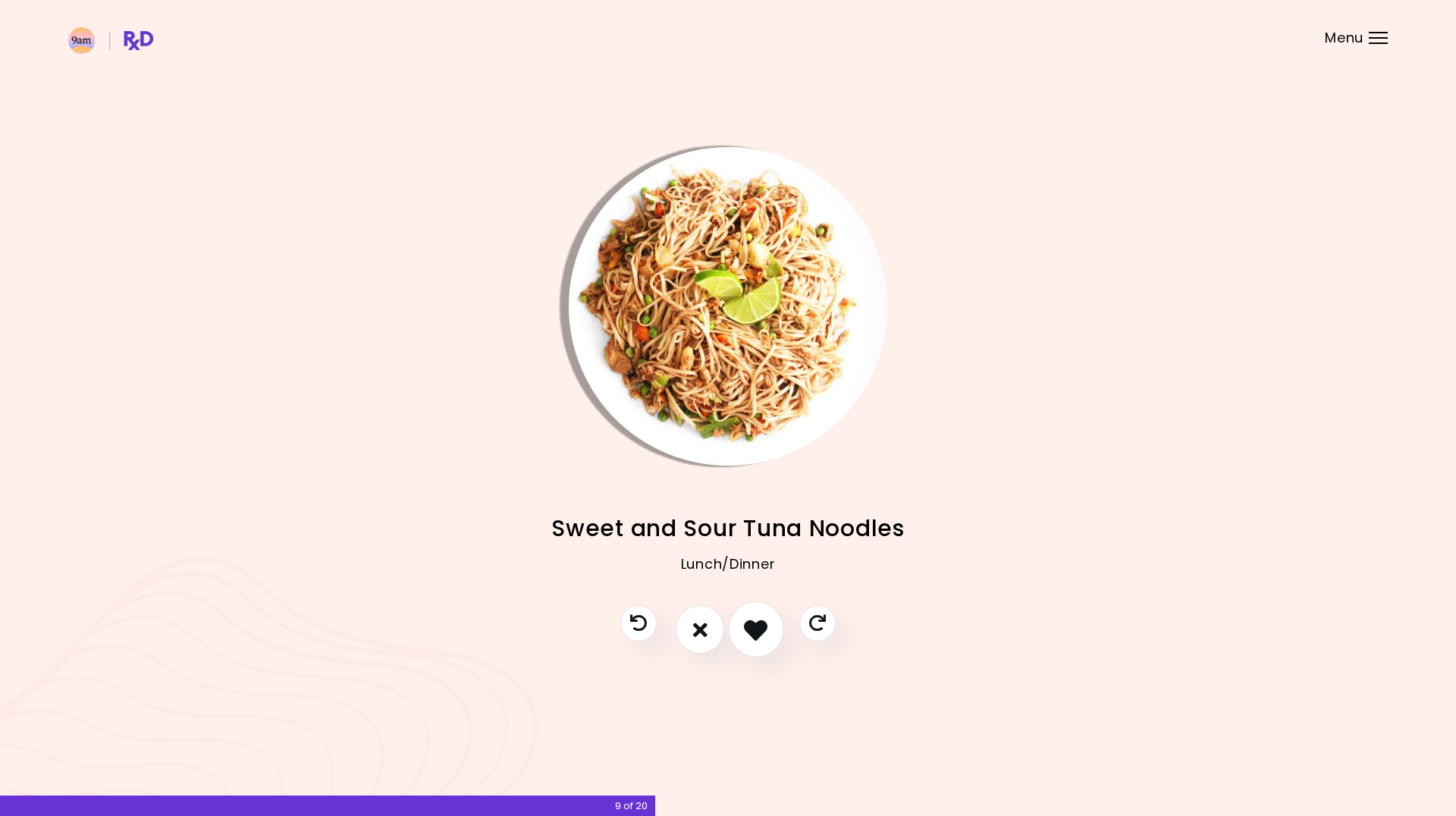
click at [773, 633] on button "I like this recipe" at bounding box center [756, 629] width 56 height 56
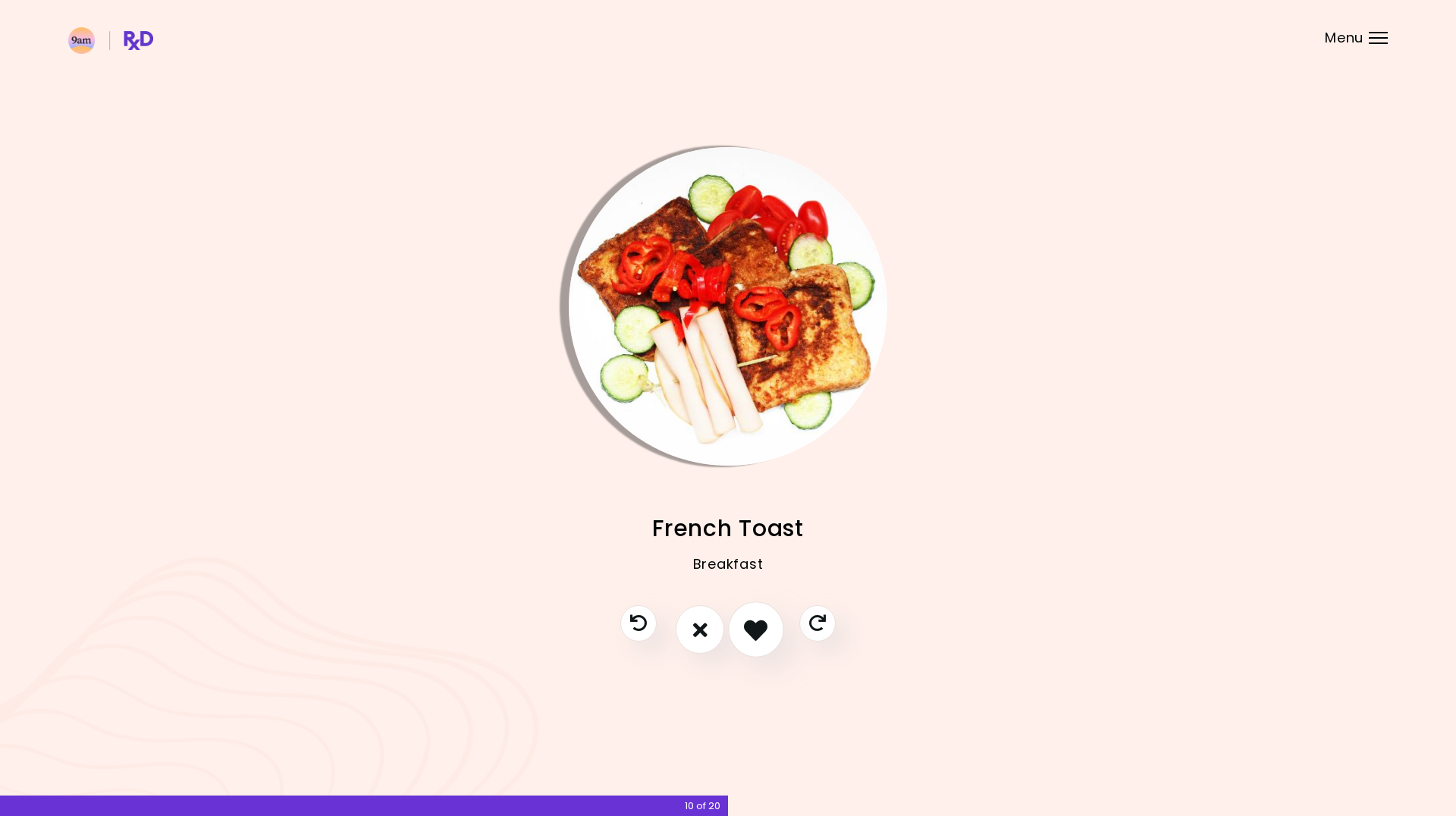
click at [756, 627] on icon "I like this recipe" at bounding box center [755, 629] width 23 height 23
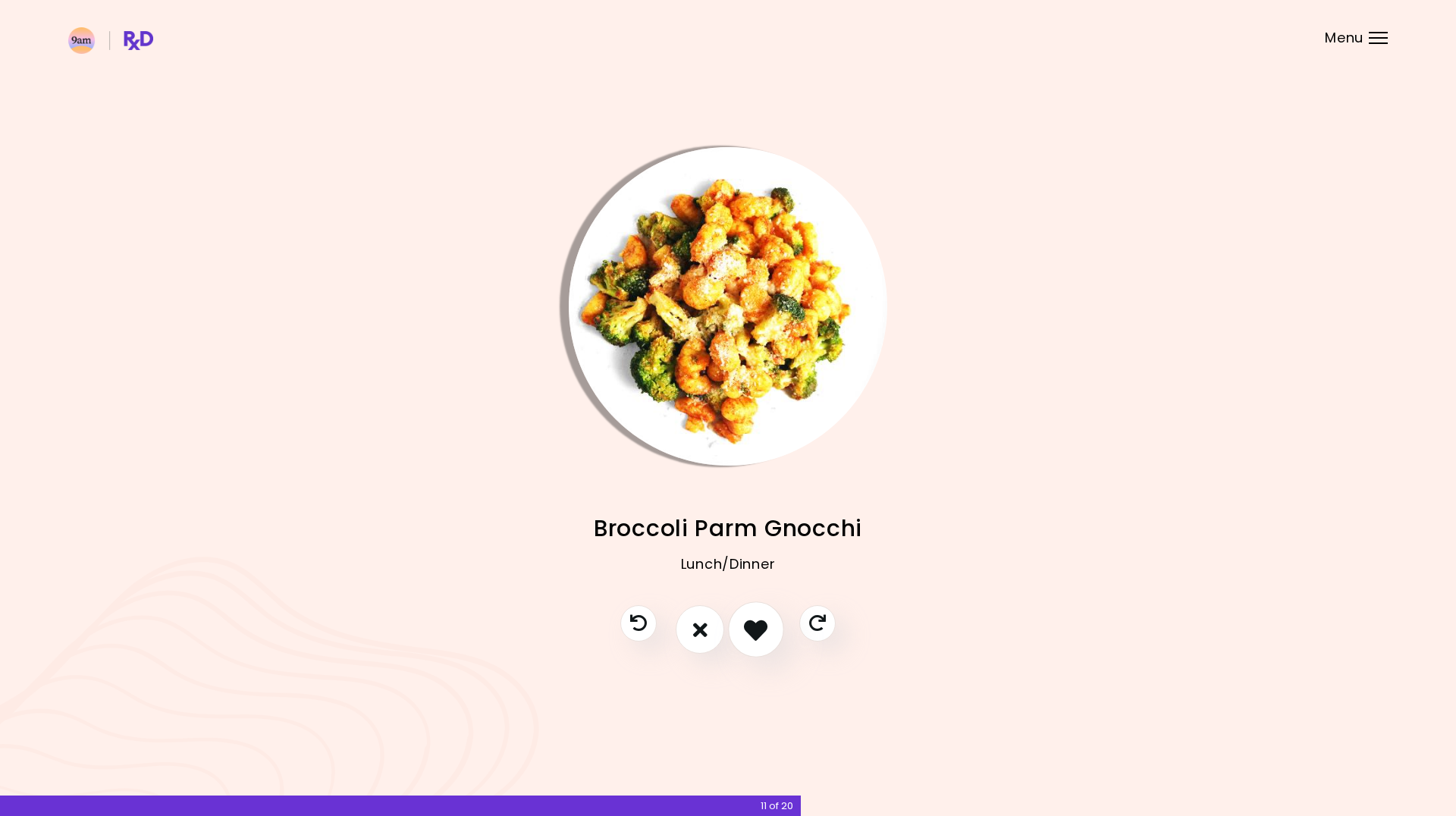
click at [753, 628] on icon "I like this recipe" at bounding box center [755, 629] width 23 height 23
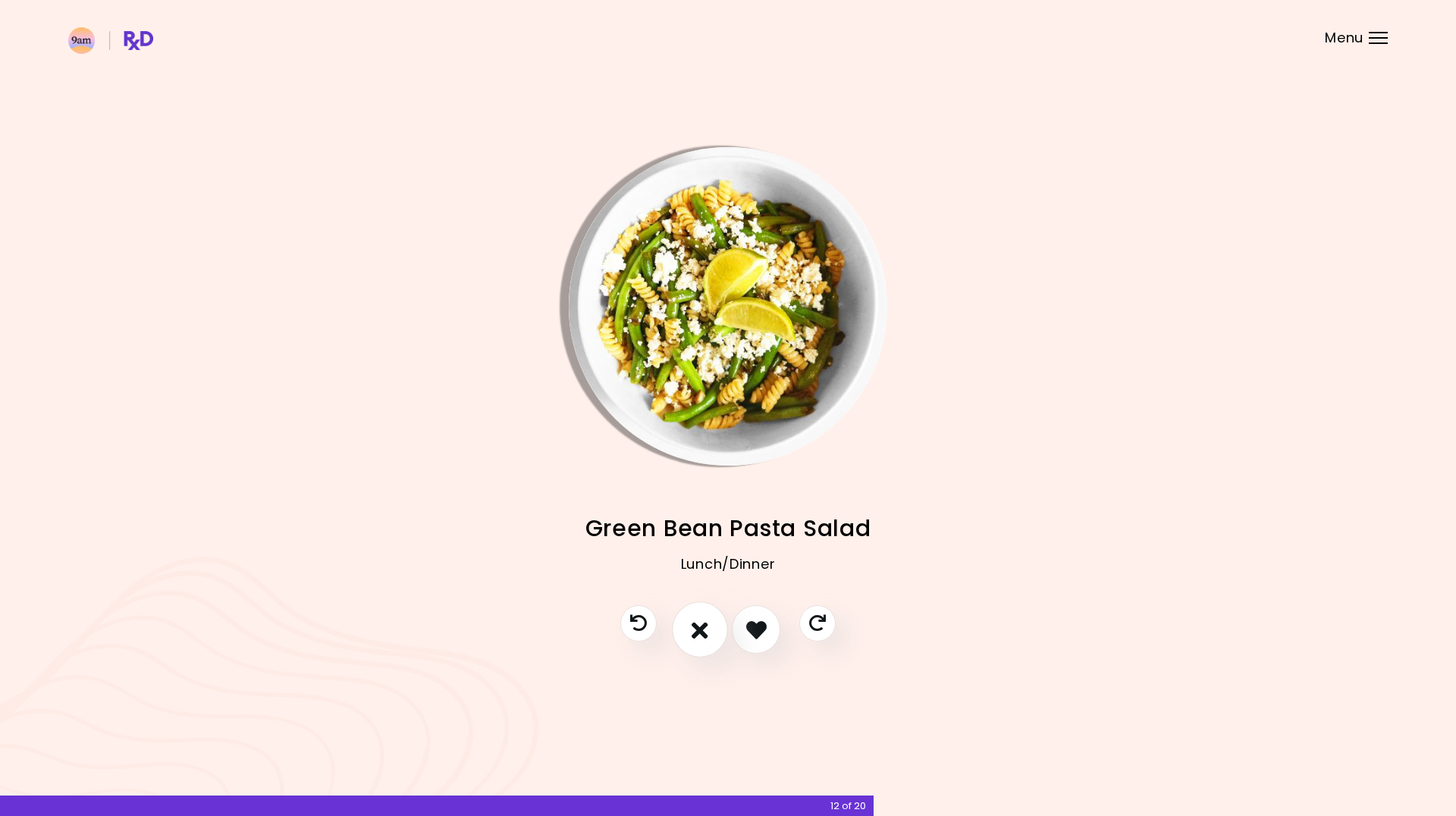
click at [701, 626] on icon "I don't like this recipe" at bounding box center [699, 629] width 16 height 23
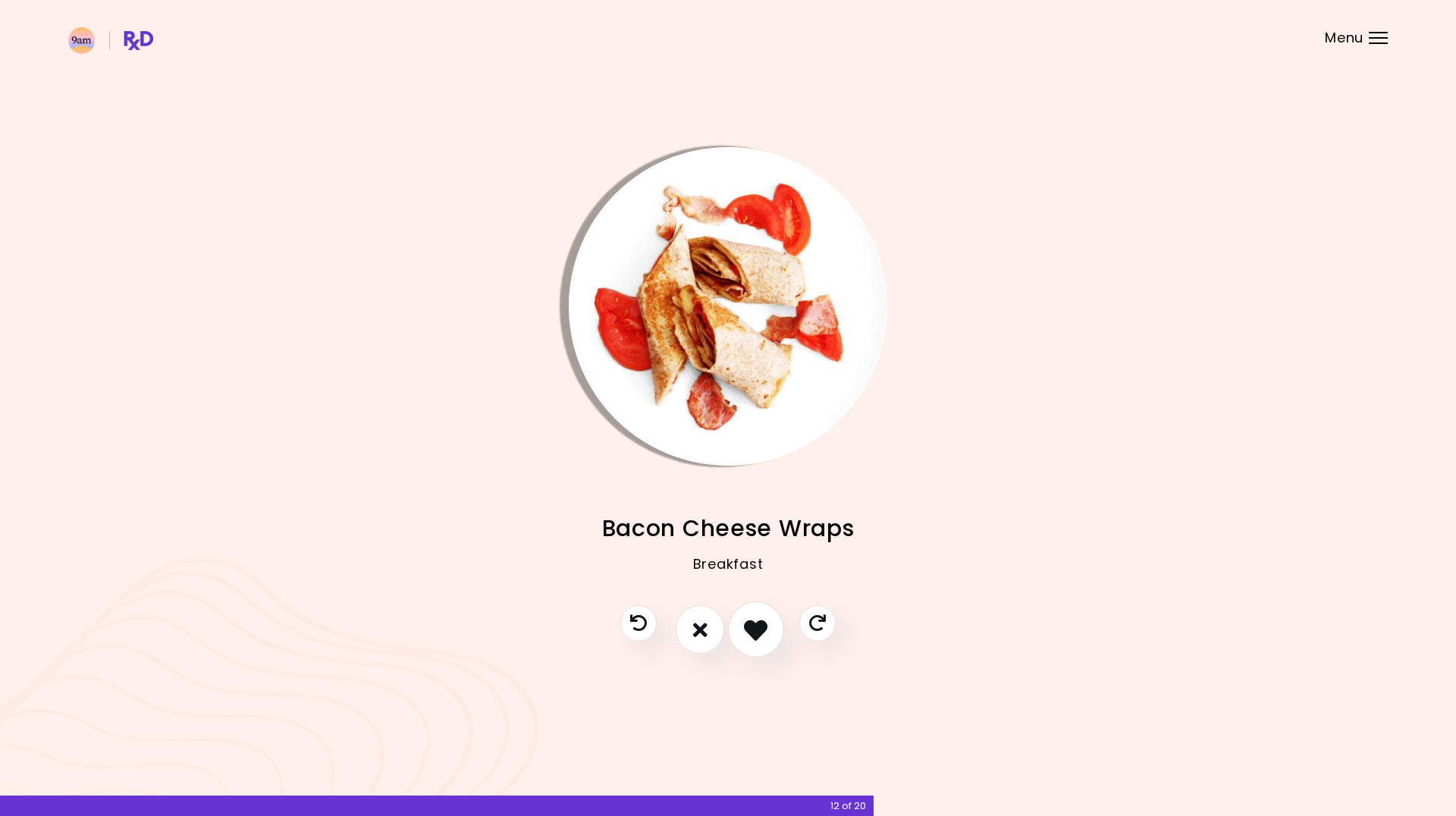
click at [742, 633] on button "I like this recipe" at bounding box center [756, 629] width 56 height 56
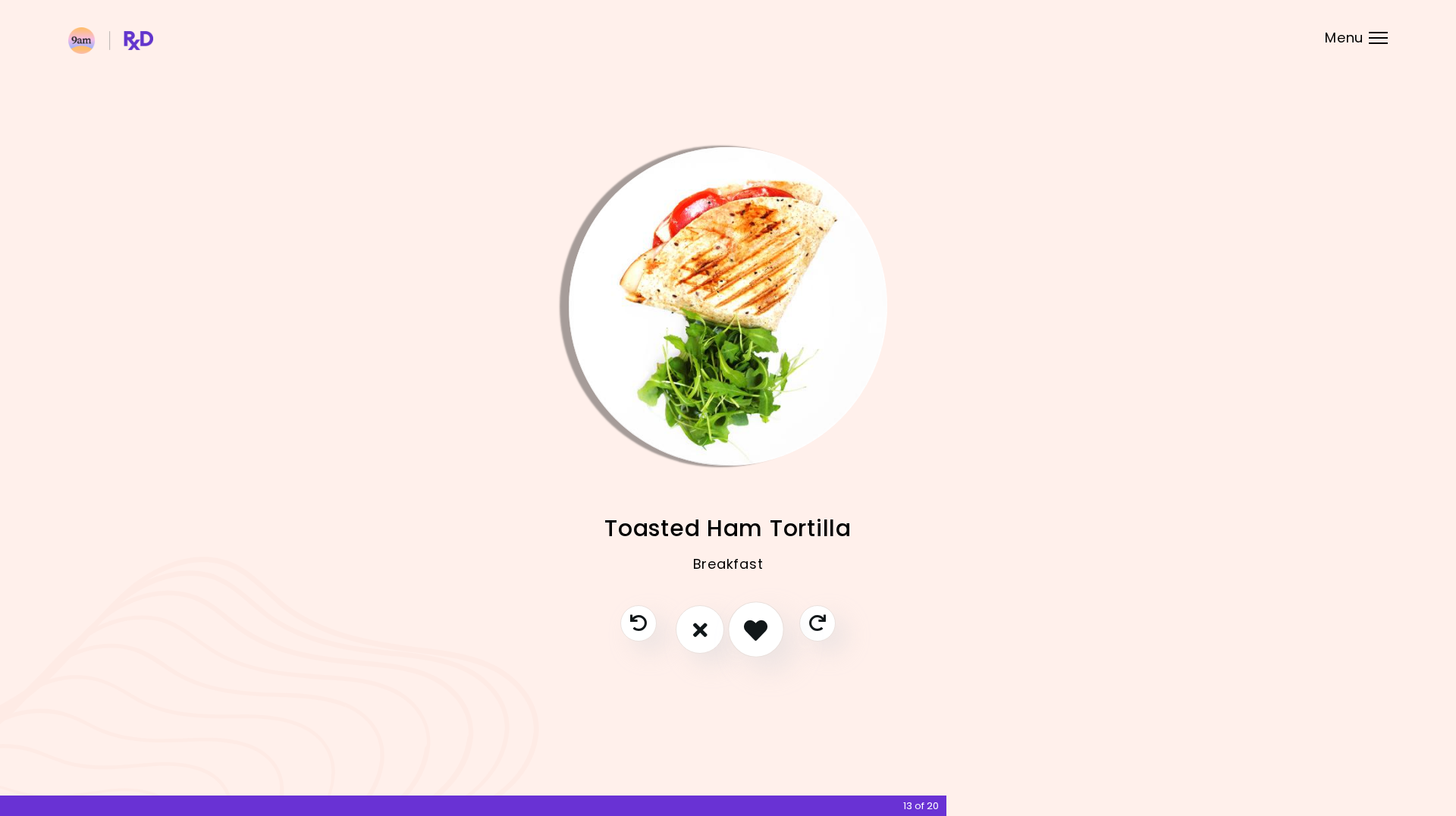
click at [742, 633] on button "I like this recipe" at bounding box center [756, 629] width 56 height 56
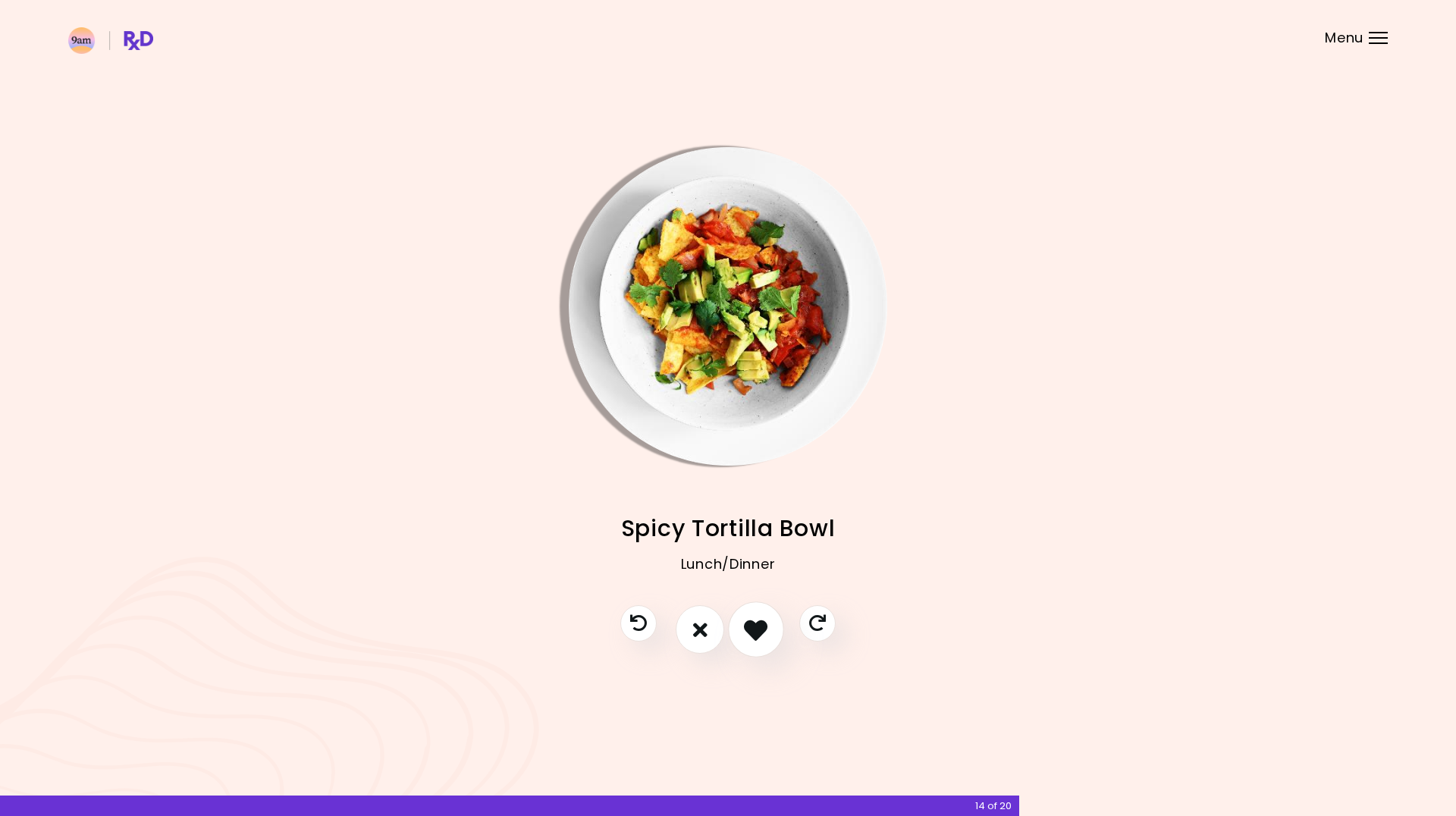
click at [738, 620] on button "I like this recipe" at bounding box center [756, 629] width 56 height 56
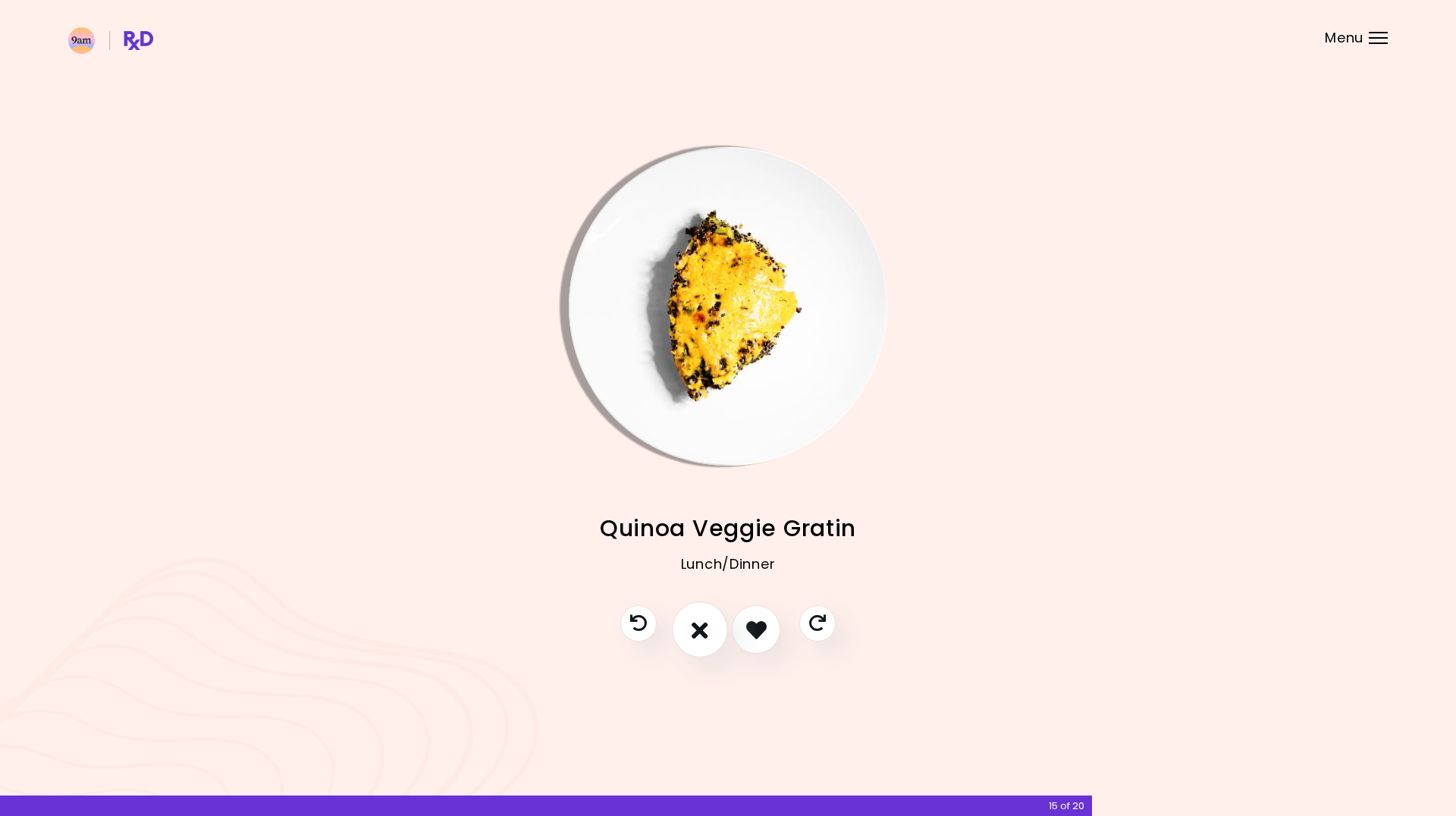
click at [693, 621] on icon "I don't like this recipe" at bounding box center [699, 629] width 16 height 23
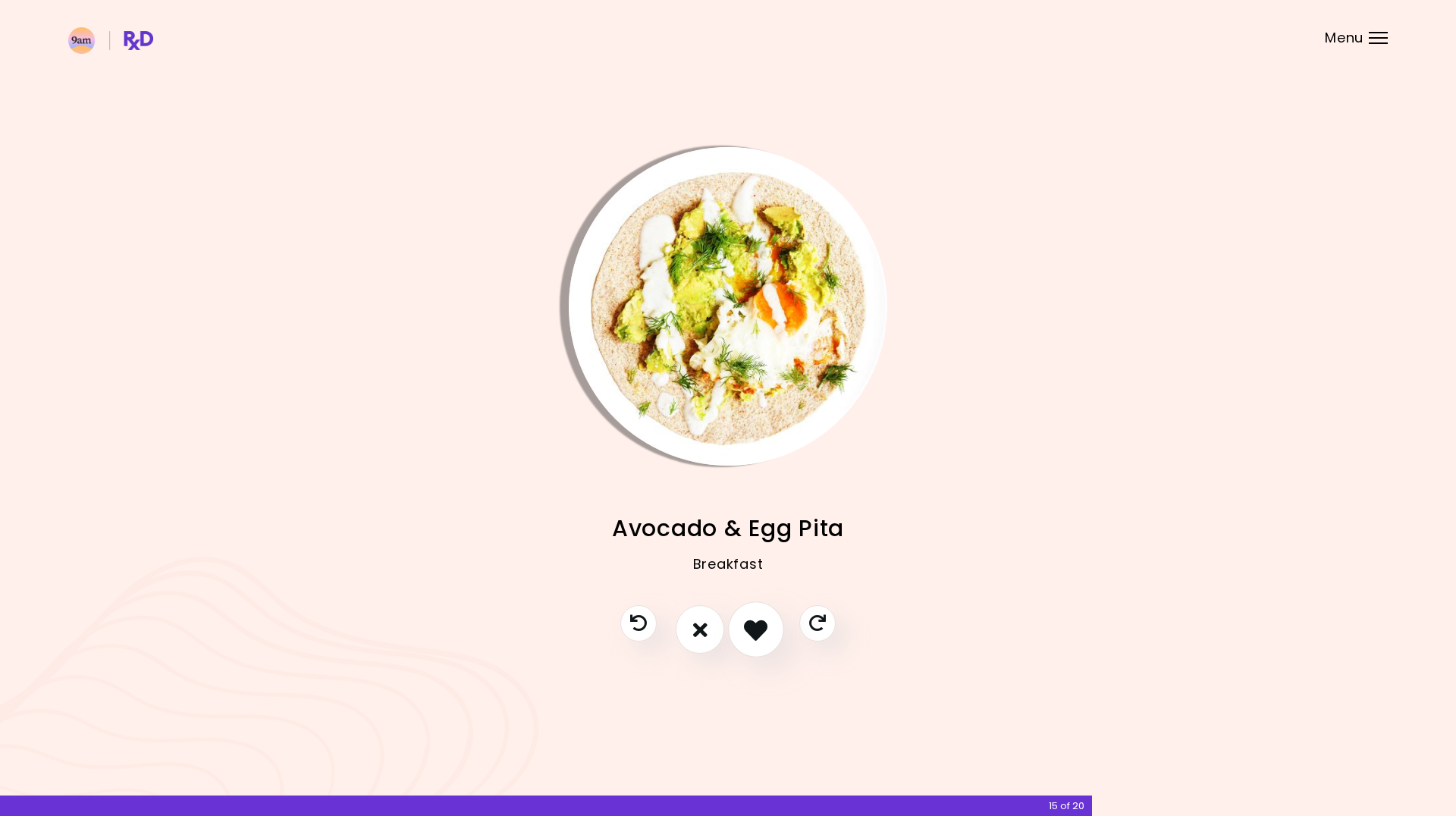
click at [749, 627] on icon "I like this recipe" at bounding box center [755, 629] width 23 height 23
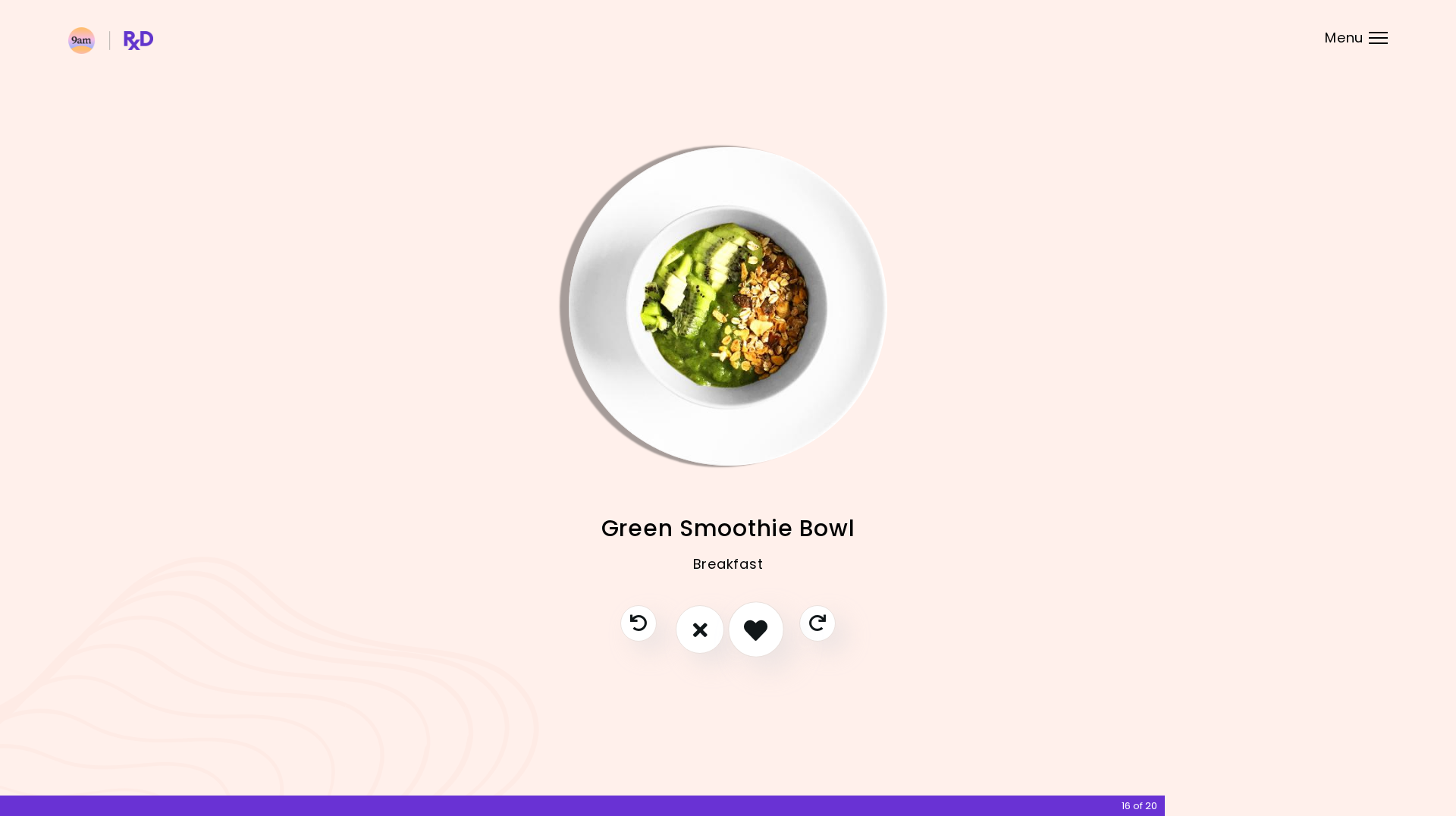
click at [749, 627] on icon "I like this recipe" at bounding box center [755, 629] width 23 height 23
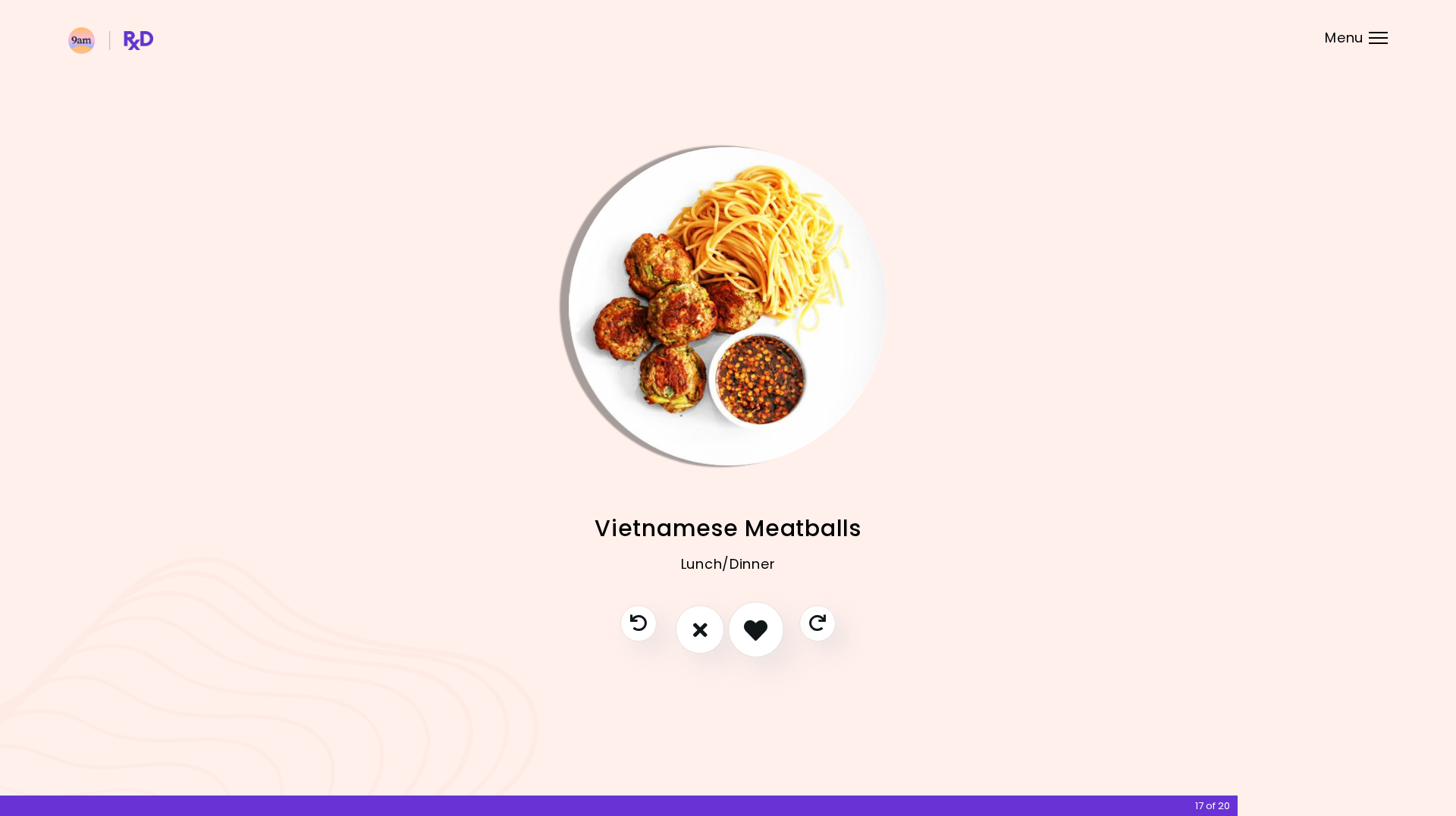
click at [749, 627] on icon "I like this recipe" at bounding box center [755, 629] width 23 height 23
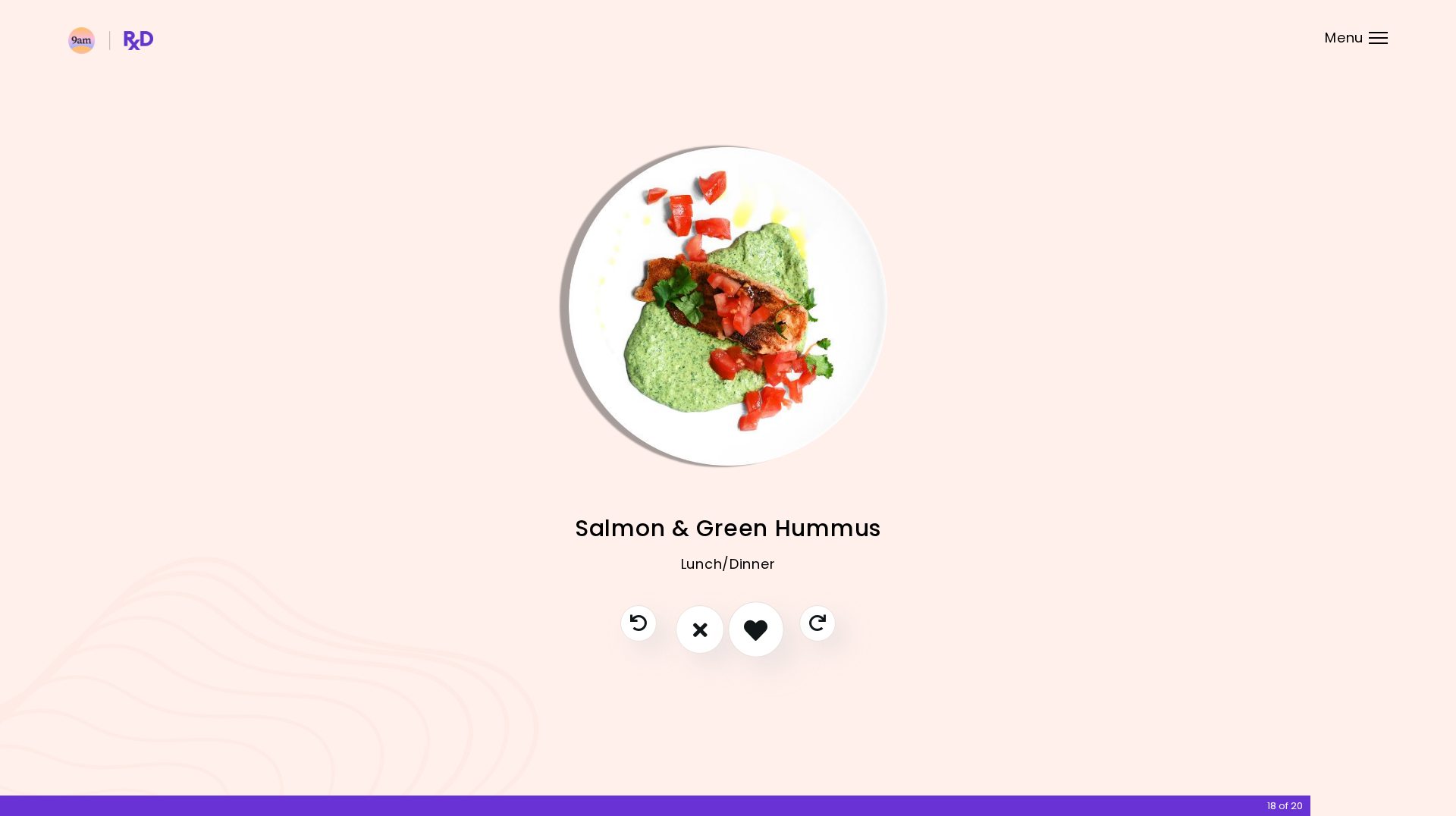
click at [749, 627] on icon "I like this recipe" at bounding box center [755, 629] width 23 height 23
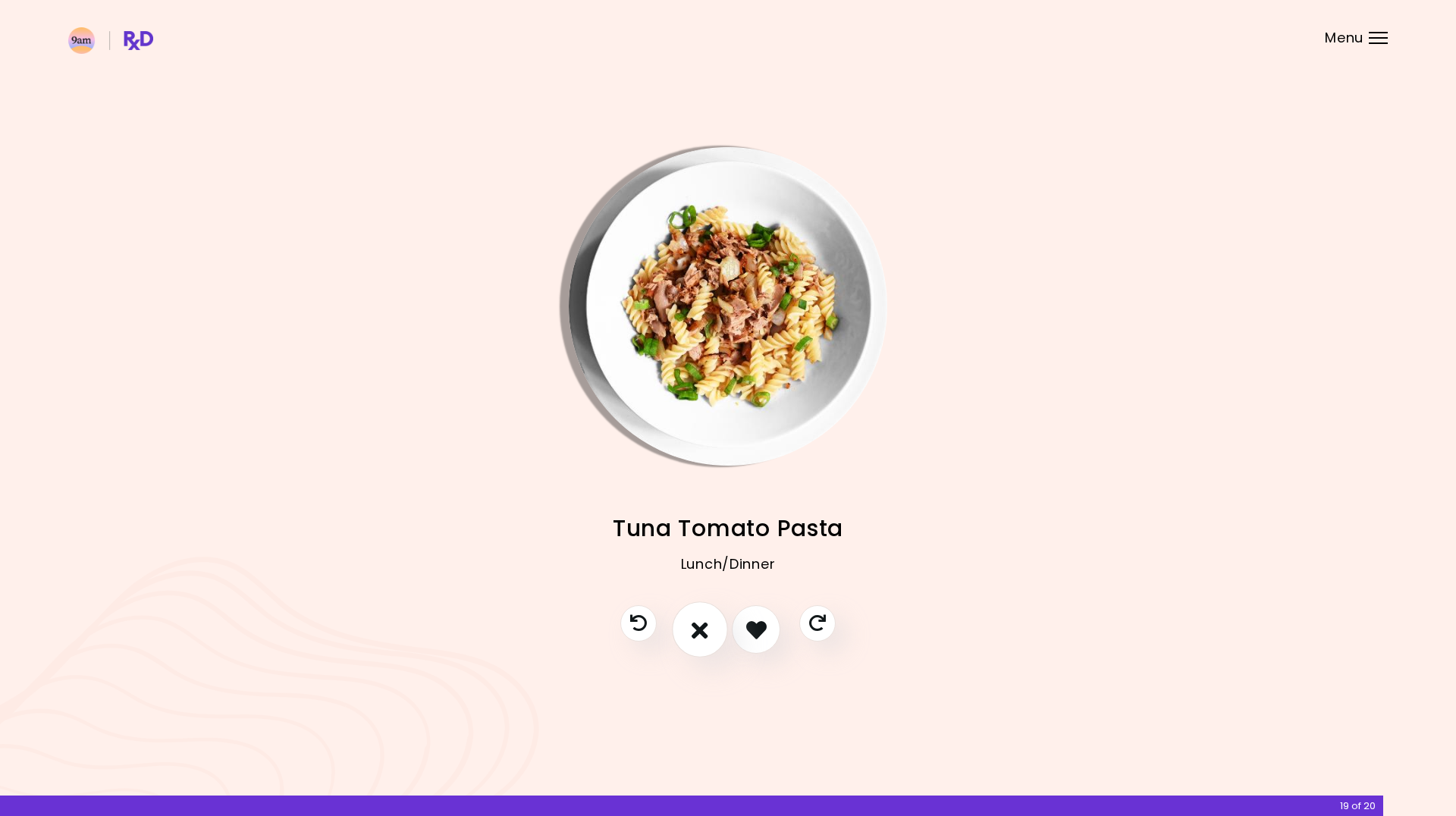
click at [704, 626] on icon "I don't like this recipe" at bounding box center [699, 629] width 16 height 23
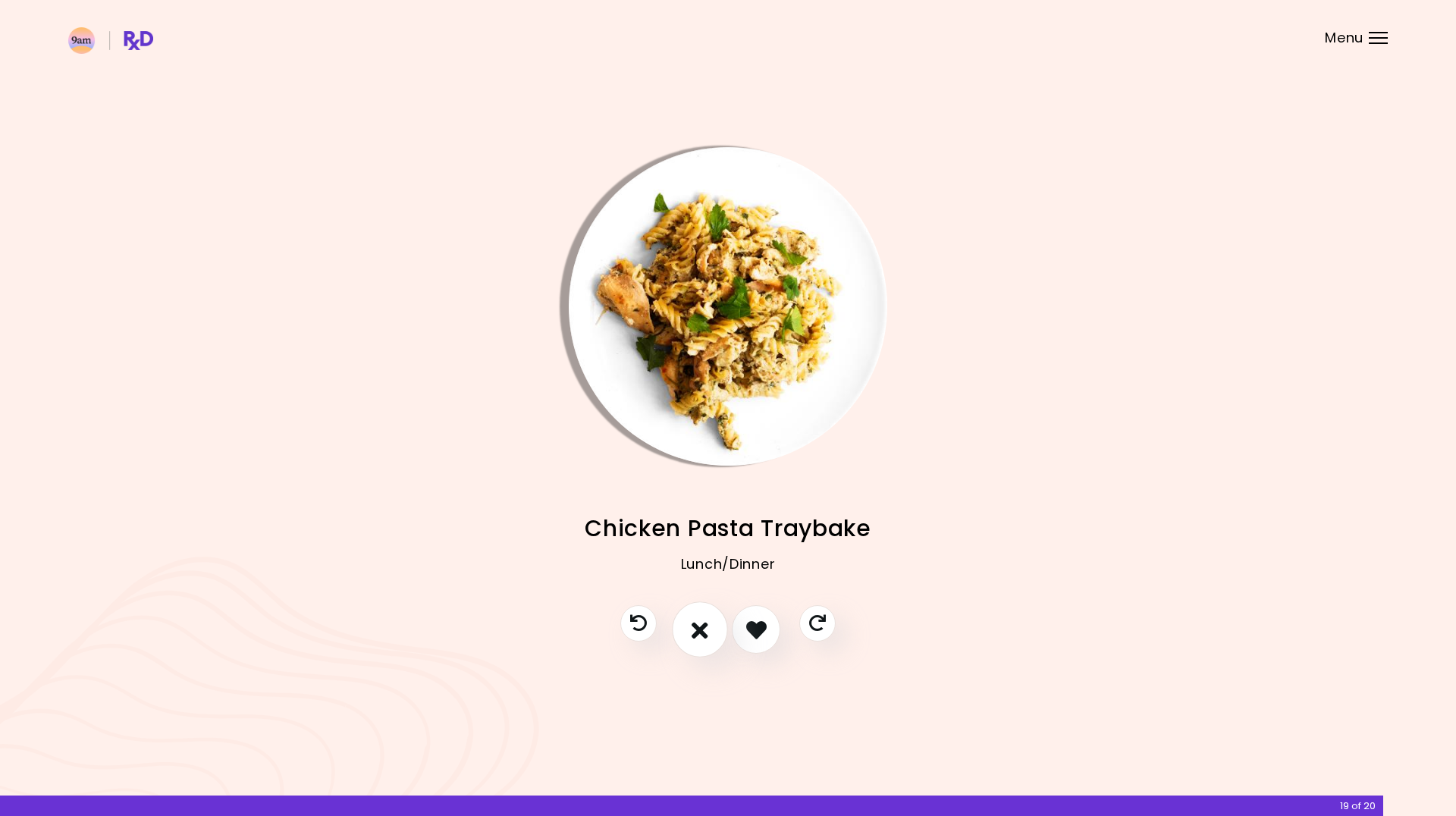
click at [692, 627] on icon "I don't like this recipe" at bounding box center [699, 629] width 16 height 23
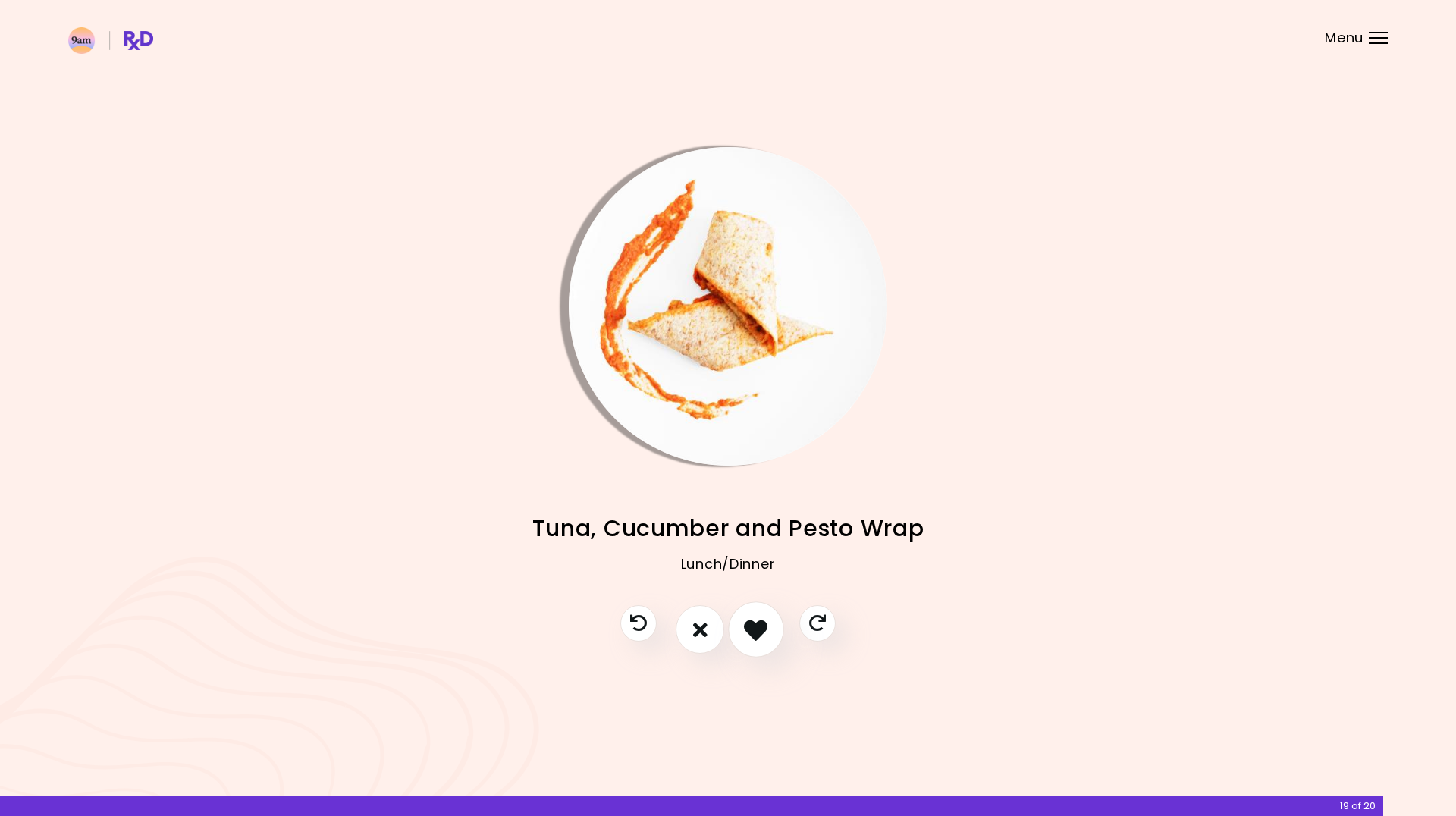
click at [755, 620] on icon "I like this recipe" at bounding box center [755, 629] width 23 height 23
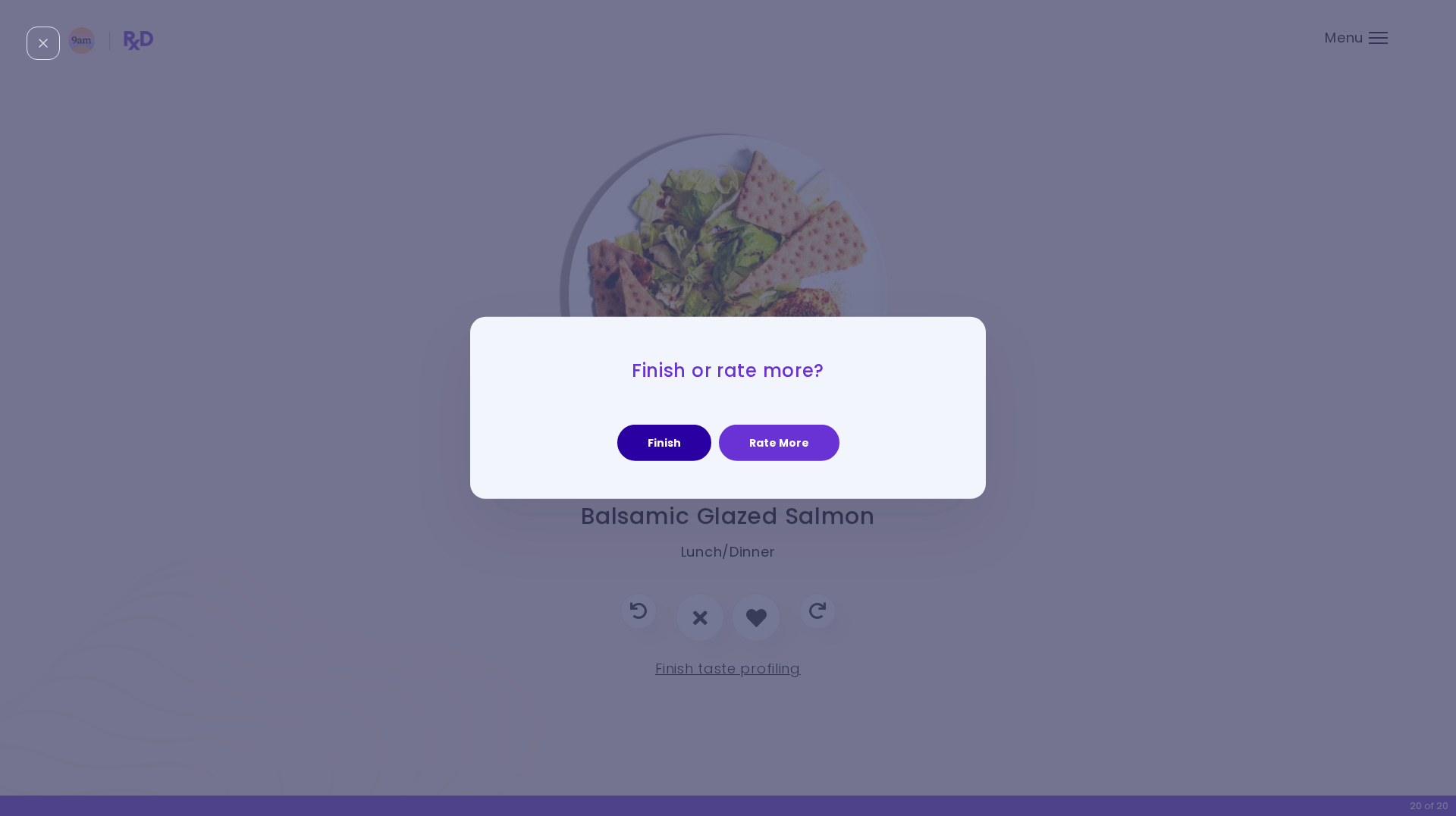
click at [687, 438] on button "Finish" at bounding box center [664, 443] width 94 height 36
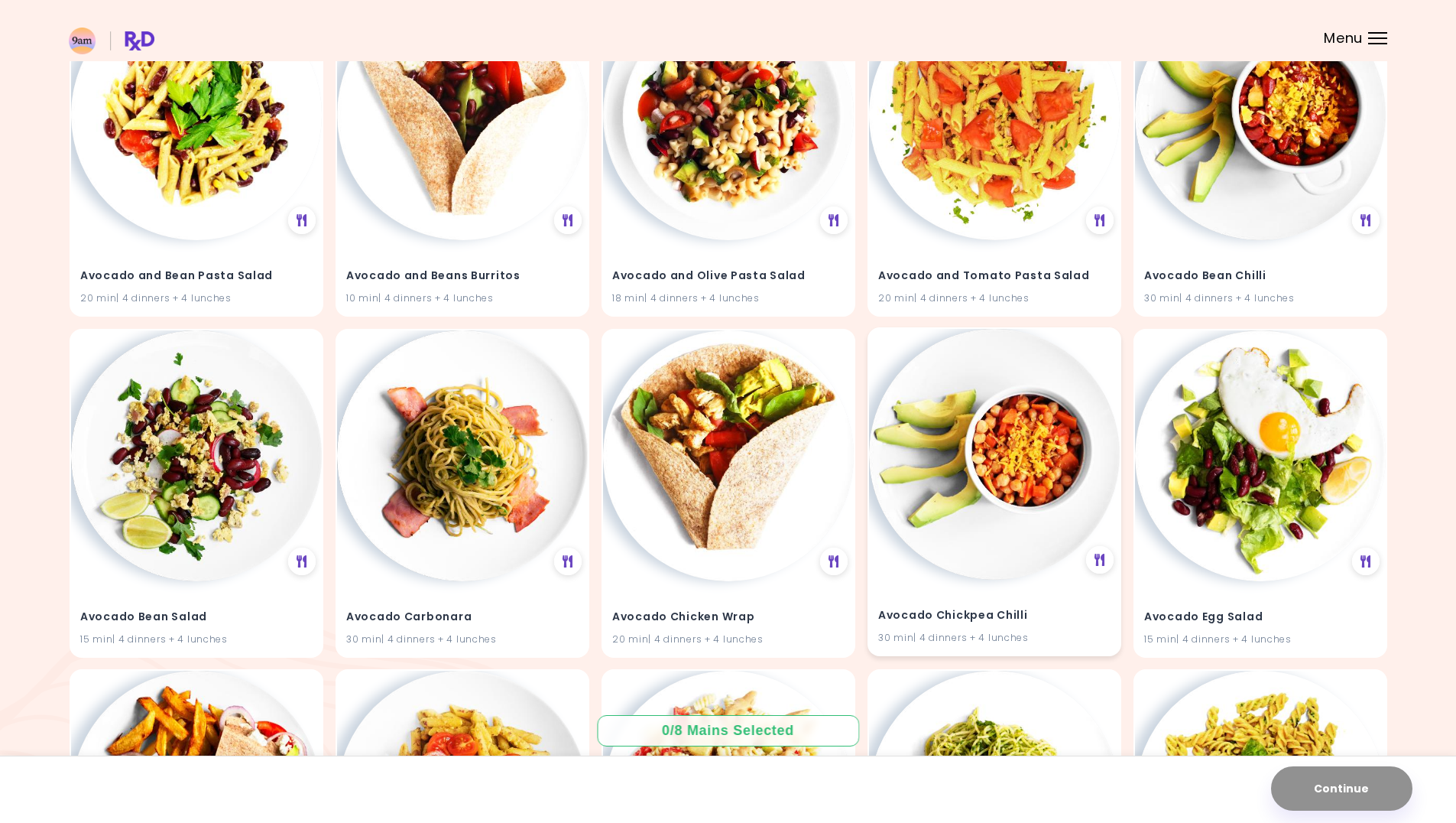
scroll to position [1143, 0]
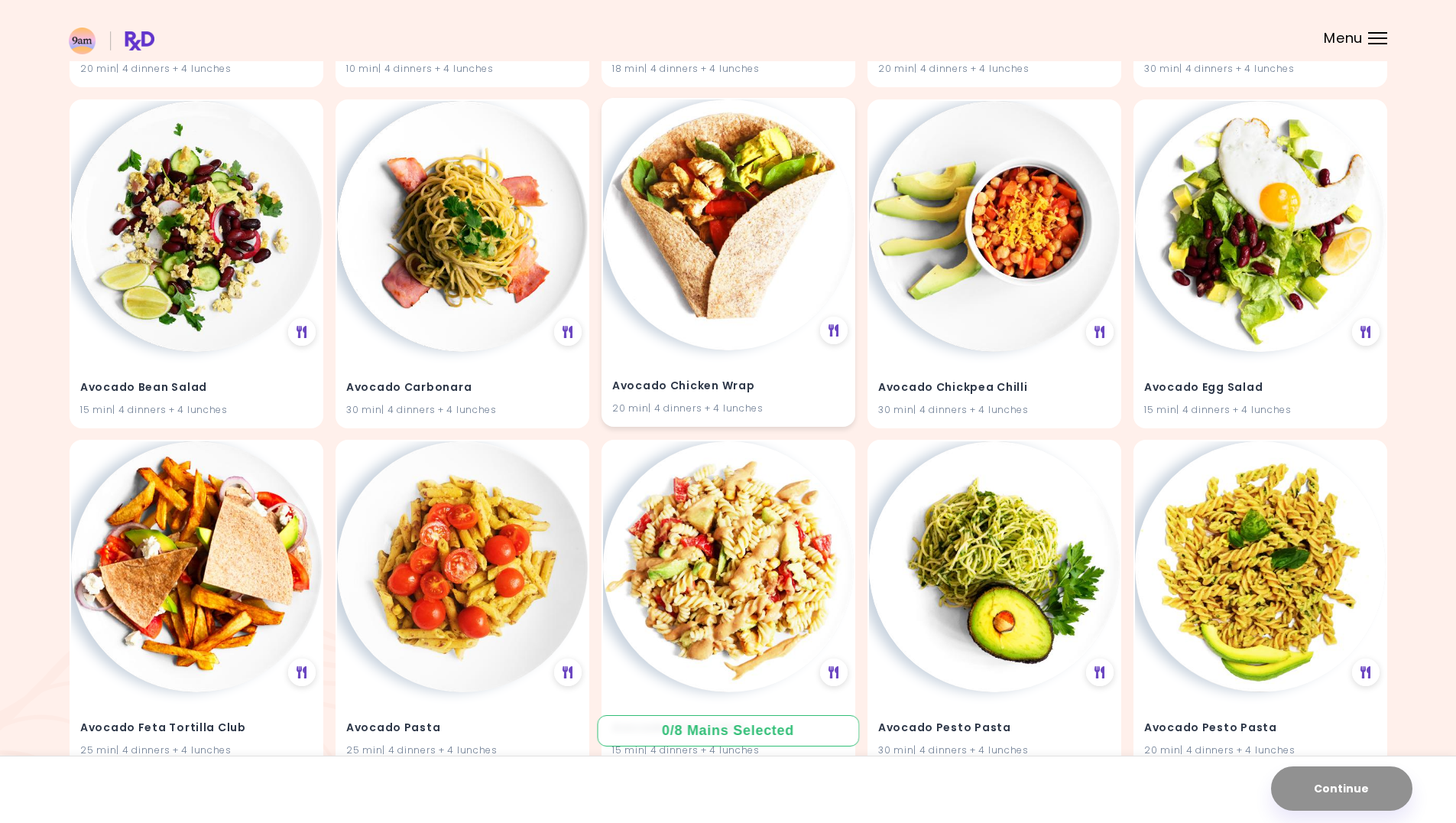
click at [693, 231] on img at bounding box center [728, 224] width 250 height 250
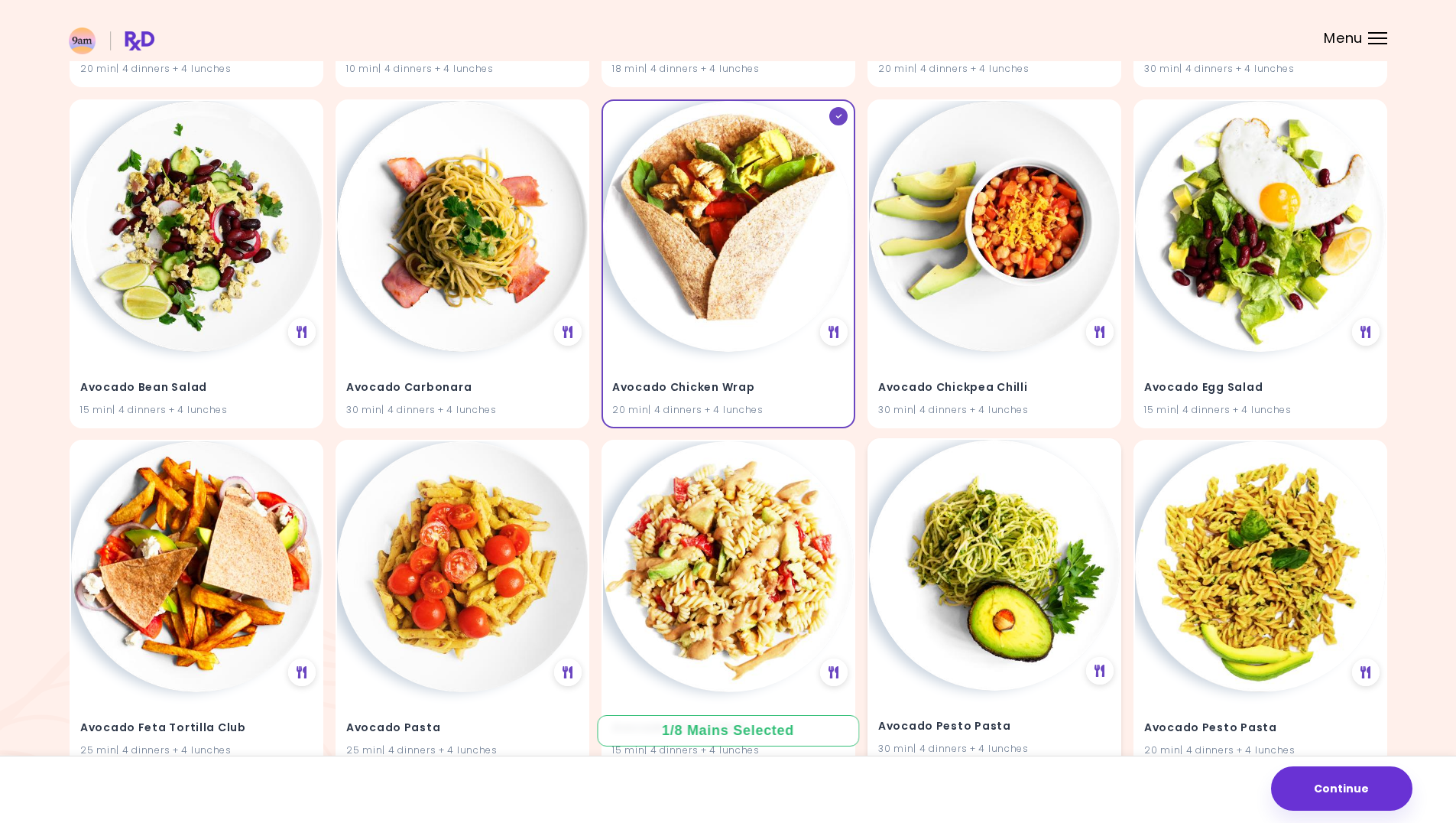
click at [952, 574] on img at bounding box center [994, 565] width 250 height 250
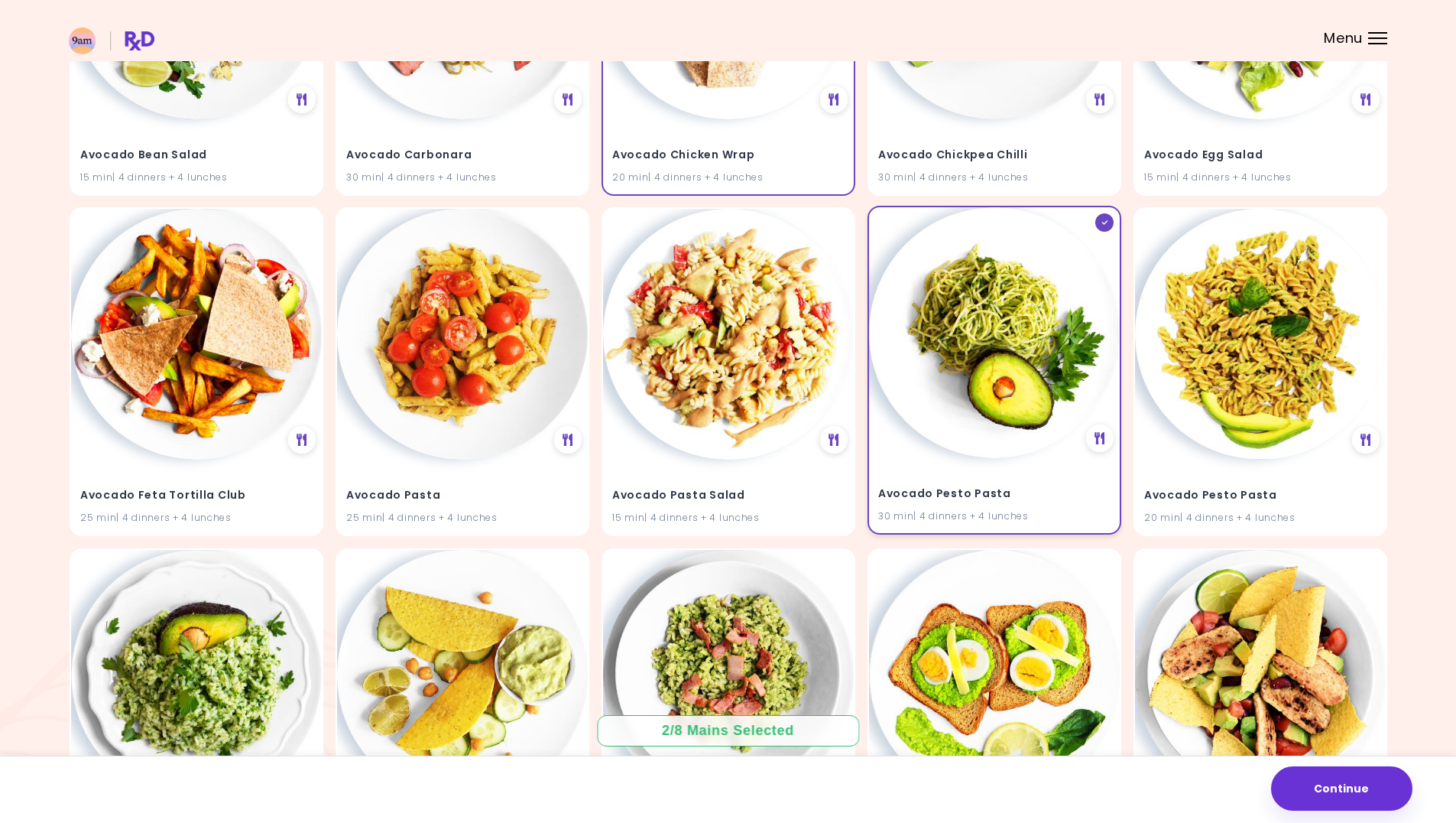
scroll to position [1601, 0]
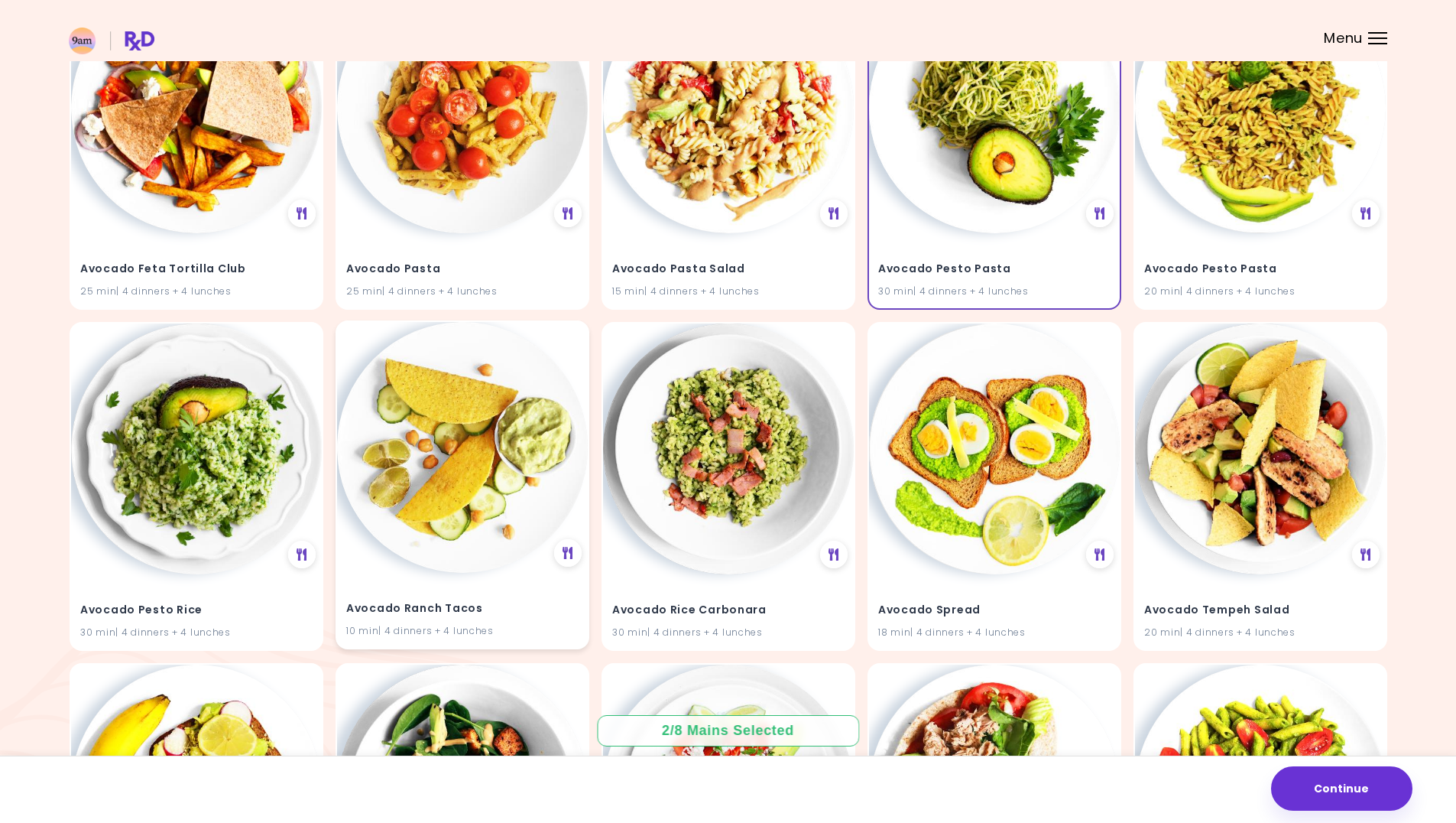
click at [420, 514] on img at bounding box center [461, 447] width 250 height 250
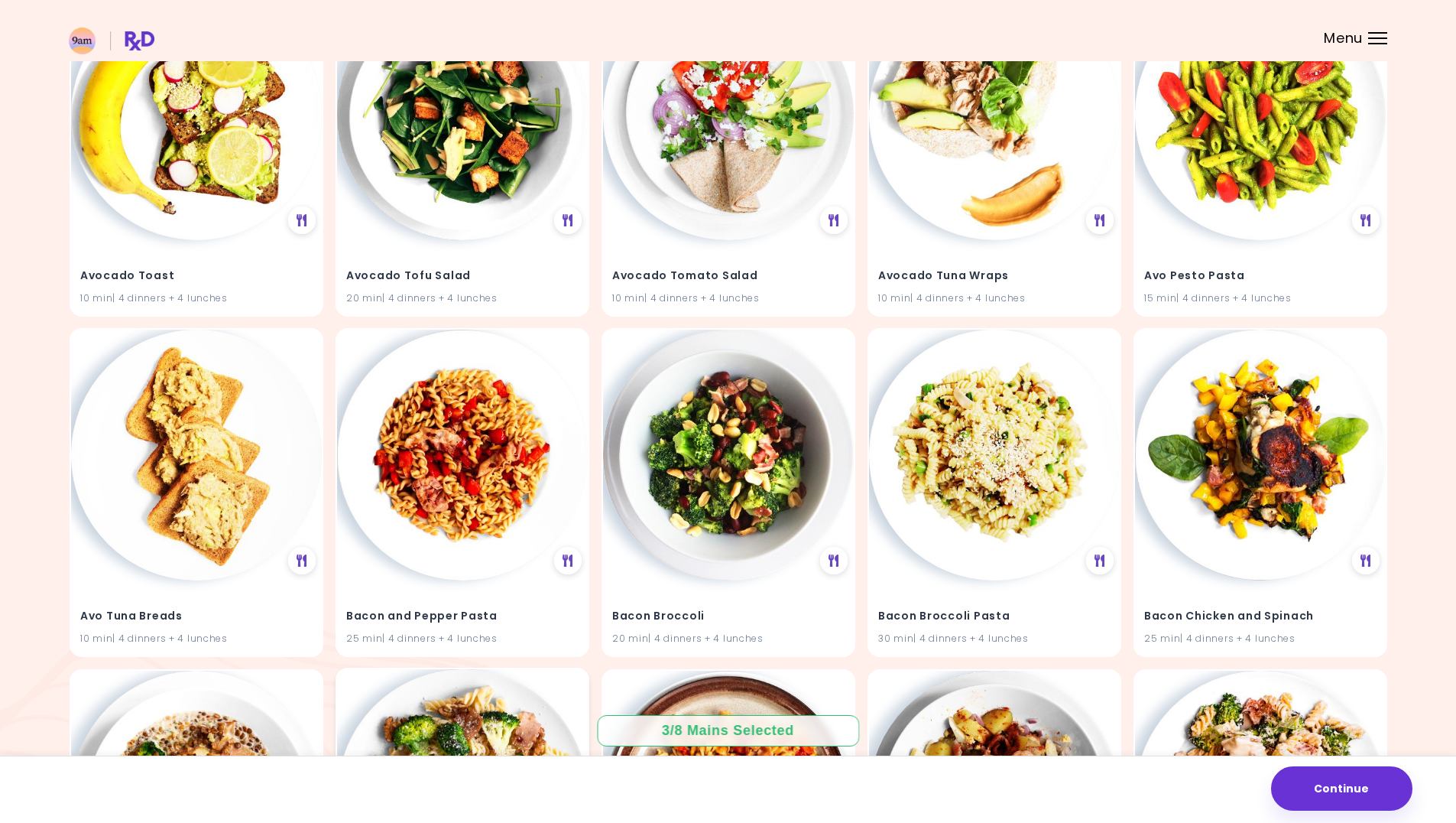
scroll to position [2506, 0]
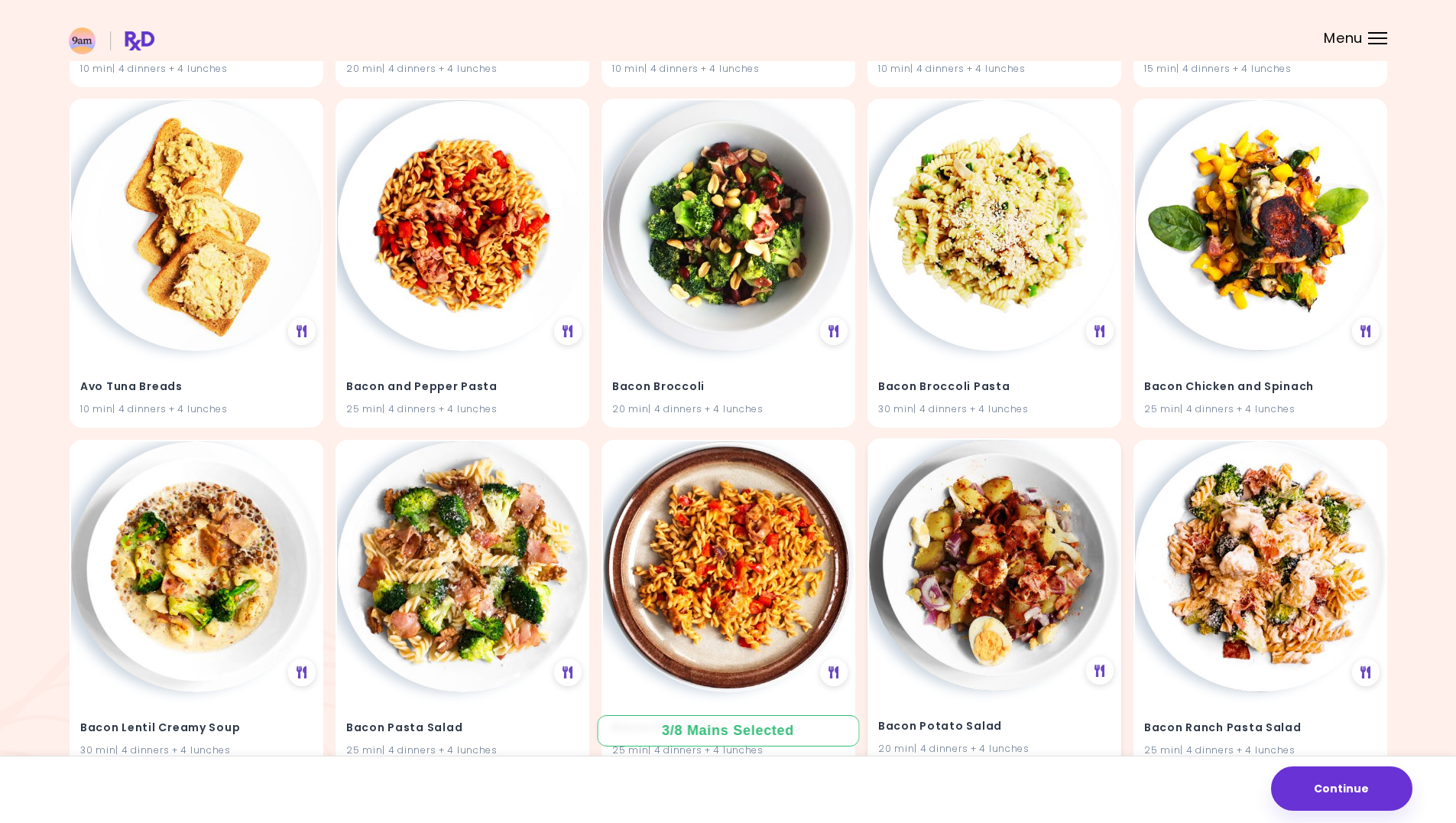
click at [953, 605] on img at bounding box center [994, 565] width 250 height 250
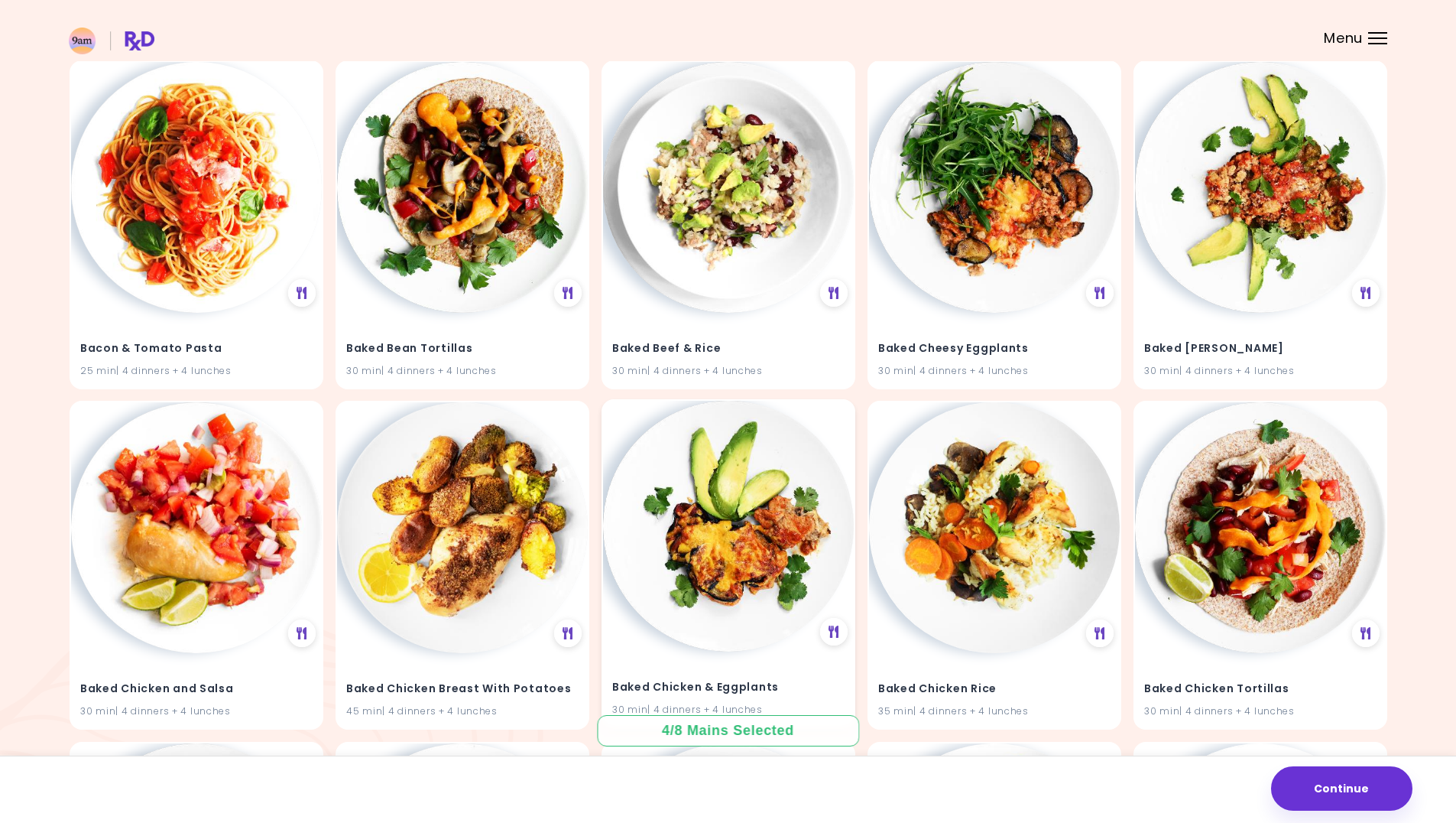
scroll to position [3270, 0]
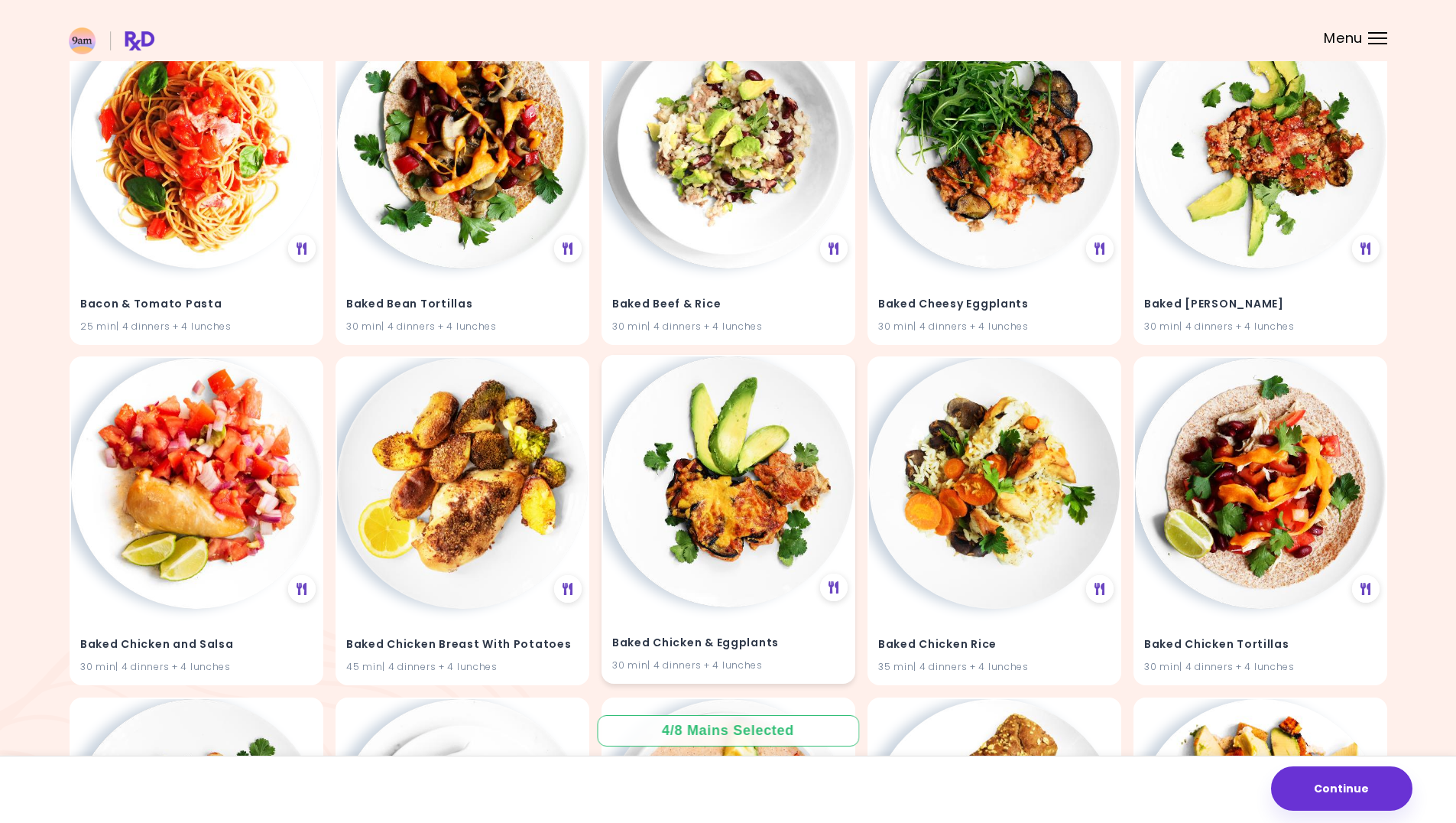
click at [713, 512] on img at bounding box center [728, 481] width 250 height 250
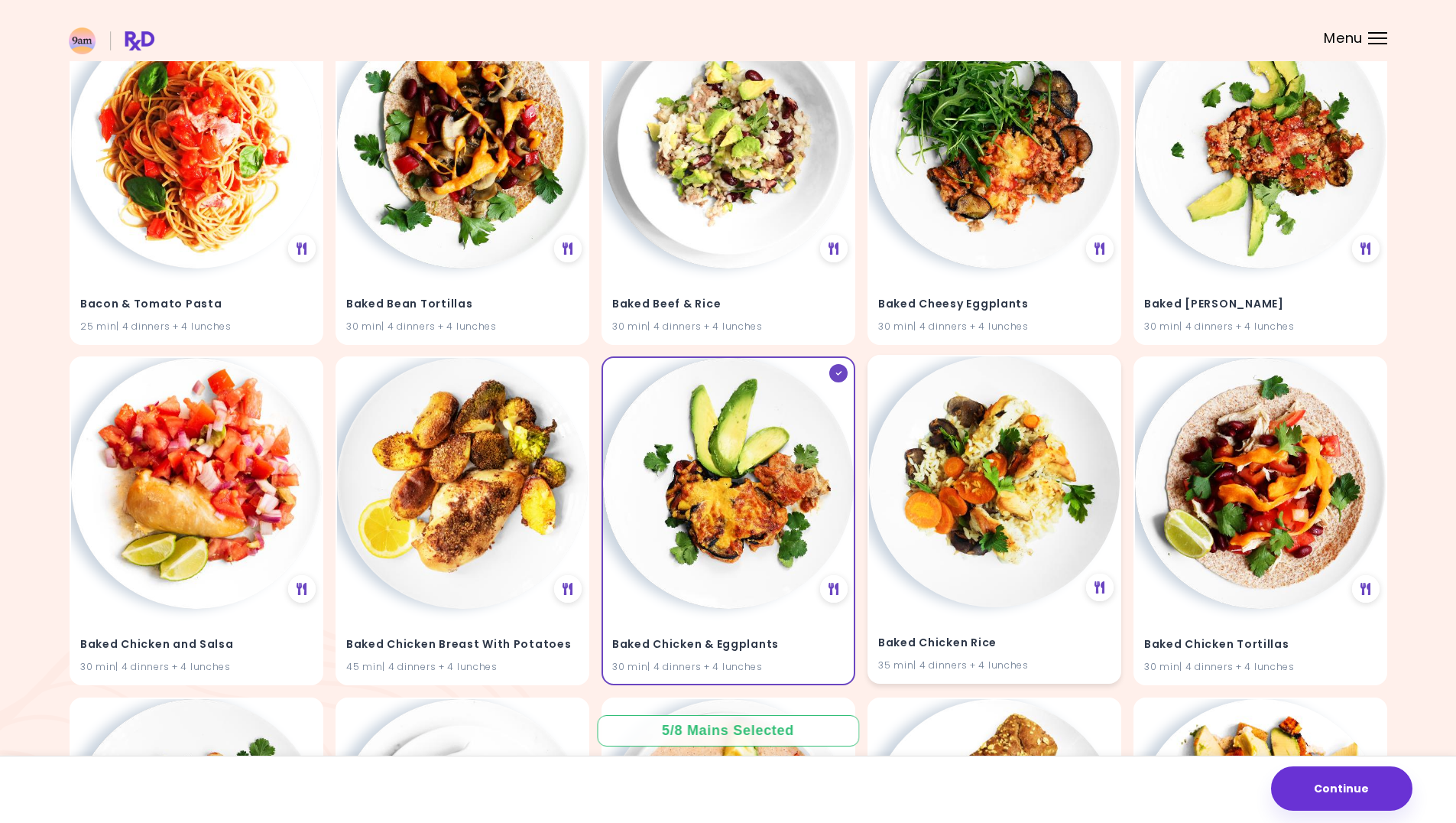
click at [976, 508] on img at bounding box center [994, 481] width 250 height 250
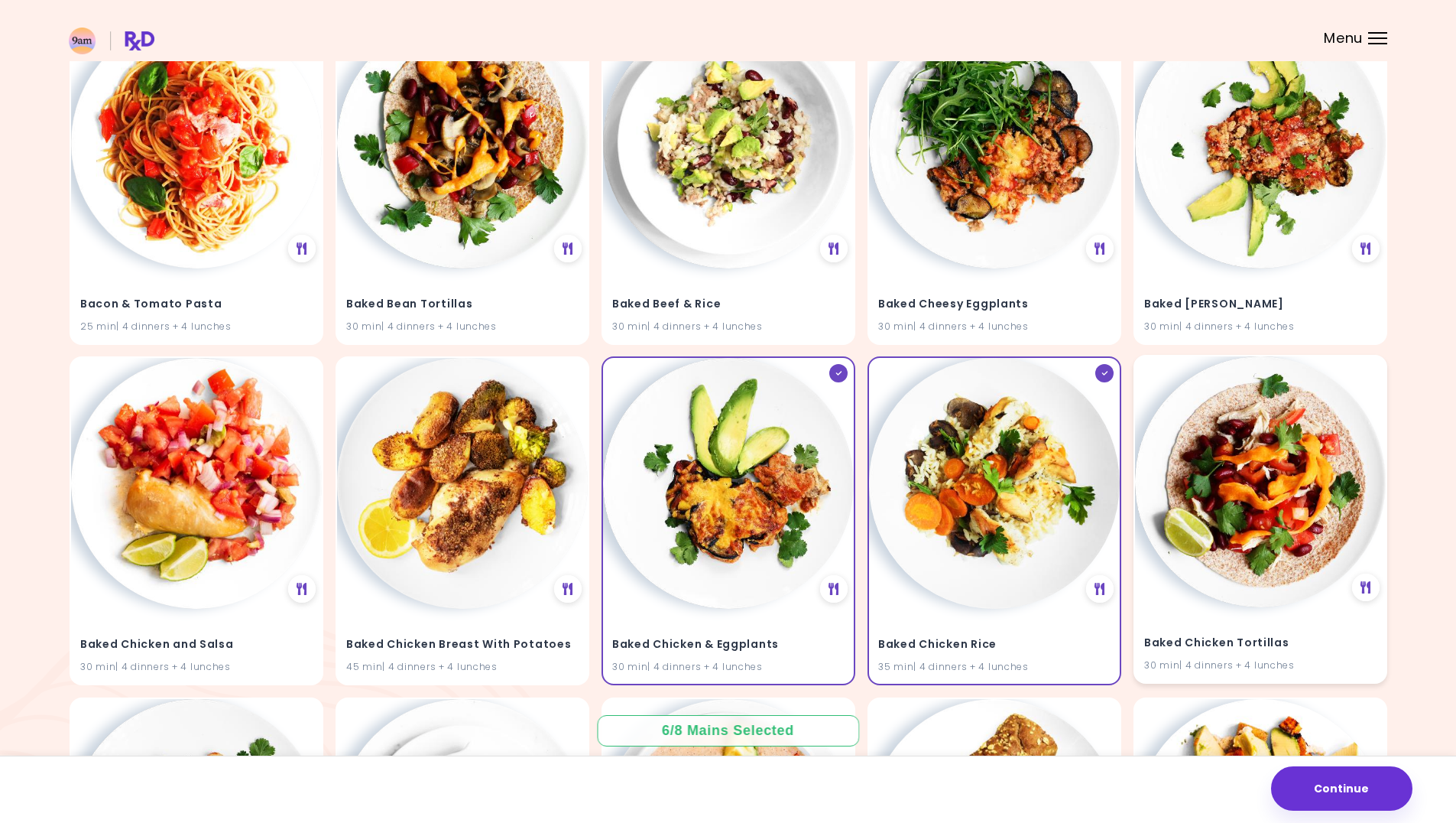
click at [1212, 532] on img at bounding box center [1260, 481] width 250 height 250
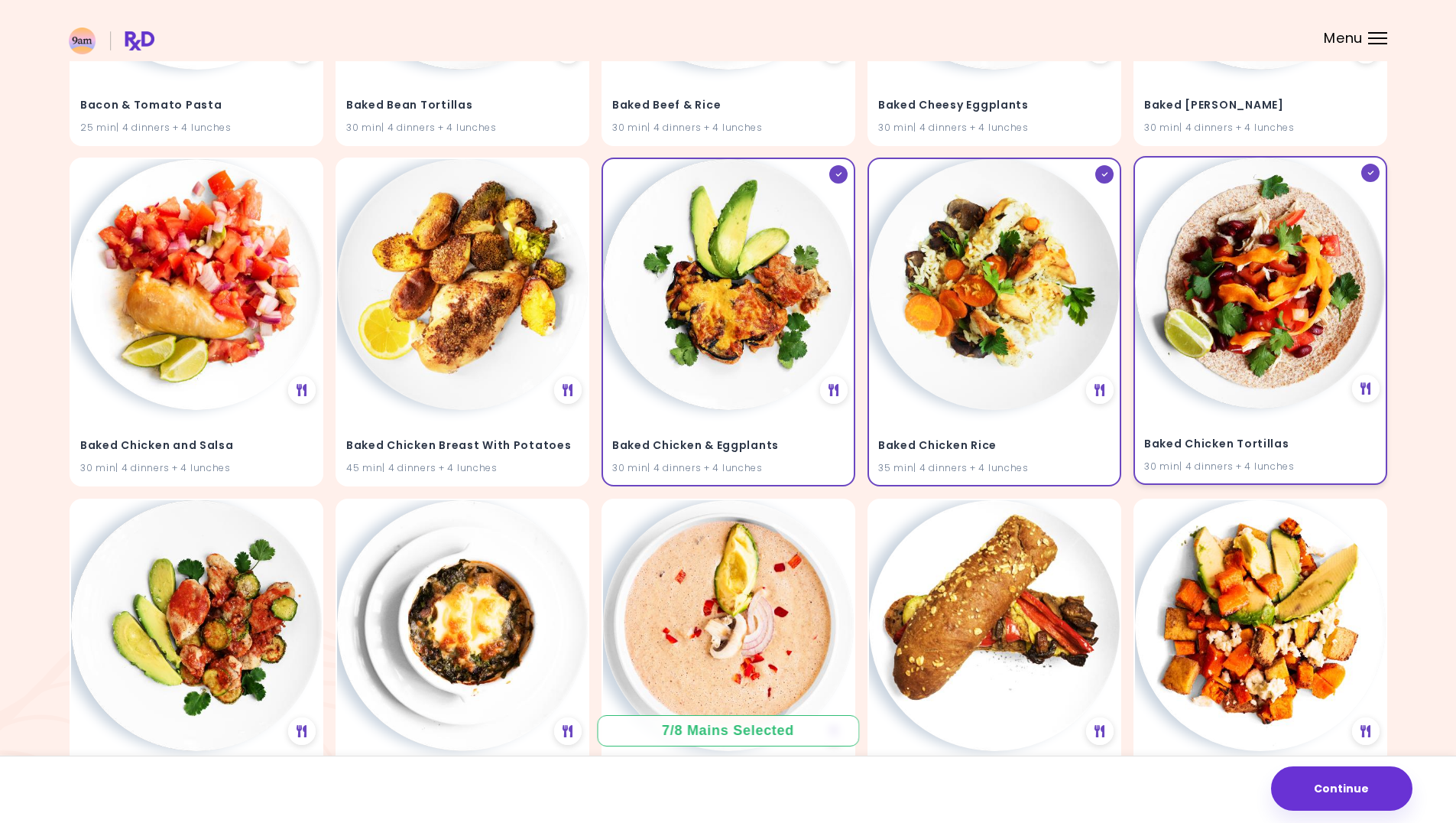
scroll to position [3500, 0]
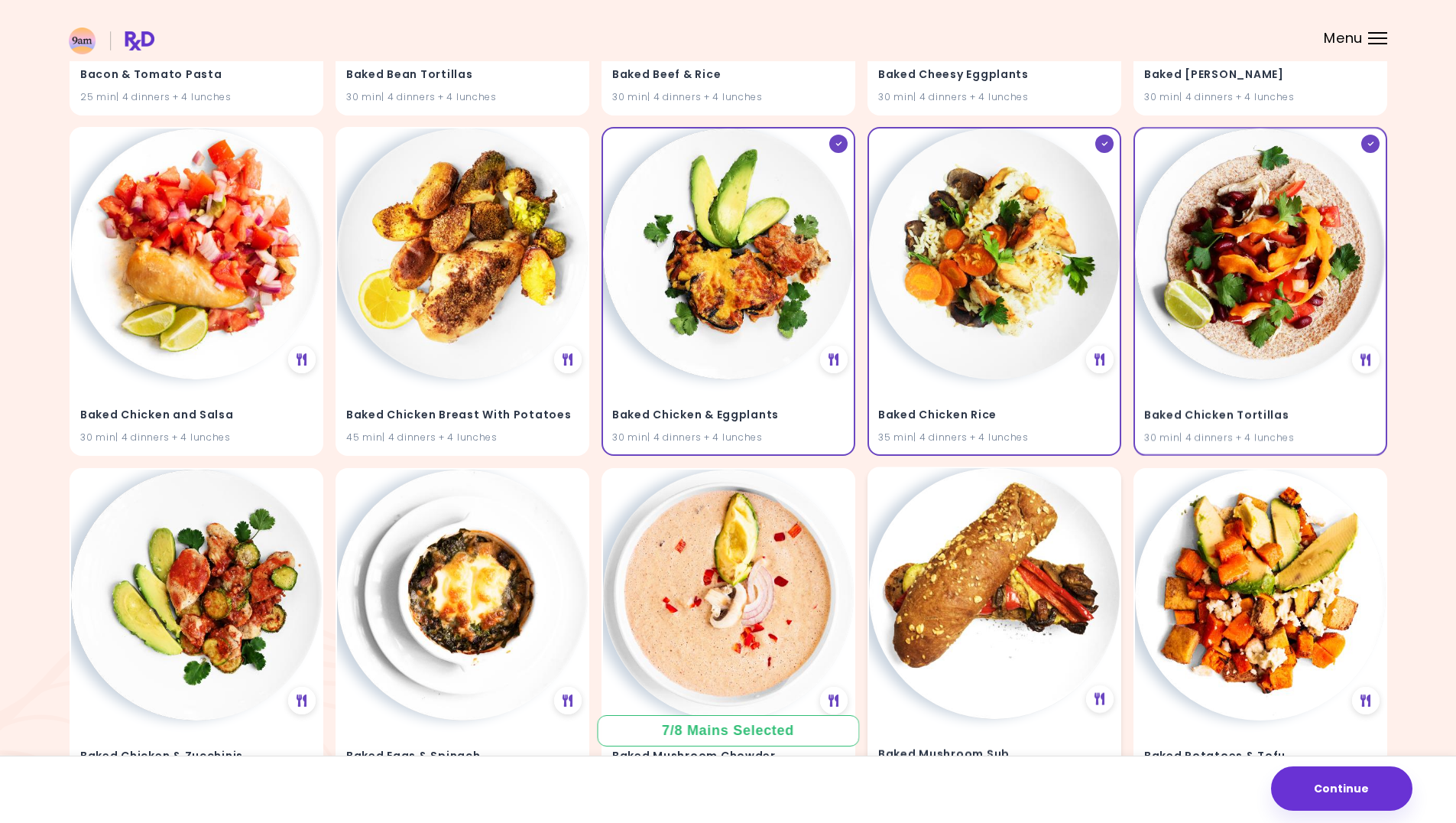
click at [920, 596] on img at bounding box center [994, 593] width 250 height 250
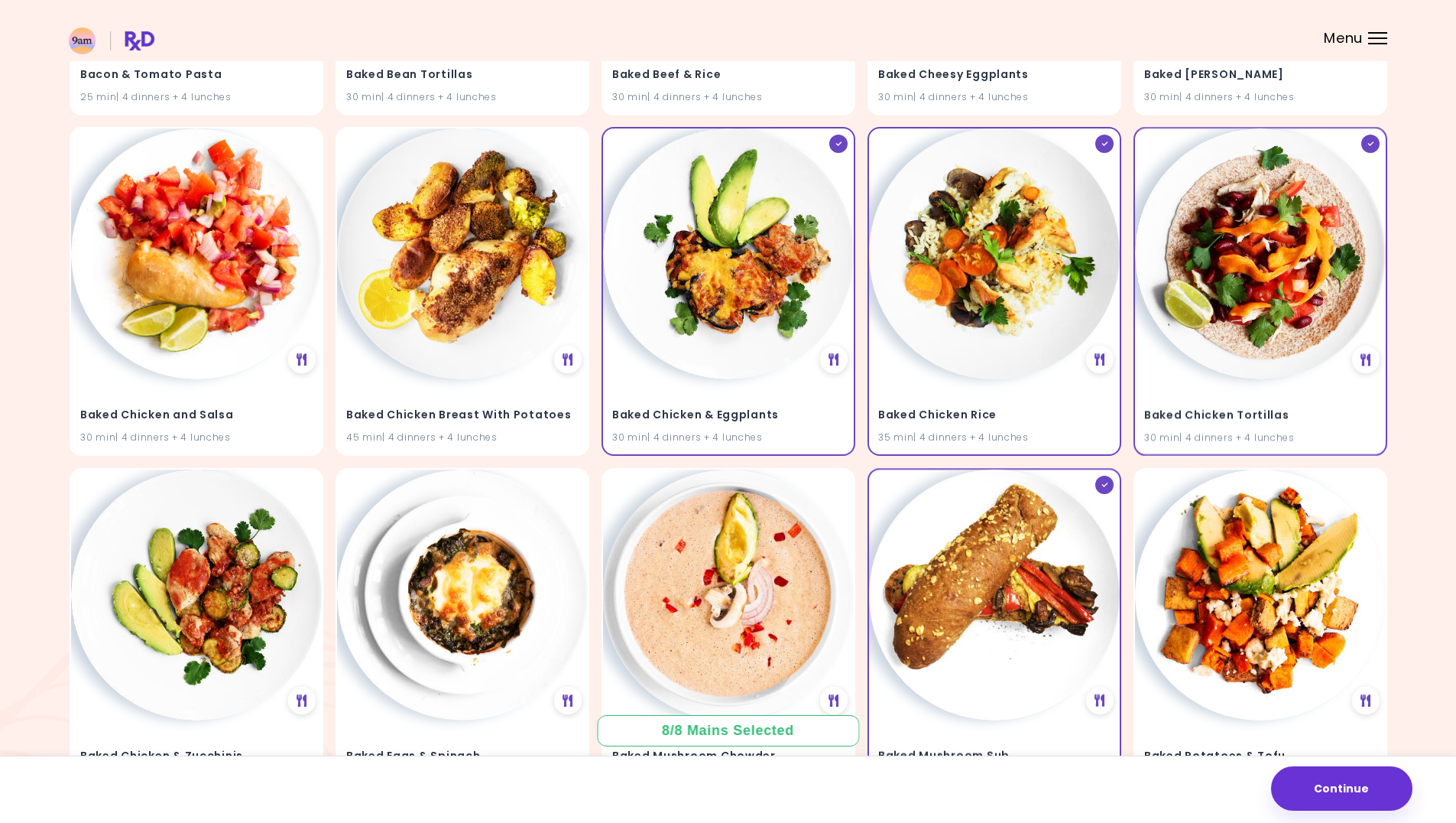
scroll to position [3729, 0]
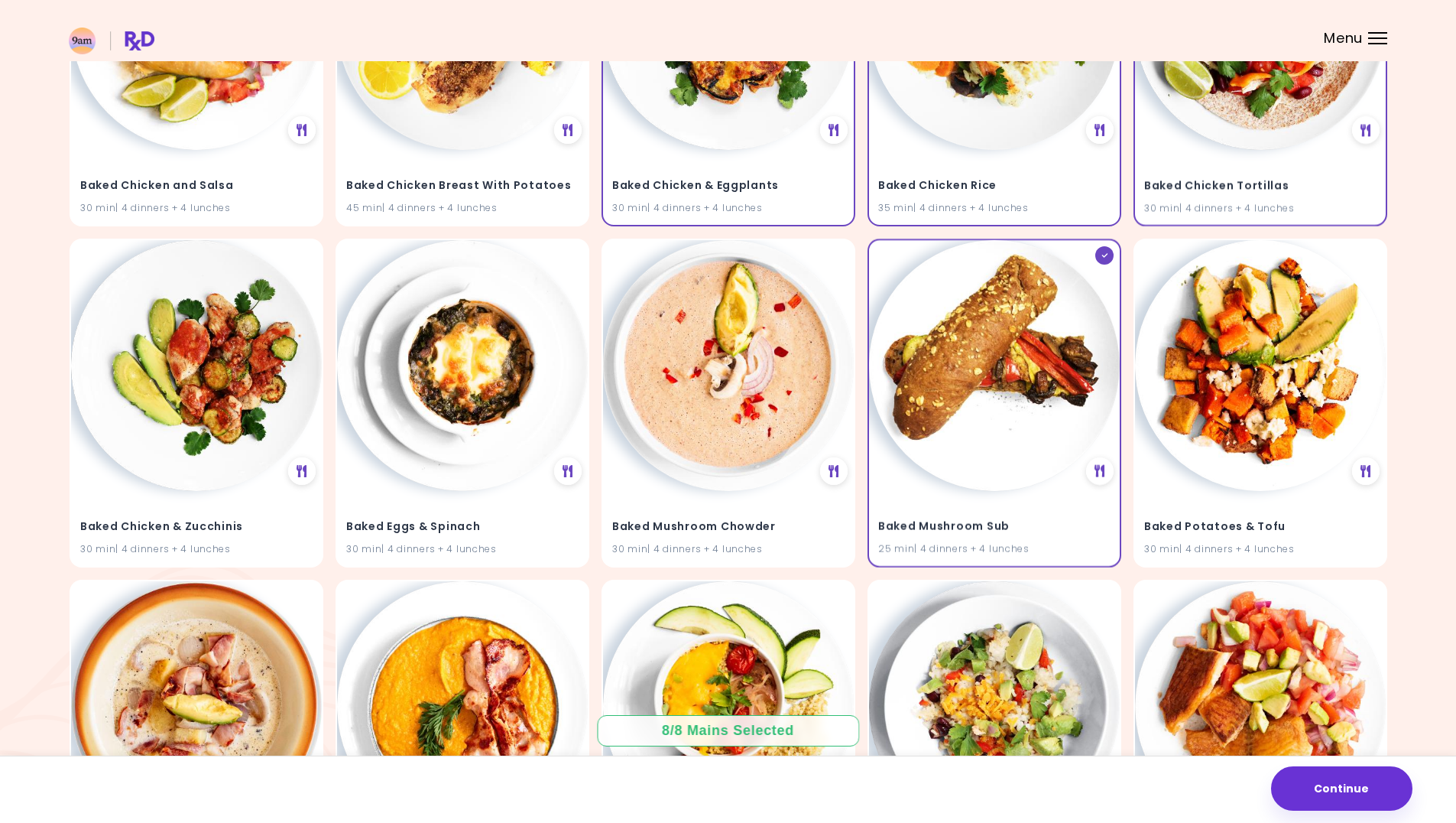
click at [1316, 787] on button "Continue" at bounding box center [1342, 788] width 141 height 45
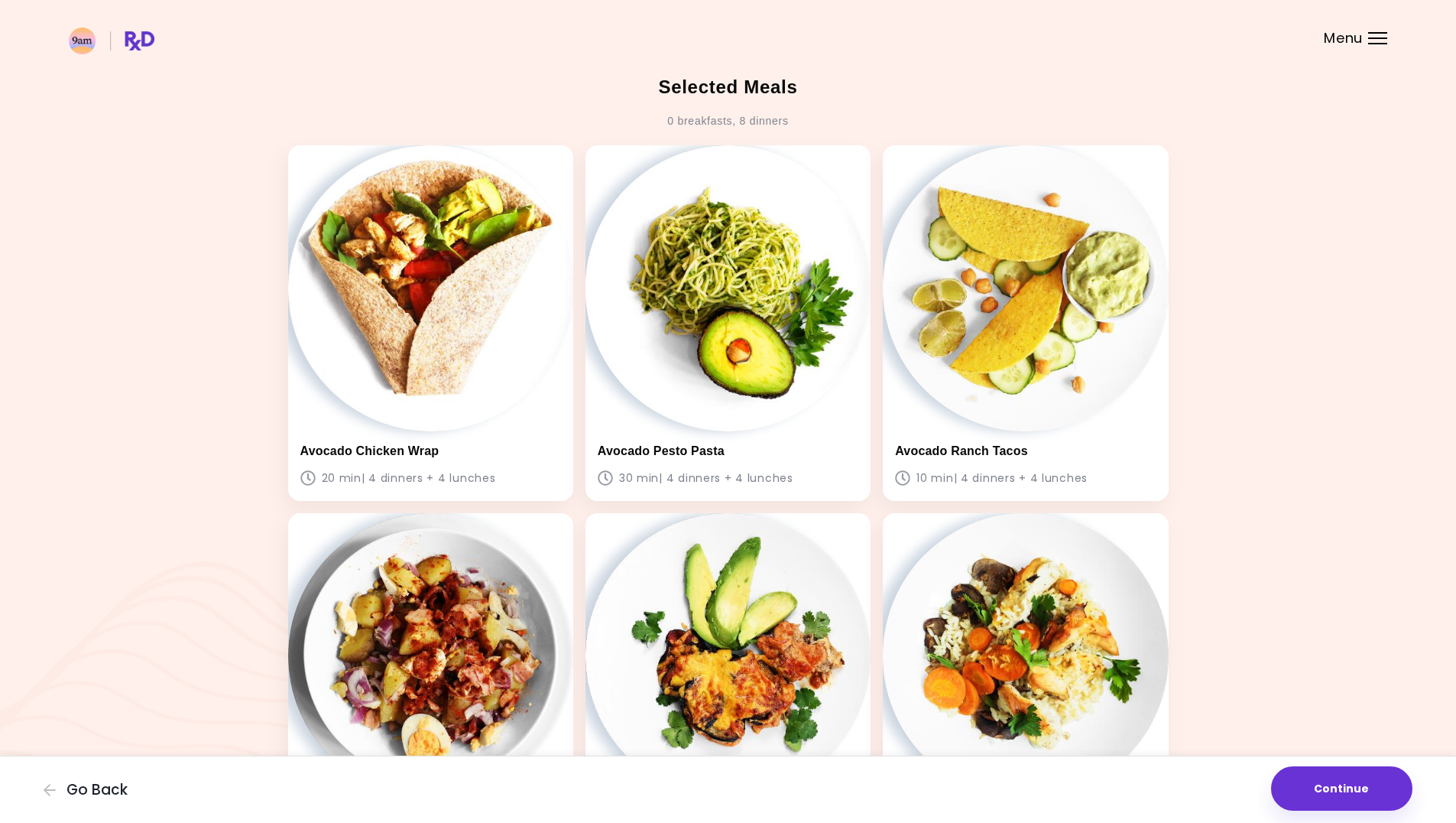
click at [1323, 794] on button "Continue" at bounding box center [1342, 788] width 141 height 45
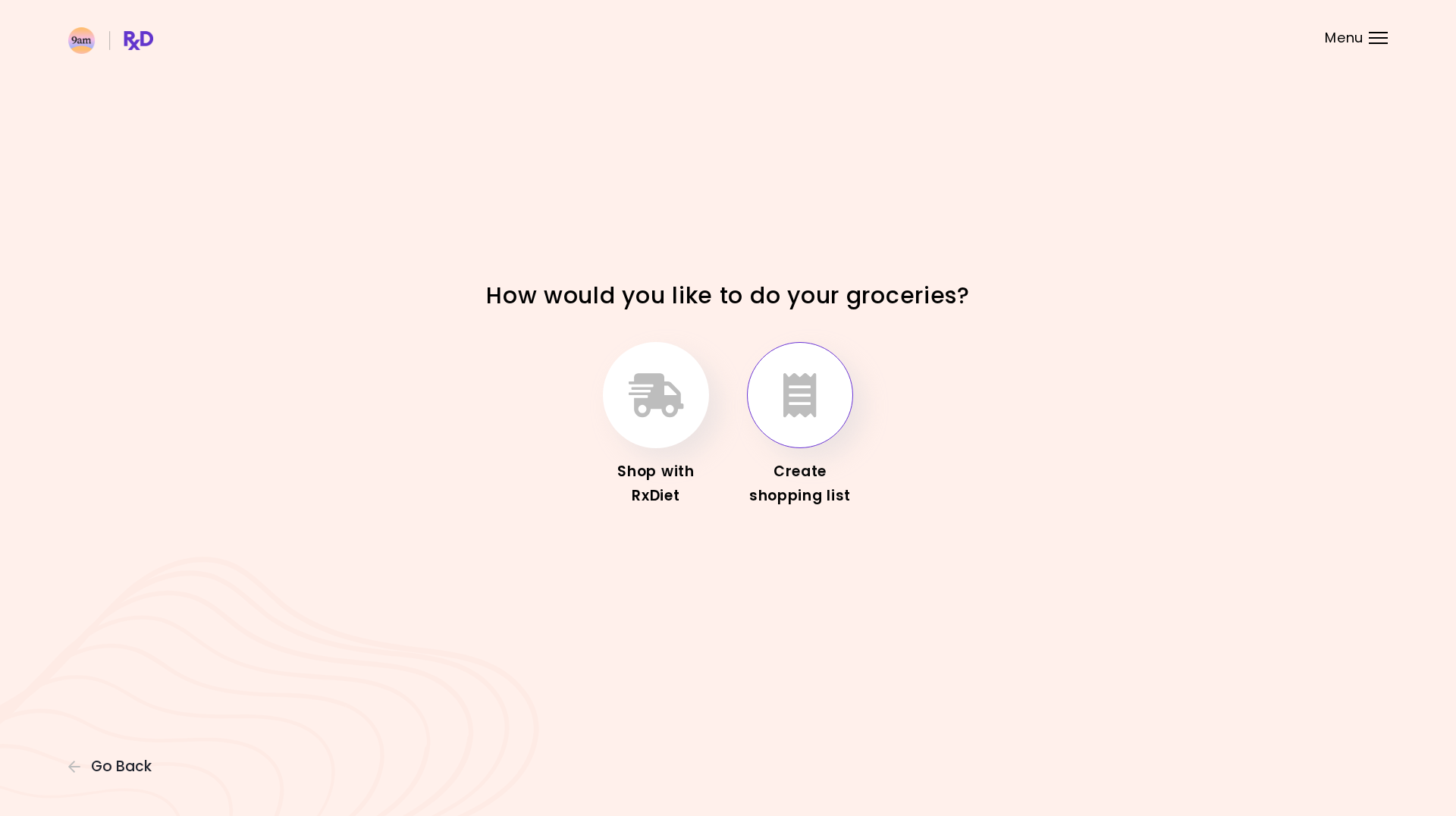
click at [797, 413] on icon "button" at bounding box center [800, 395] width 34 height 44
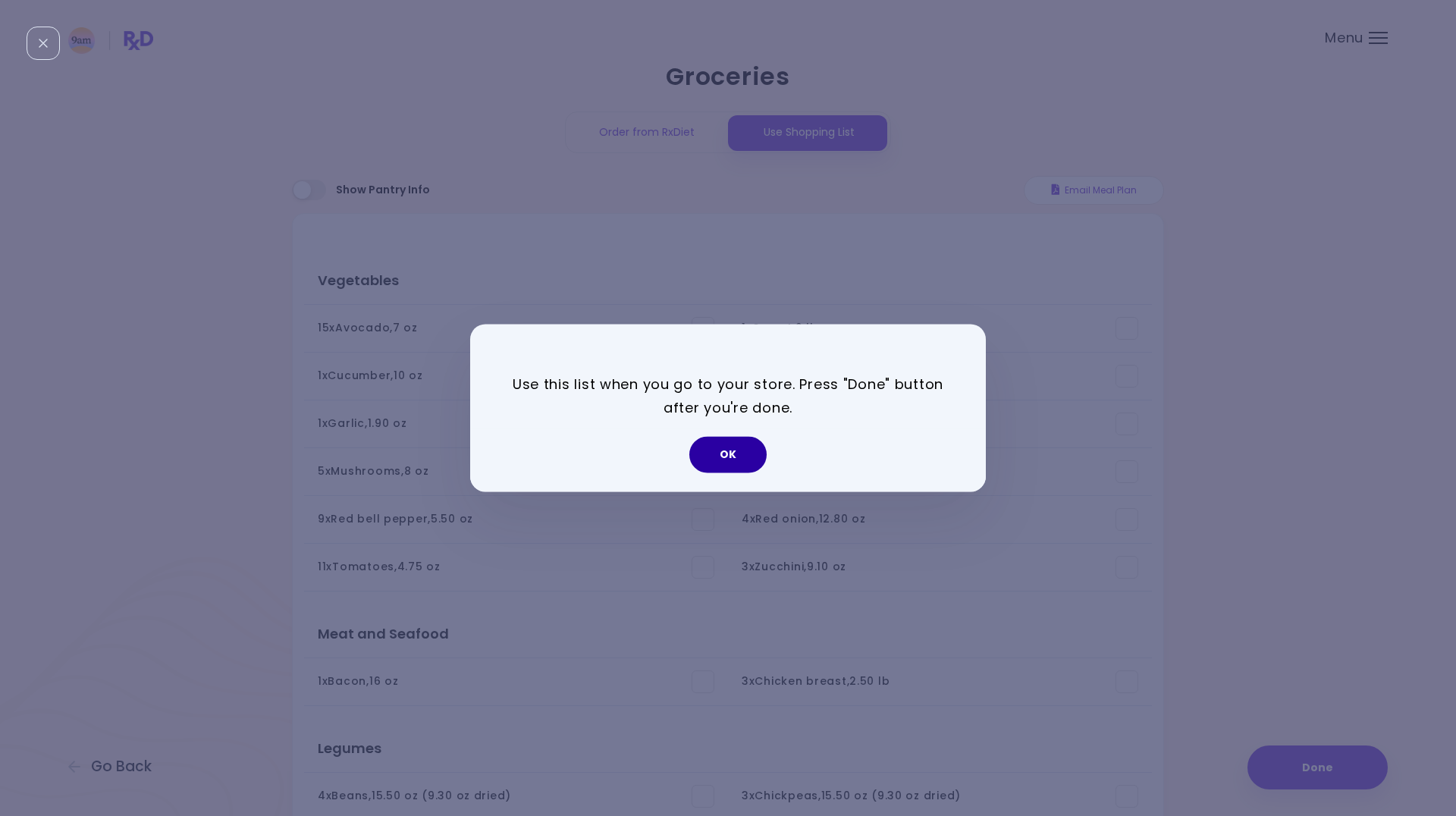
click at [693, 463] on button "OK" at bounding box center [727, 455] width 77 height 36
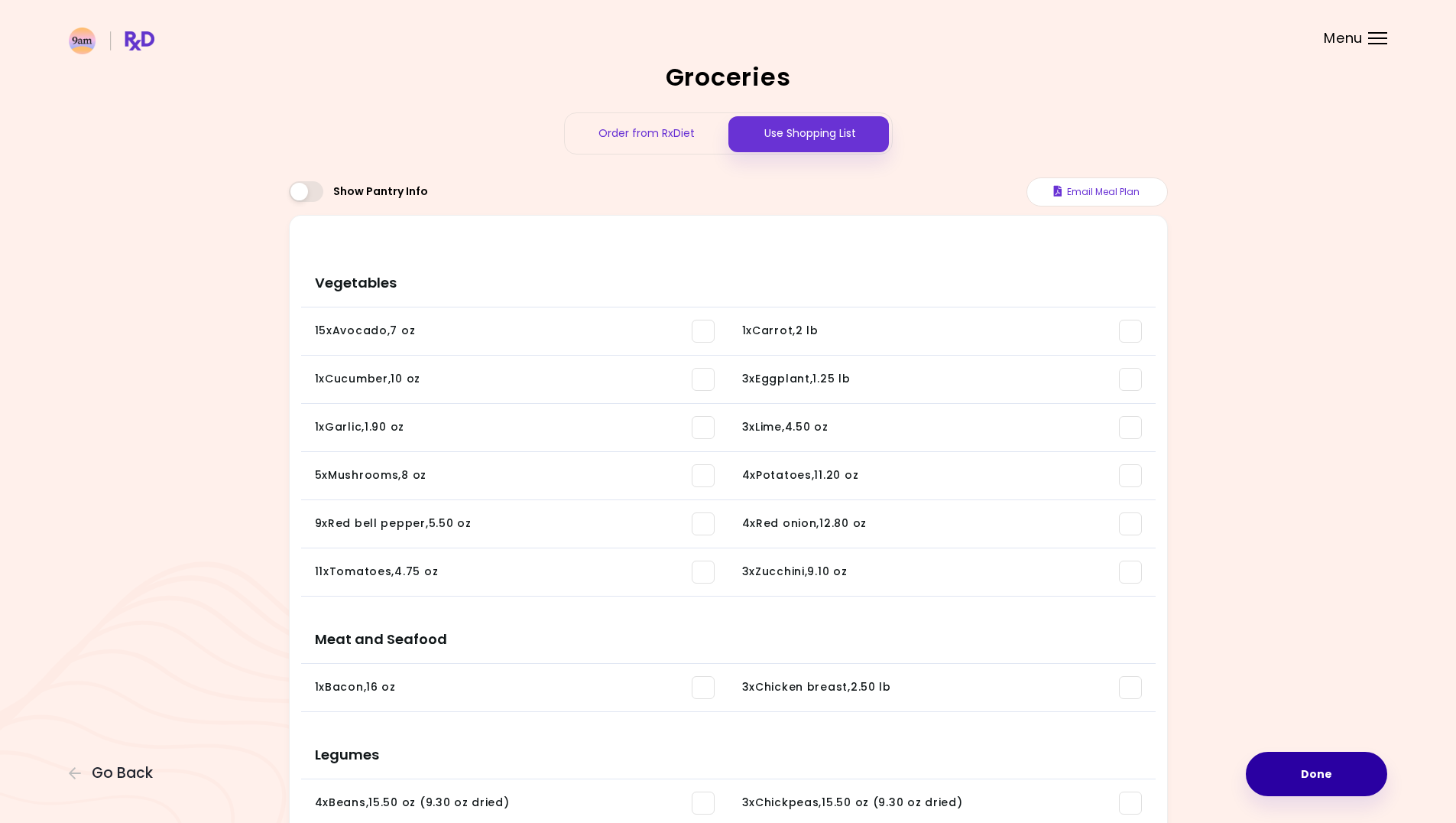
click at [1330, 767] on button "Done" at bounding box center [1316, 773] width 141 height 45
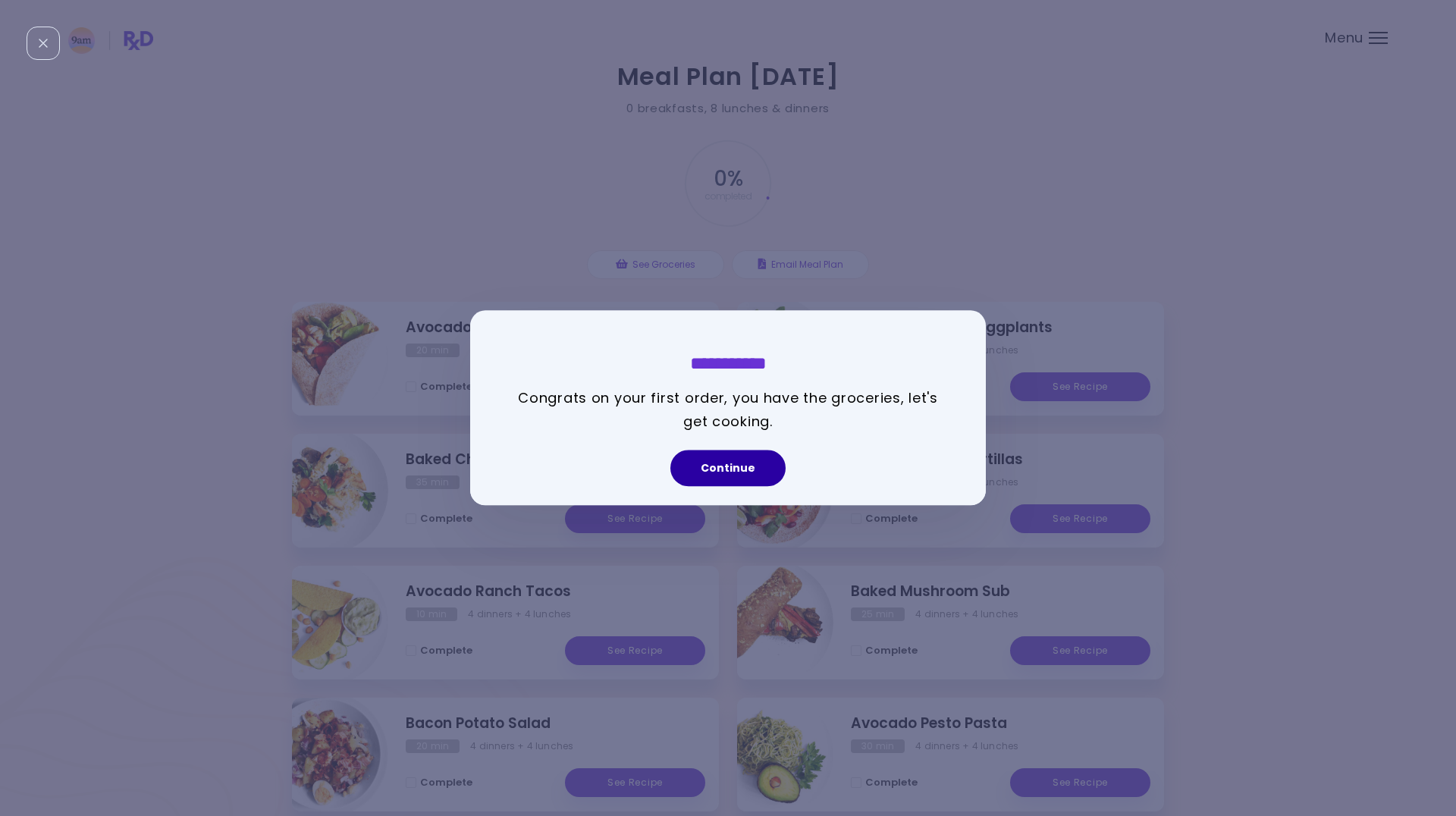
click at [730, 466] on button "Continue" at bounding box center [727, 468] width 115 height 36
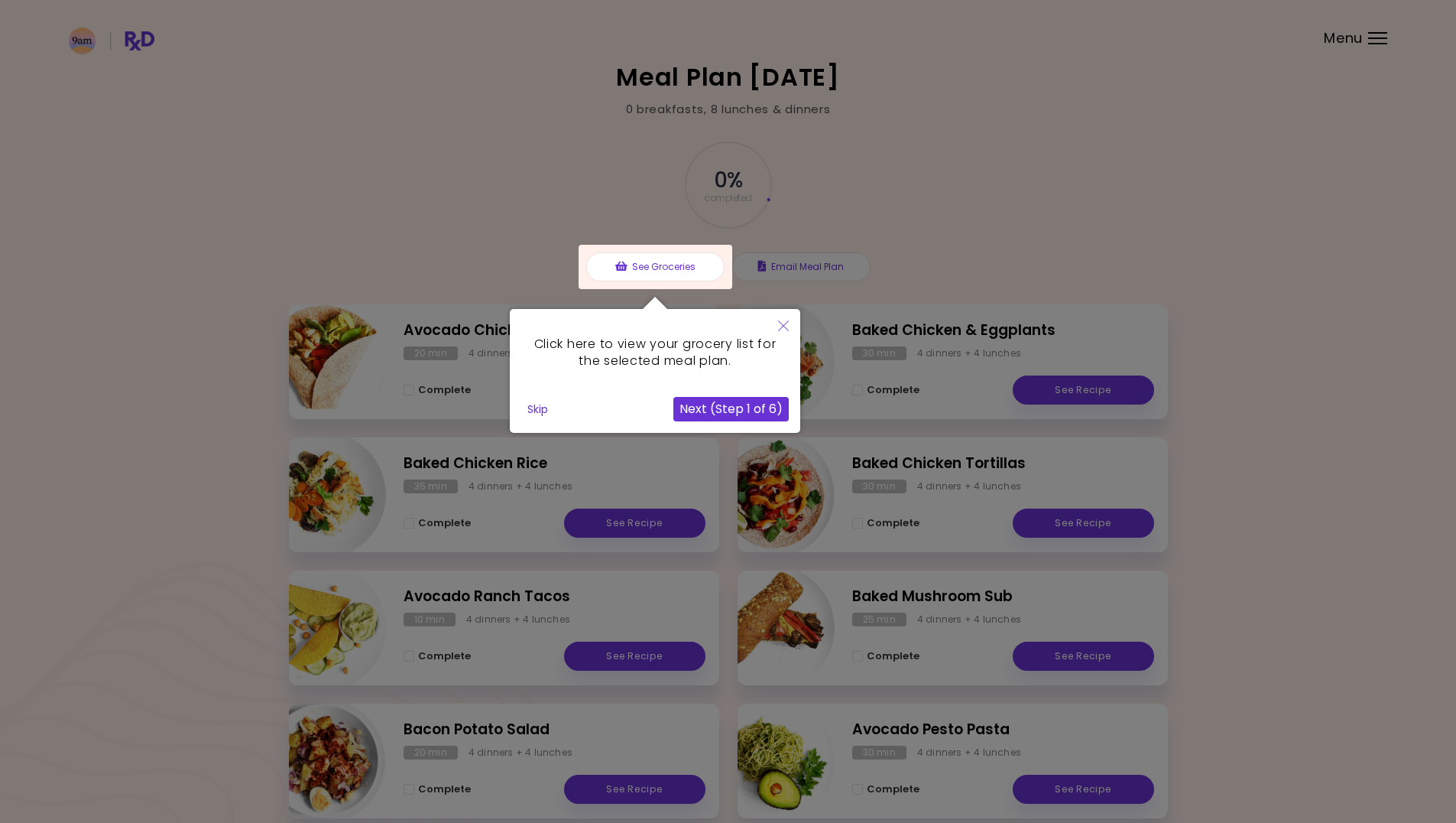
click at [784, 322] on icon "Close" at bounding box center [783, 326] width 10 height 10
